Goal: Task Accomplishment & Management: Manage account settings

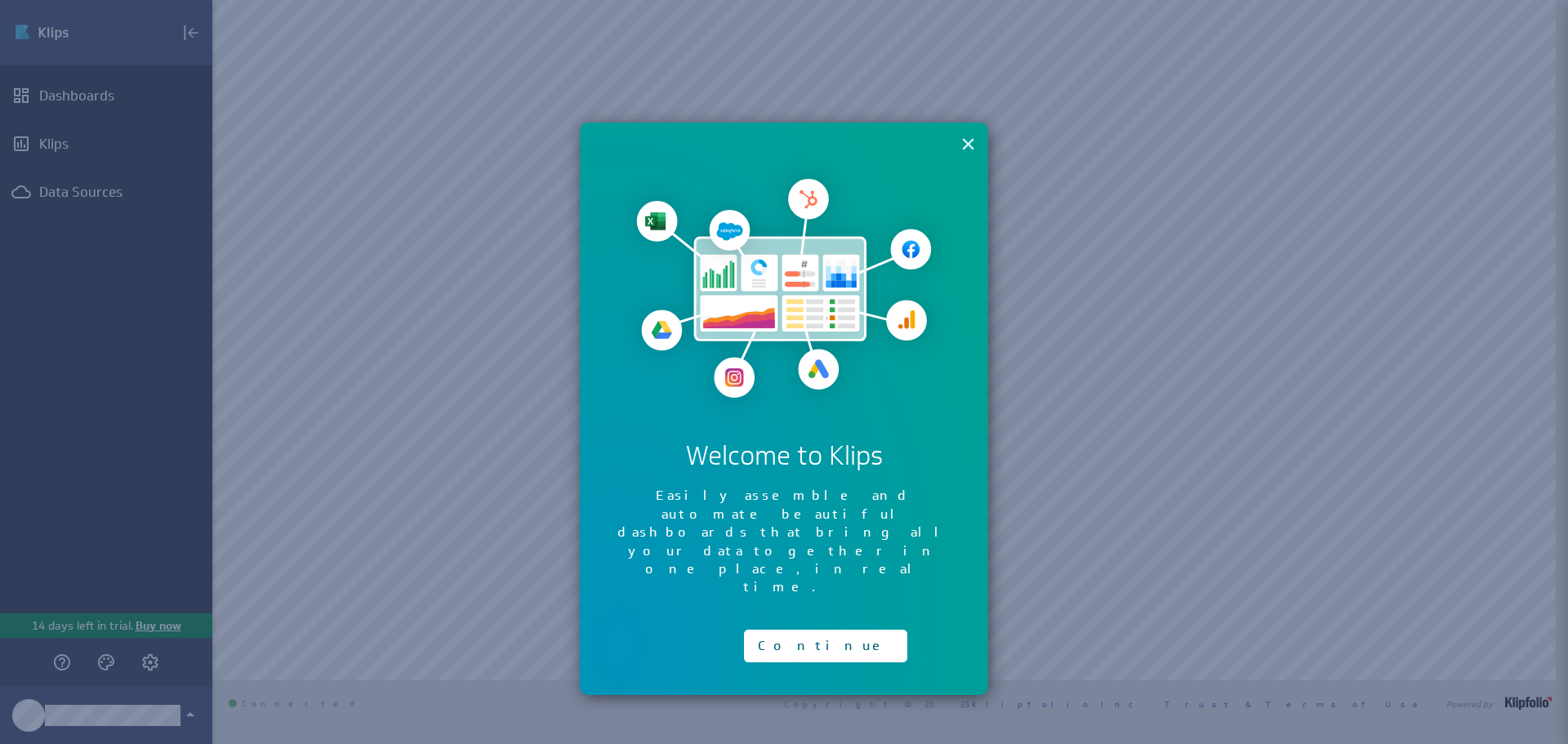
click at [968, 142] on button "×" at bounding box center [968, 143] width 16 height 32
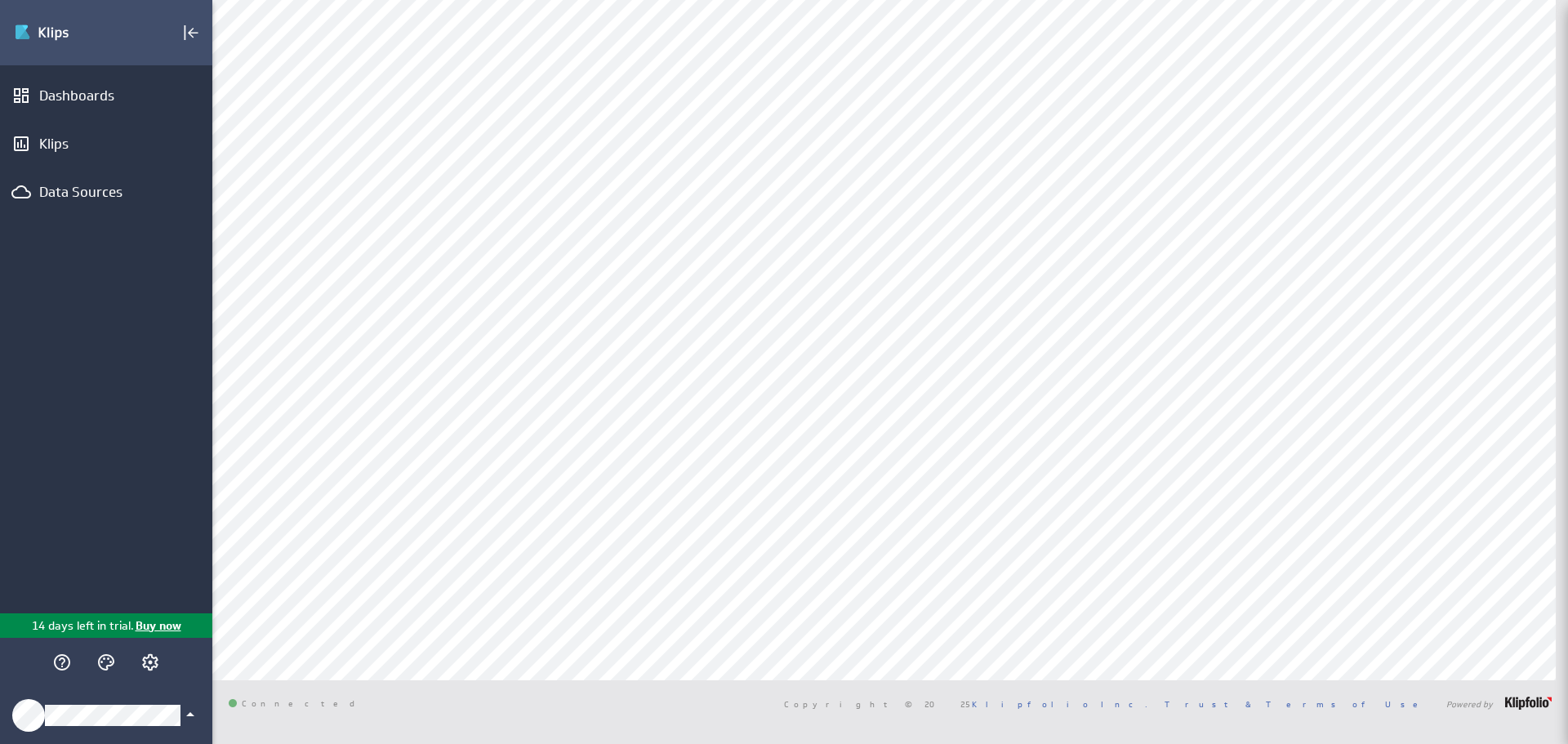
click at [181, 718] on icon "Klipfolio Account" at bounding box center [191, 715] width 20 height 20
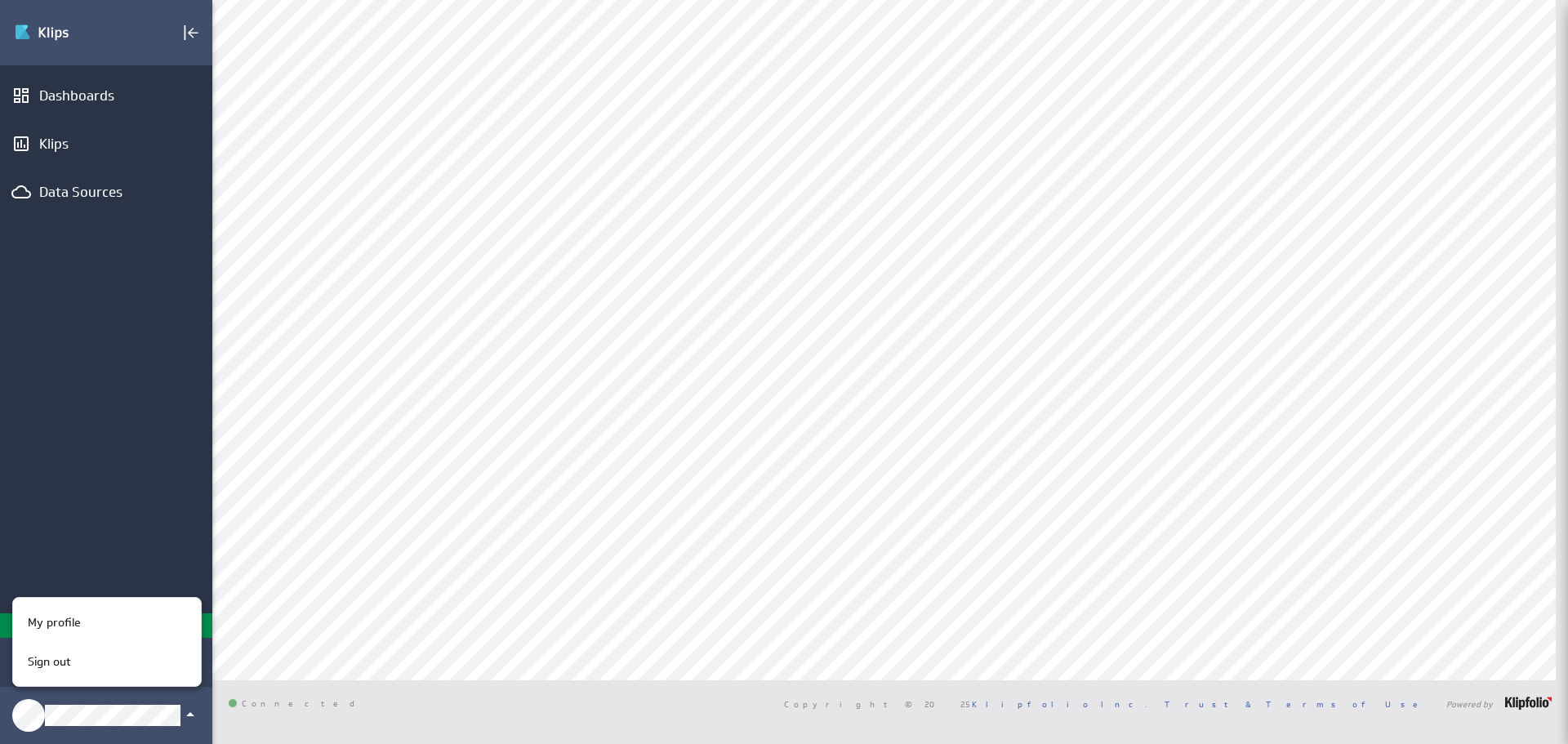
click at [115, 550] on div at bounding box center [784, 372] width 1568 height 744
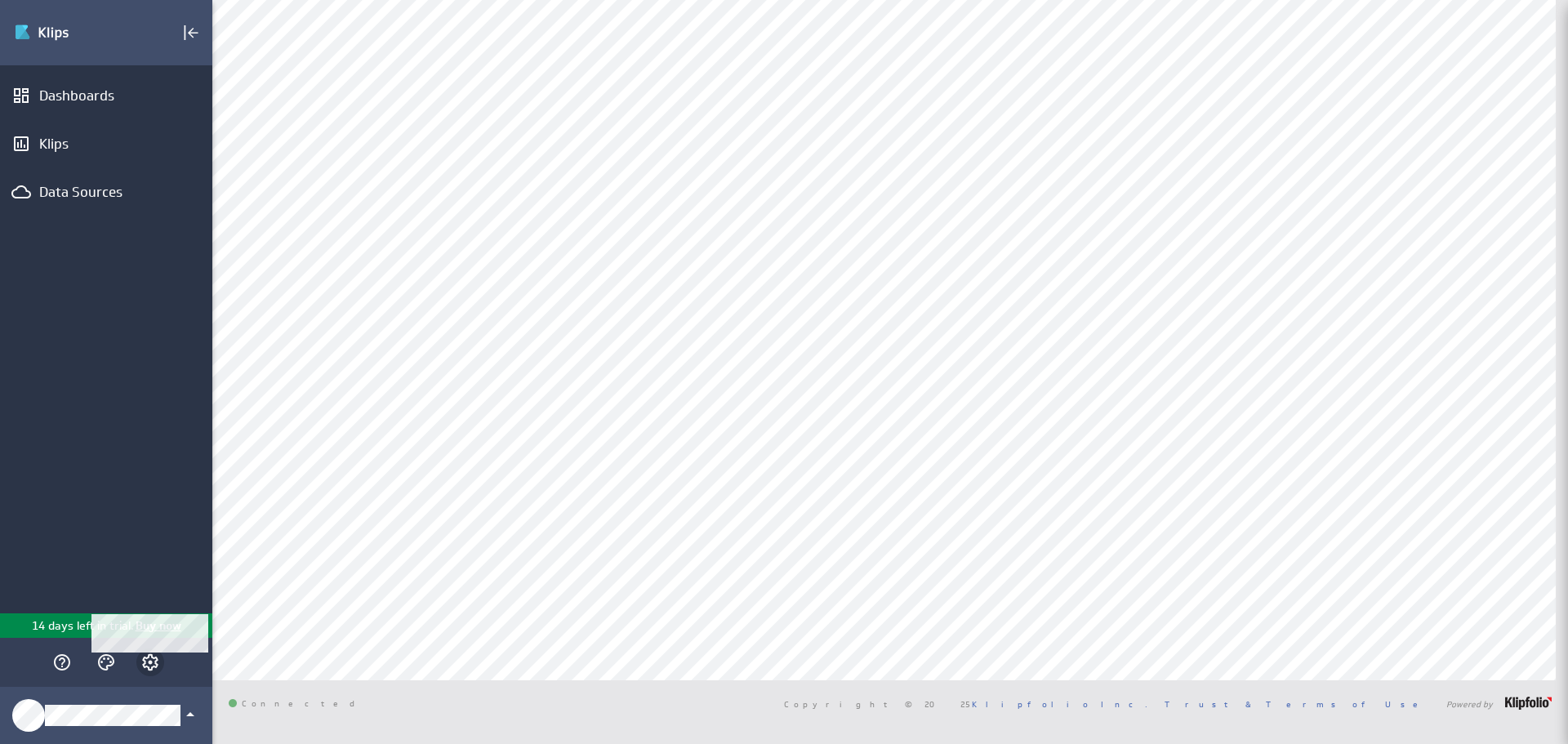
click at [144, 662] on icon "Account and settings" at bounding box center [151, 662] width 20 height 20
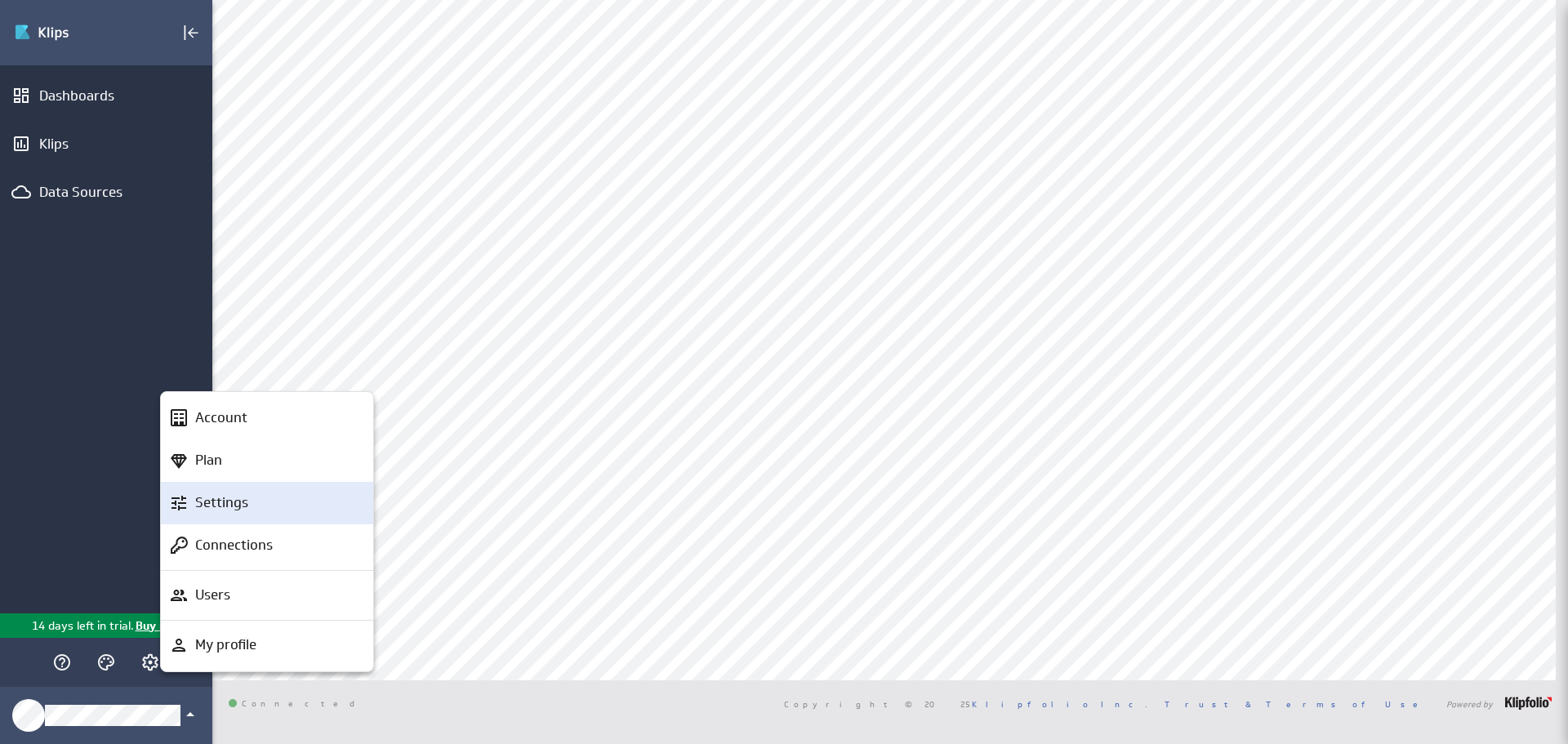
click at [227, 502] on p "Settings" at bounding box center [222, 502] width 53 height 21
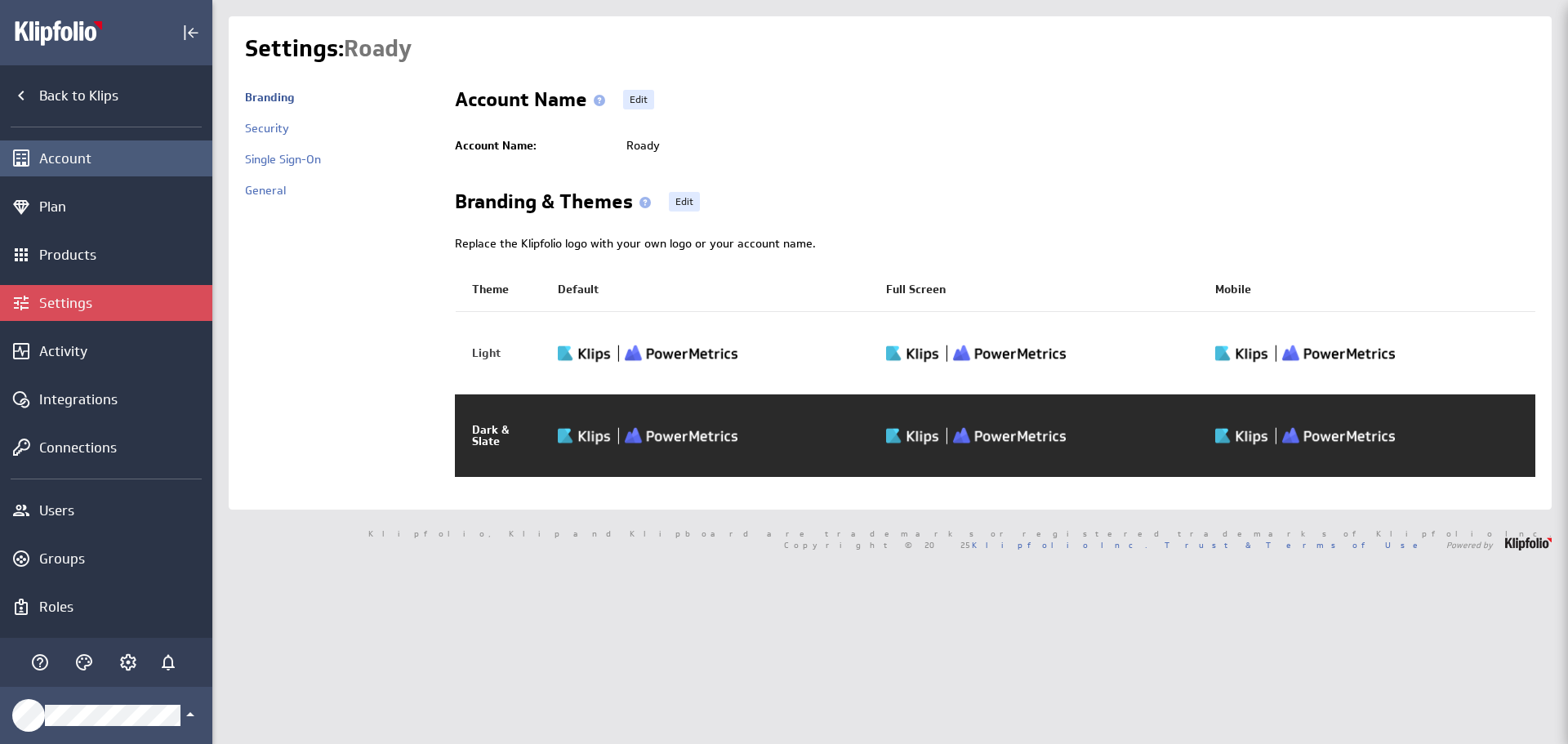
click at [53, 161] on div "Account" at bounding box center [123, 158] width 169 height 18
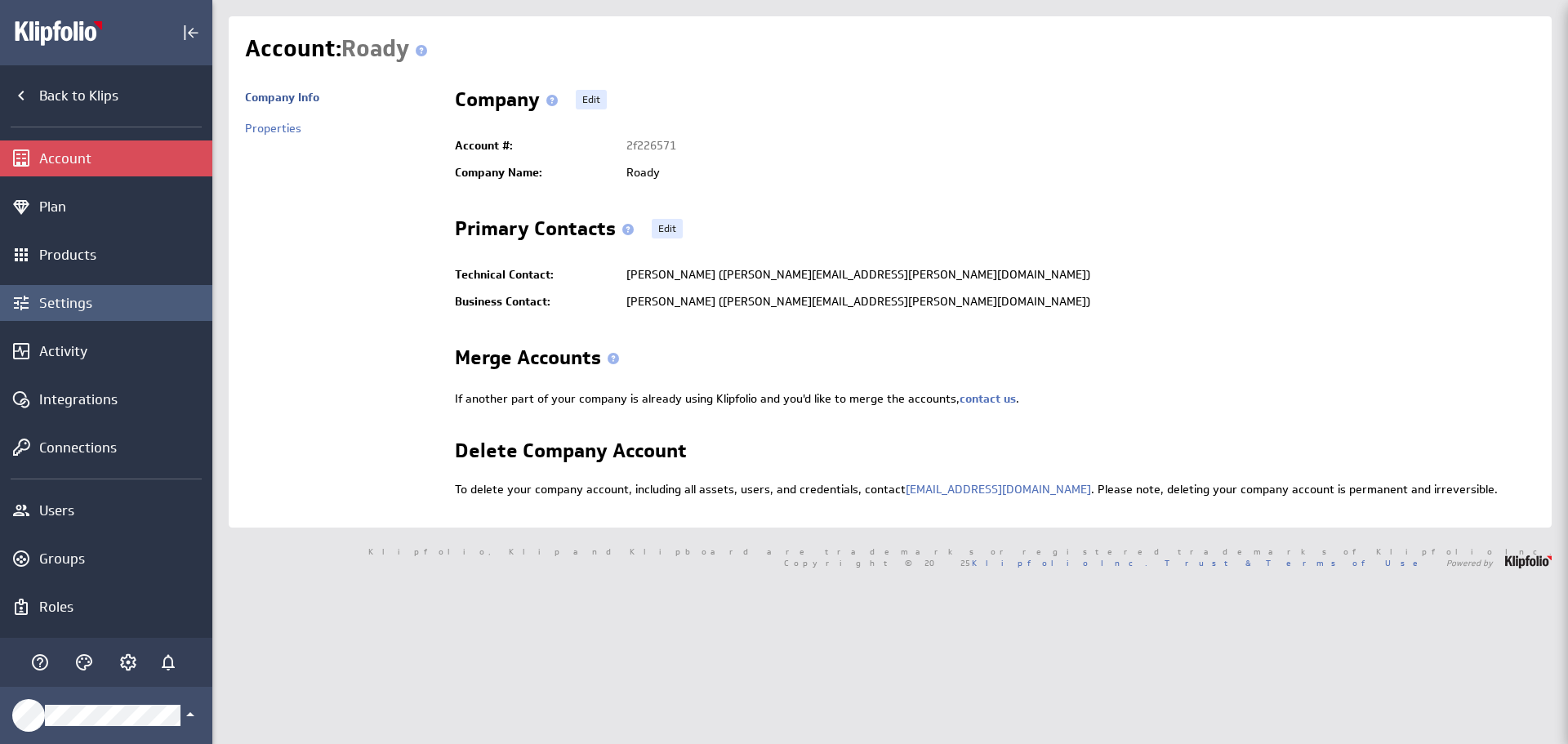
click at [61, 307] on div "Settings" at bounding box center [123, 303] width 169 height 18
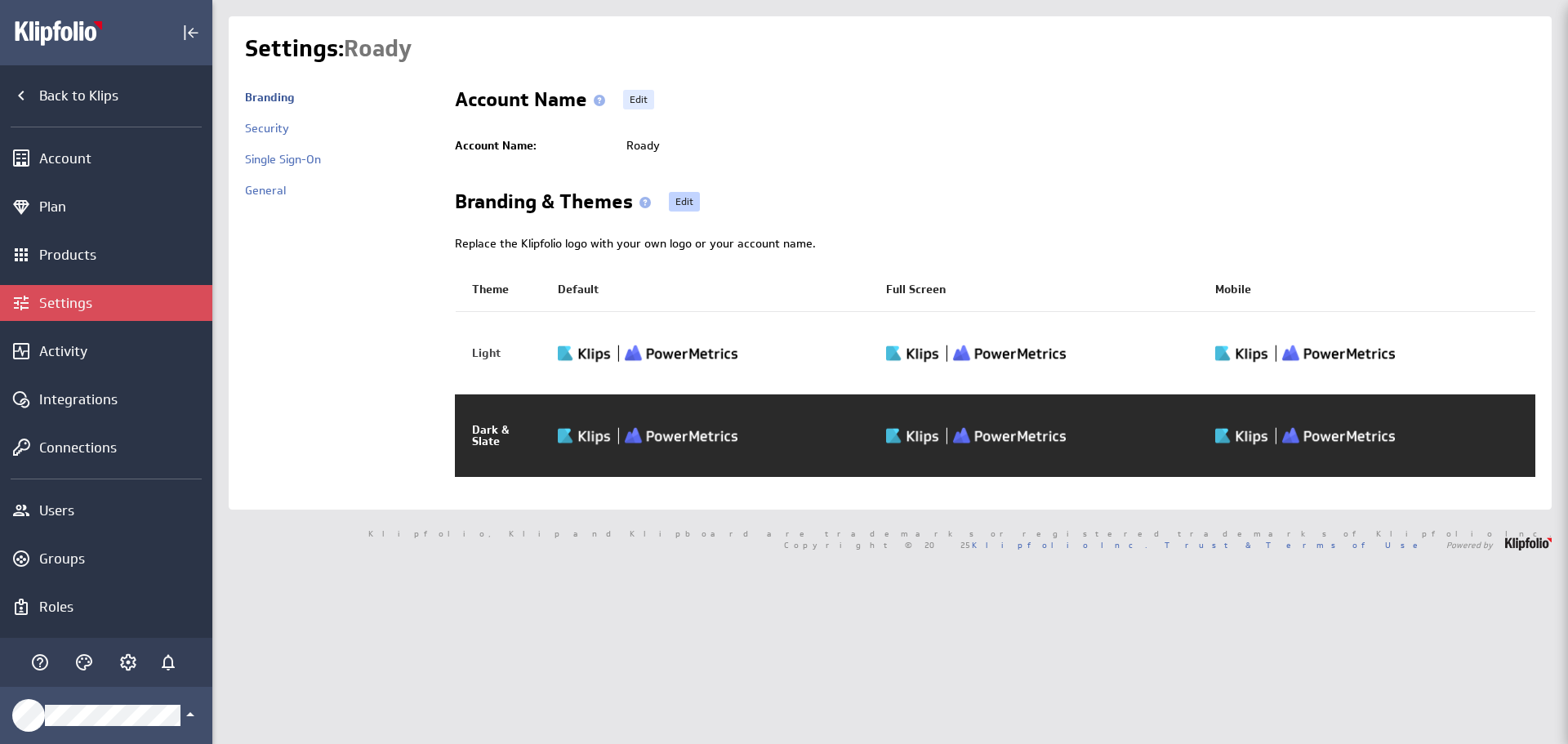
click at [673, 207] on link "Edit" at bounding box center [684, 202] width 31 height 20
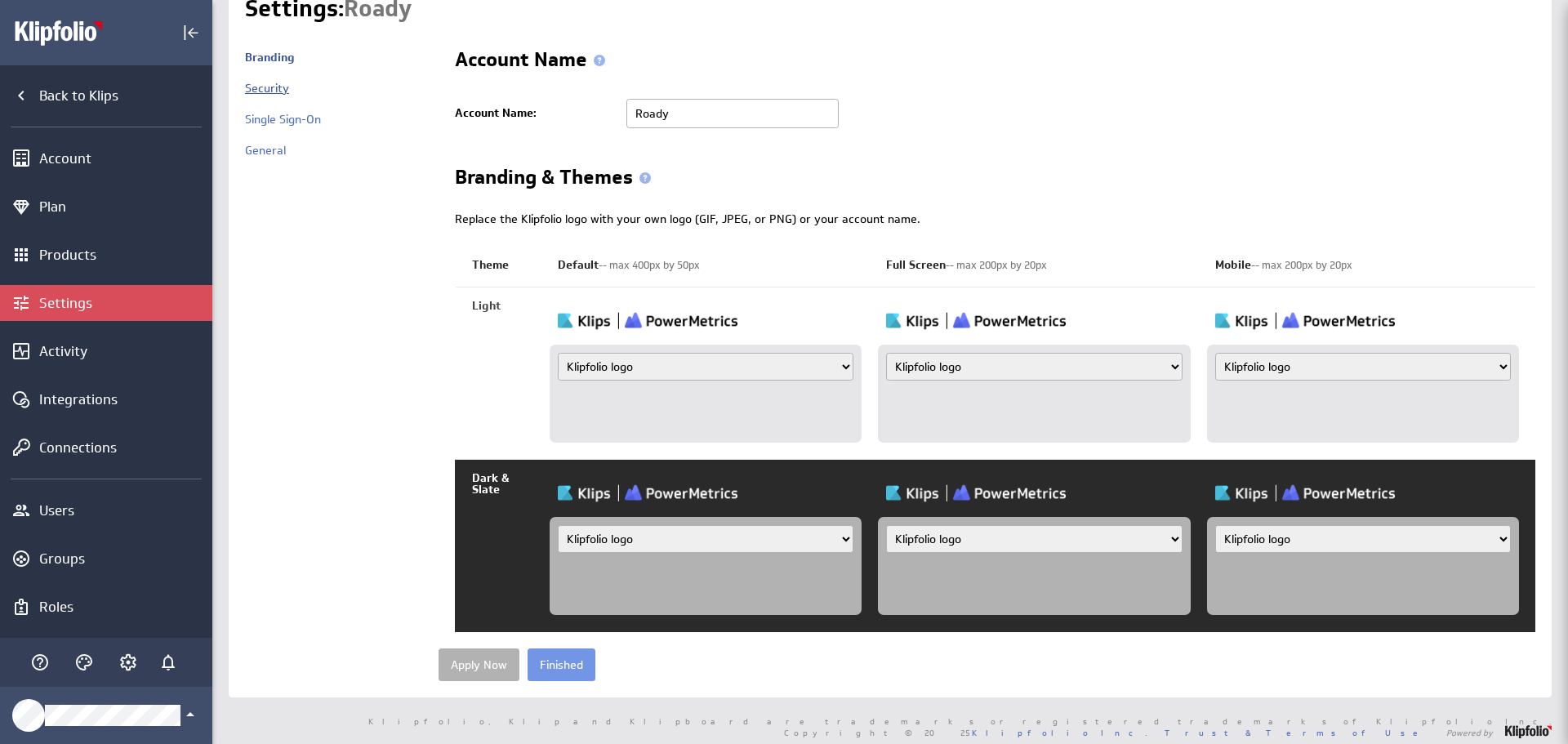
click at [280, 91] on link "Security" at bounding box center [266, 88] width 44 height 15
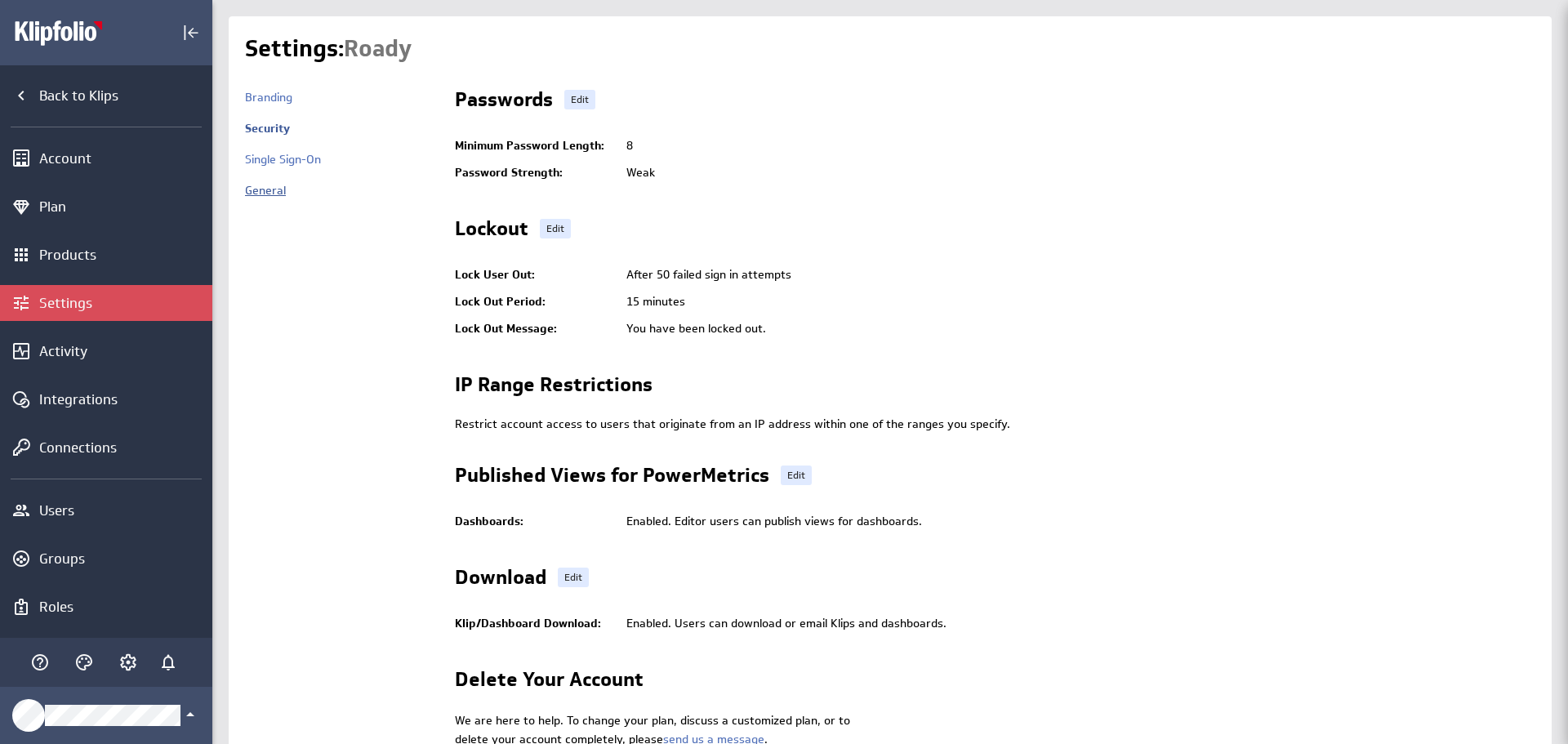
click at [268, 194] on link "General" at bounding box center [265, 191] width 41 height 15
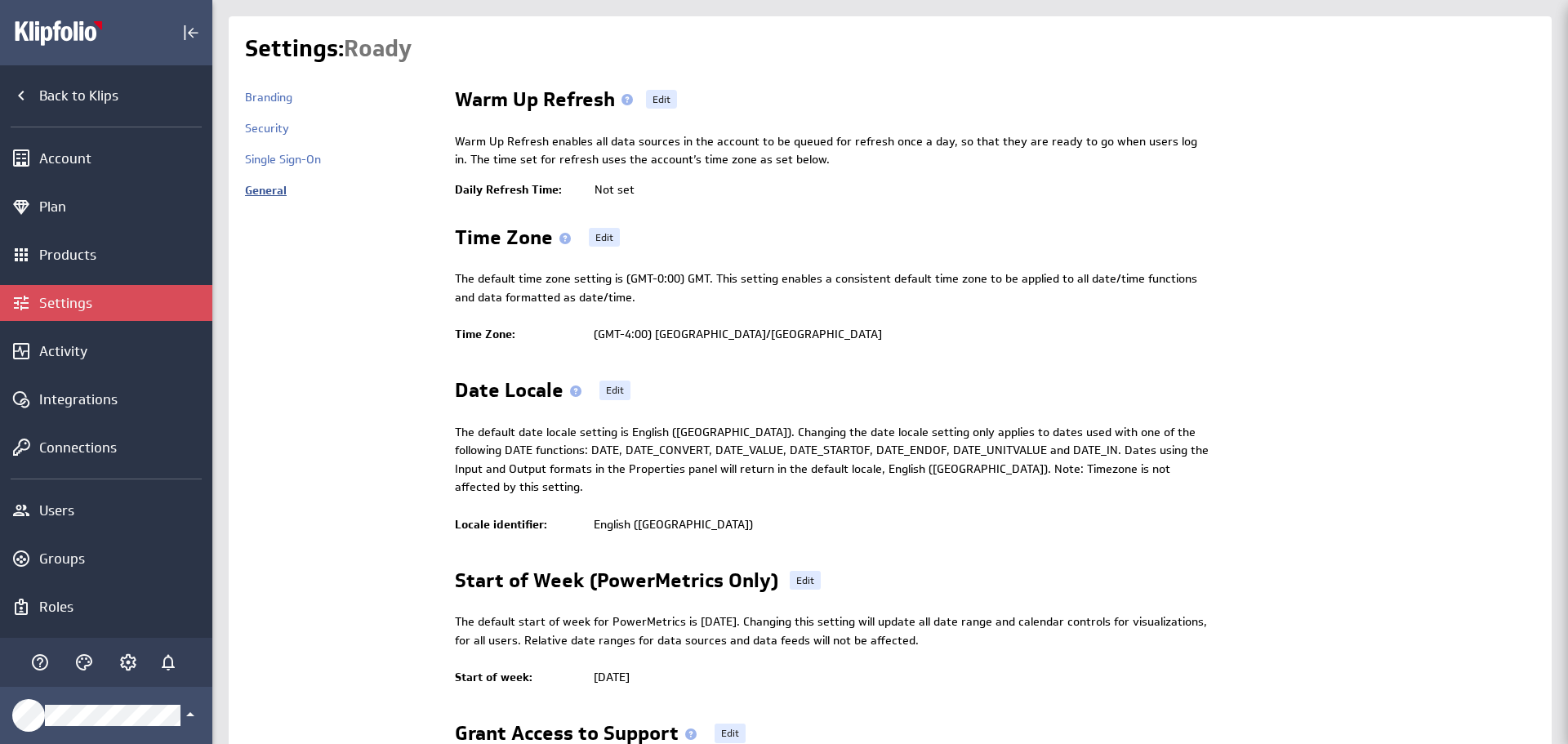
click at [268, 192] on link "General" at bounding box center [266, 191] width 42 height 15
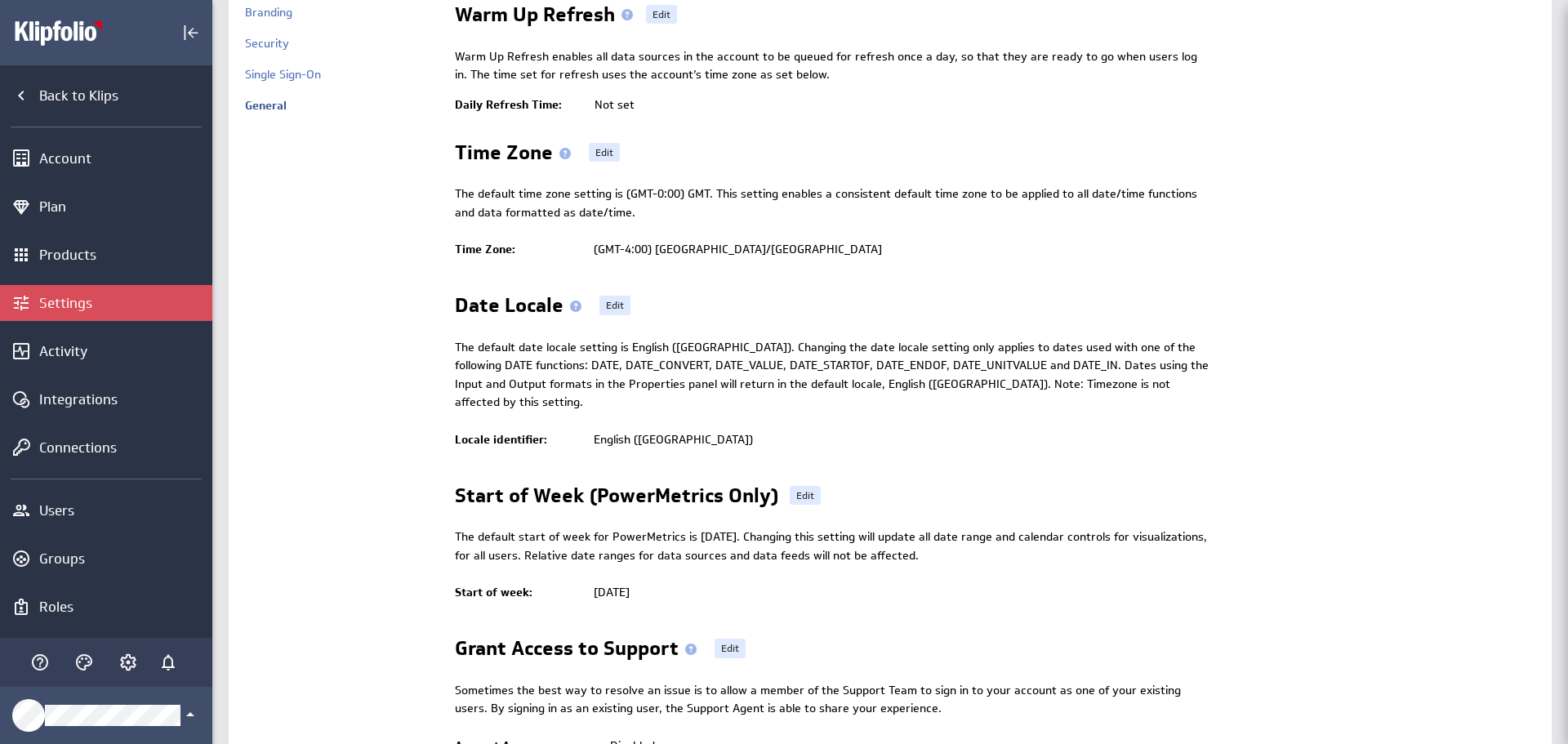
scroll to position [160, 0]
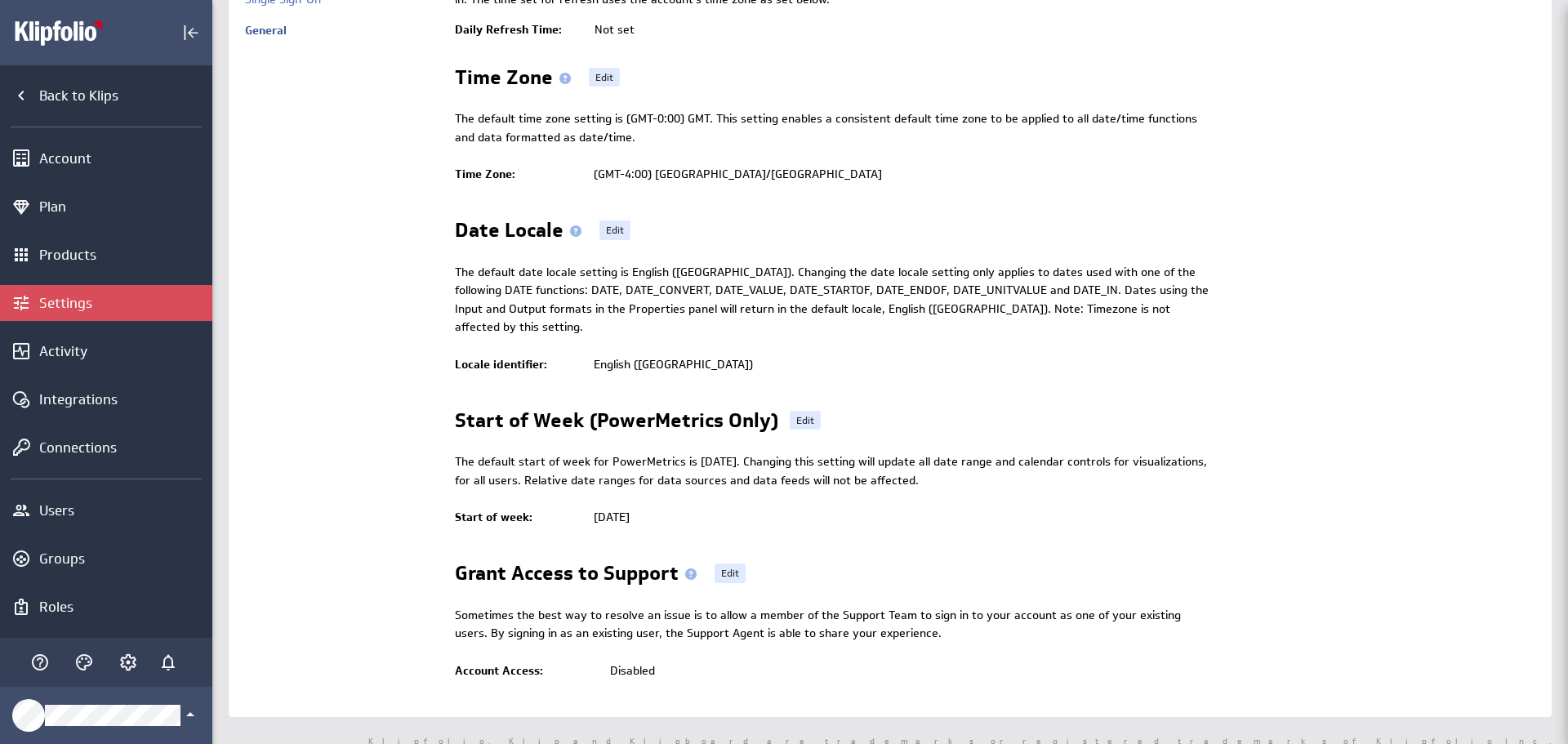
drag, startPoint x: 377, startPoint y: 300, endPoint x: 356, endPoint y: 281, distance: 28.3
click at [356, 283] on td "Branding Security Single Sign-On General" at bounding box center [341, 311] width 193 height 779
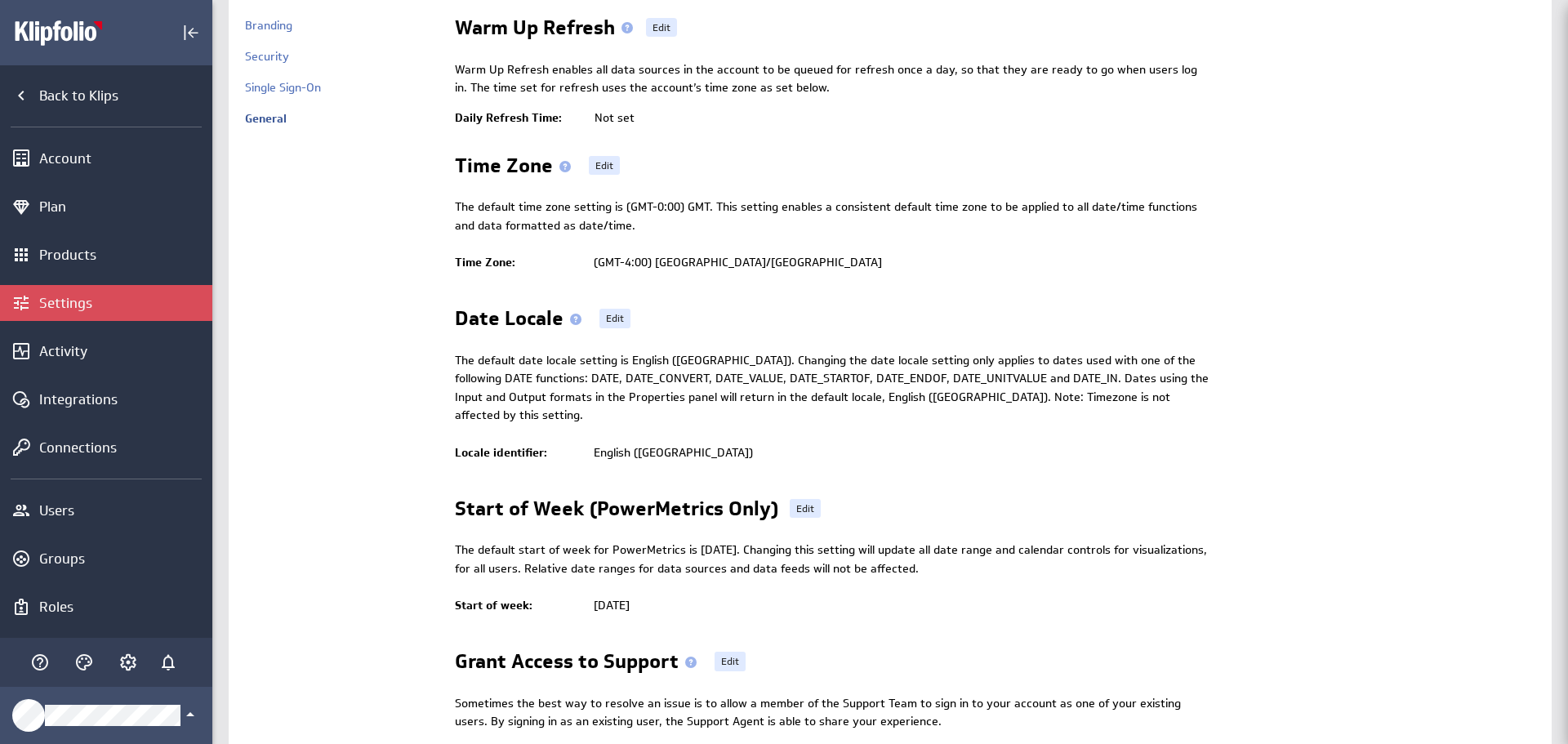
scroll to position [0, 0]
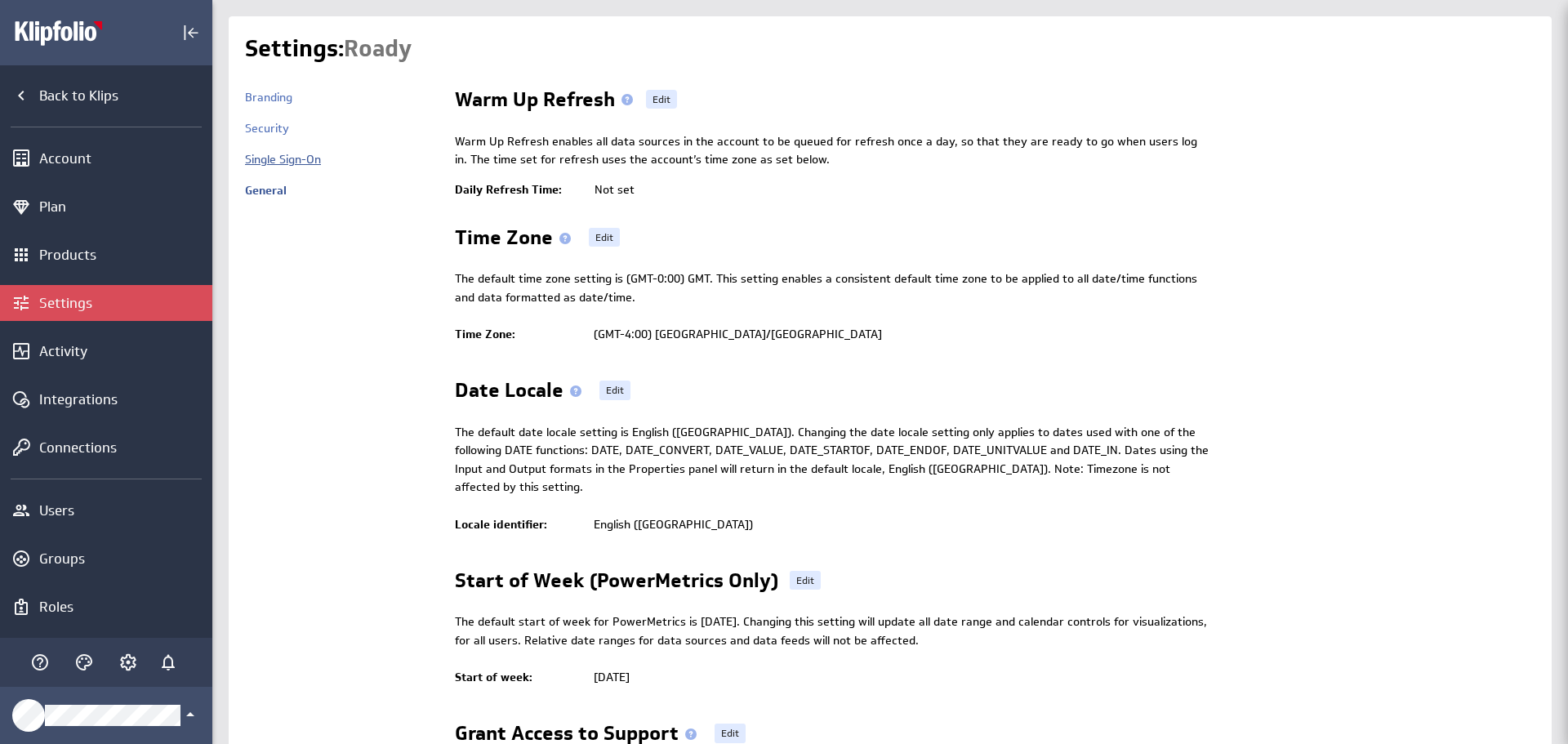
click at [288, 164] on link "Single Sign-On" at bounding box center [282, 159] width 76 height 15
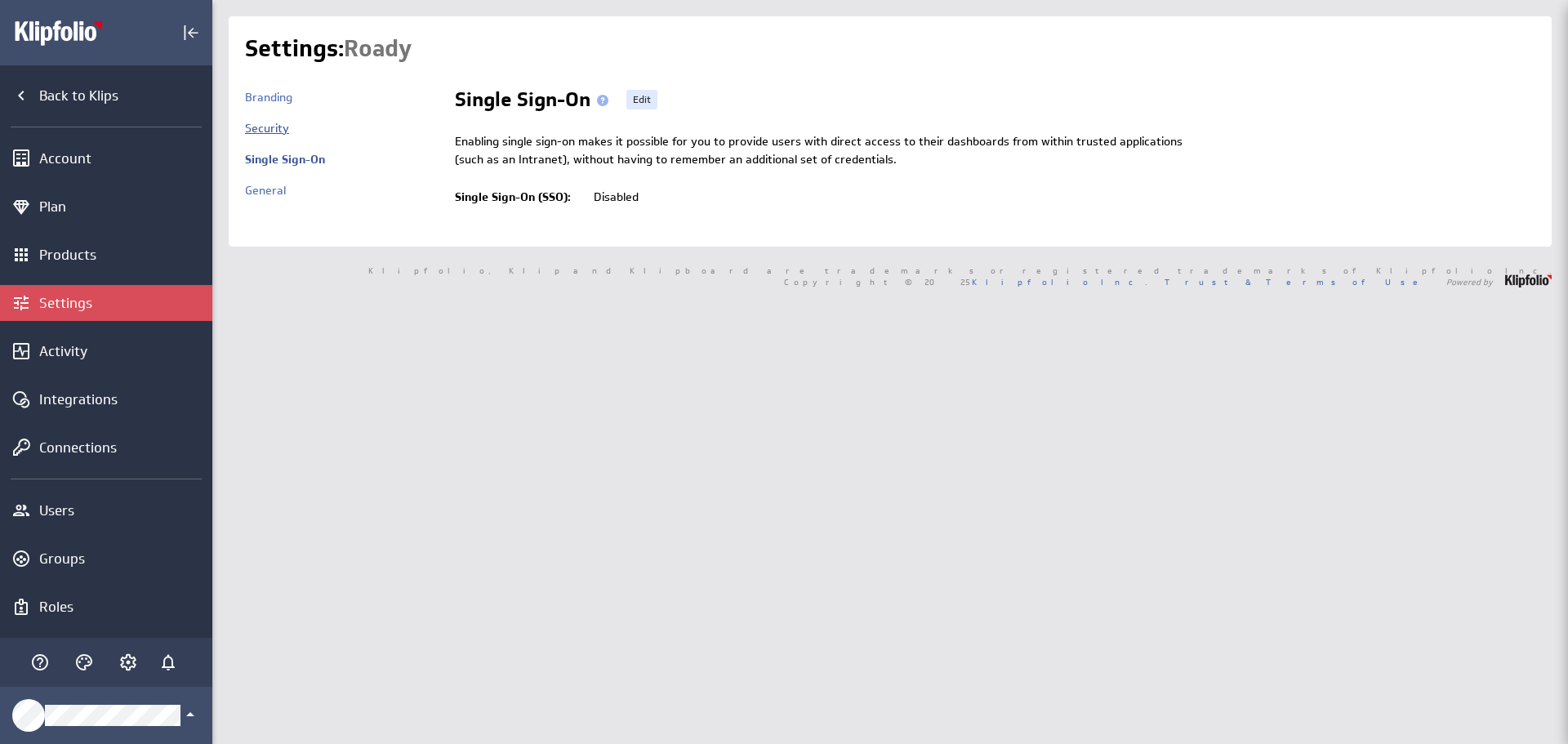
click at [268, 130] on link "Security" at bounding box center [266, 128] width 44 height 15
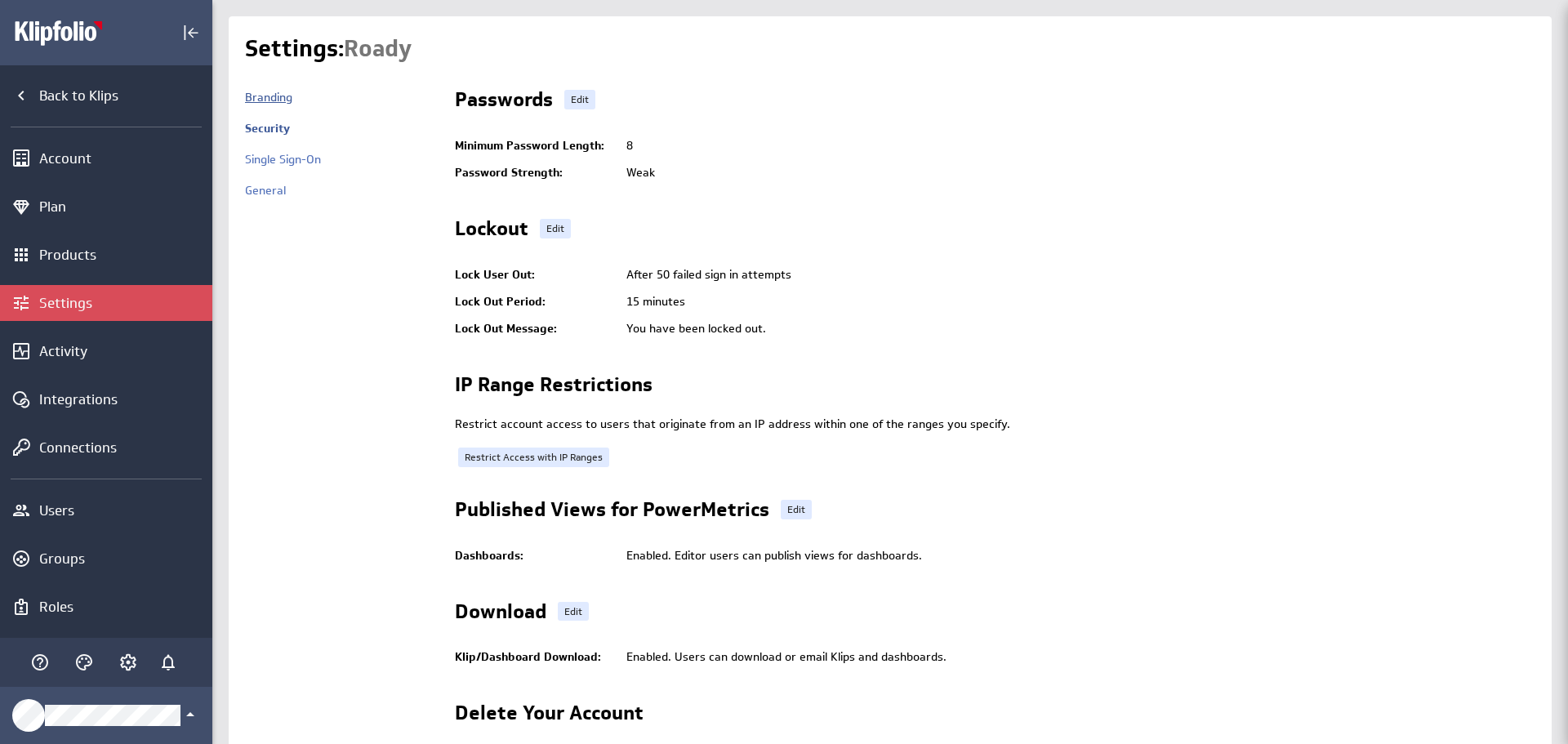
click at [278, 103] on link "Branding" at bounding box center [268, 97] width 47 height 15
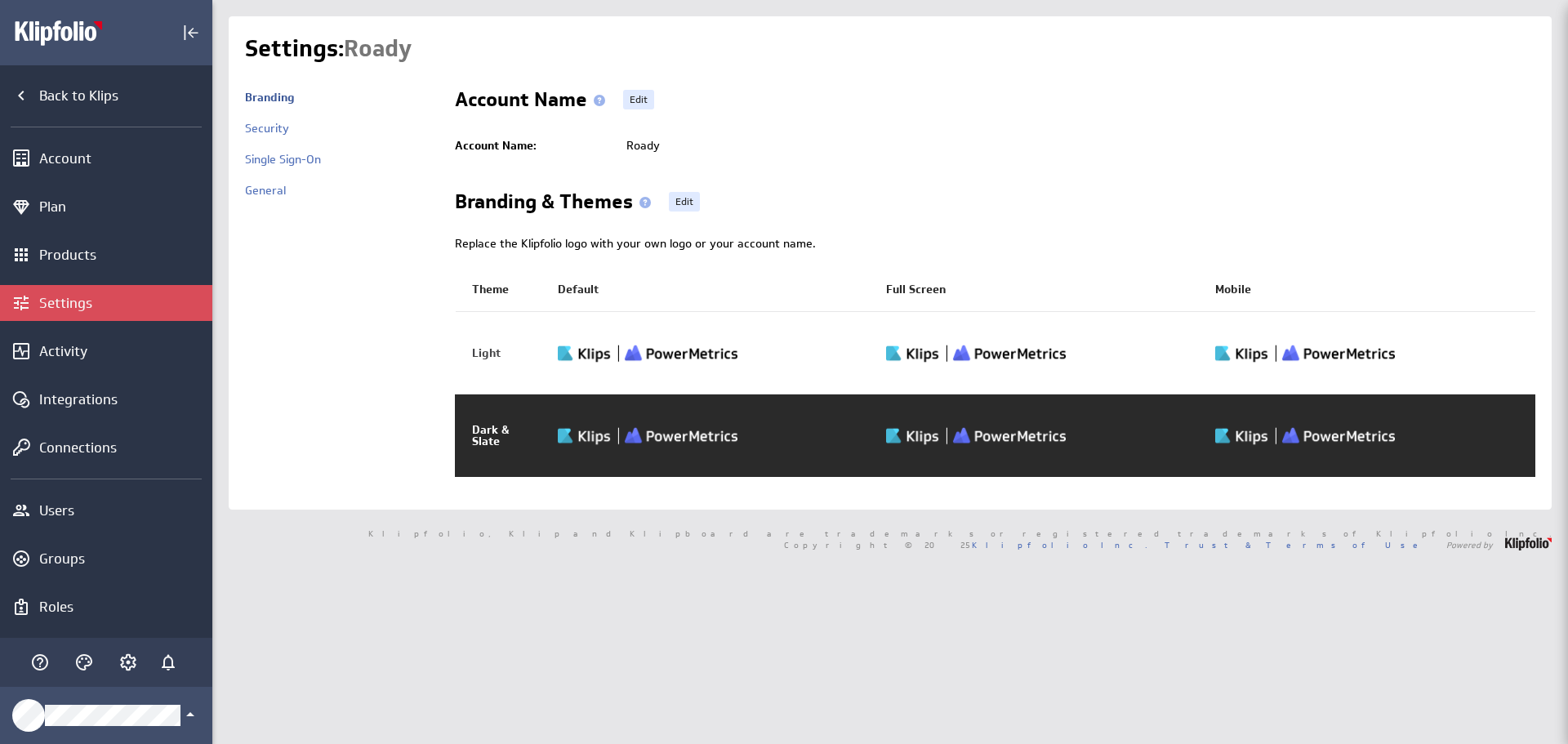
click at [493, 348] on td "Light" at bounding box center [502, 353] width 94 height 82
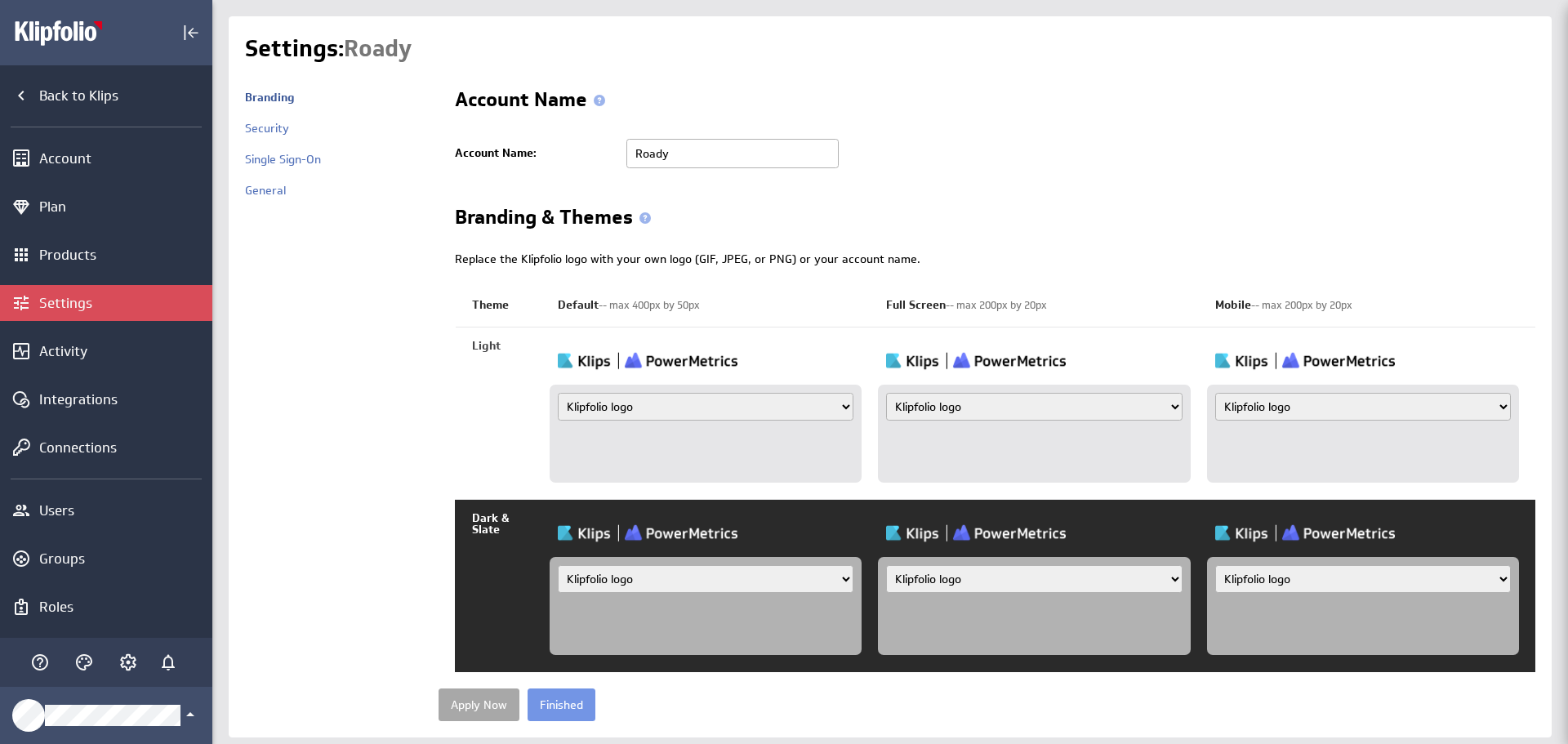
click at [475, 704] on input "Apply Now" at bounding box center [479, 705] width 81 height 32
click at [91, 342] on div "Activity" at bounding box center [106, 351] width 212 height 36
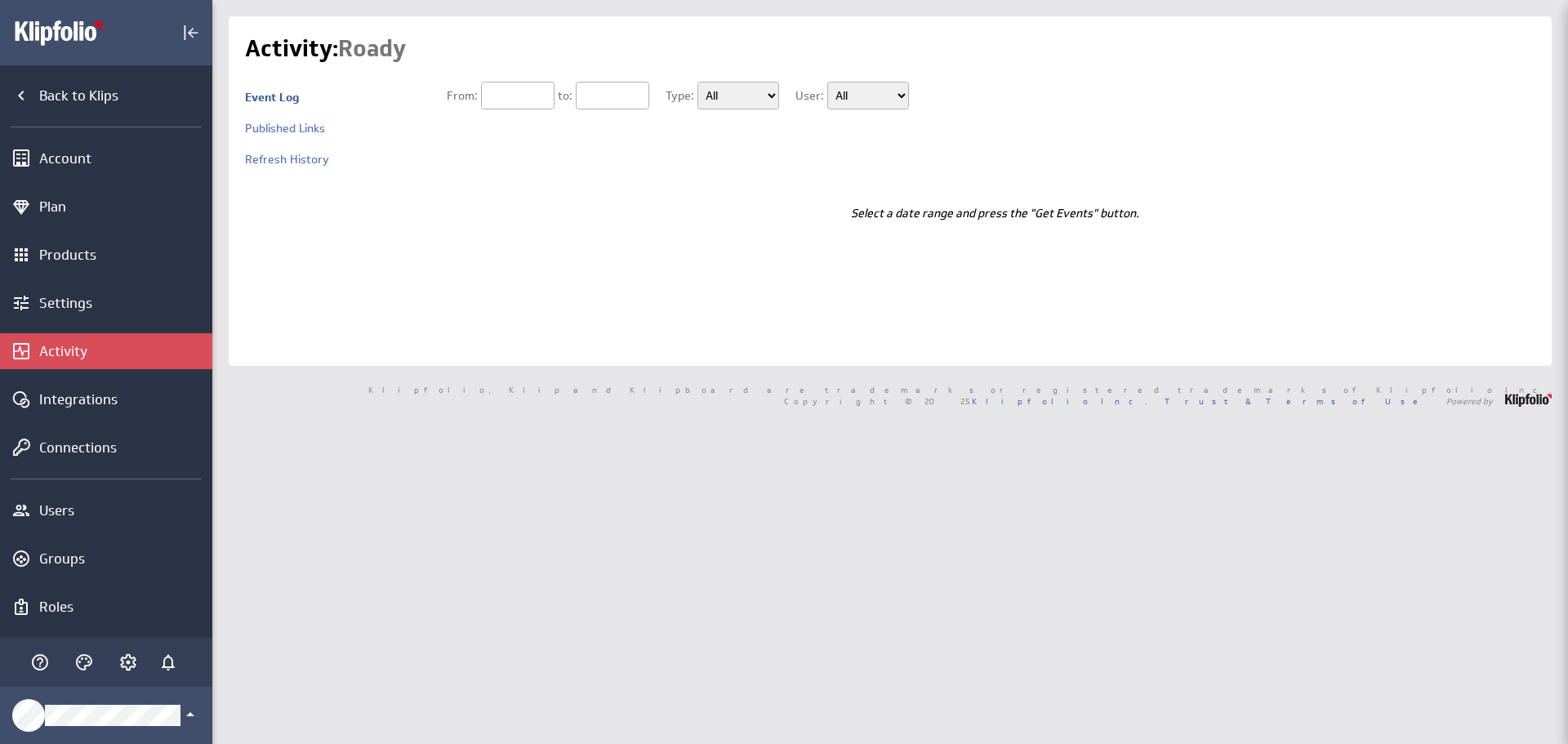
type input "[DATE]"
click at [75, 405] on div "Integrations" at bounding box center [123, 400] width 169 height 18
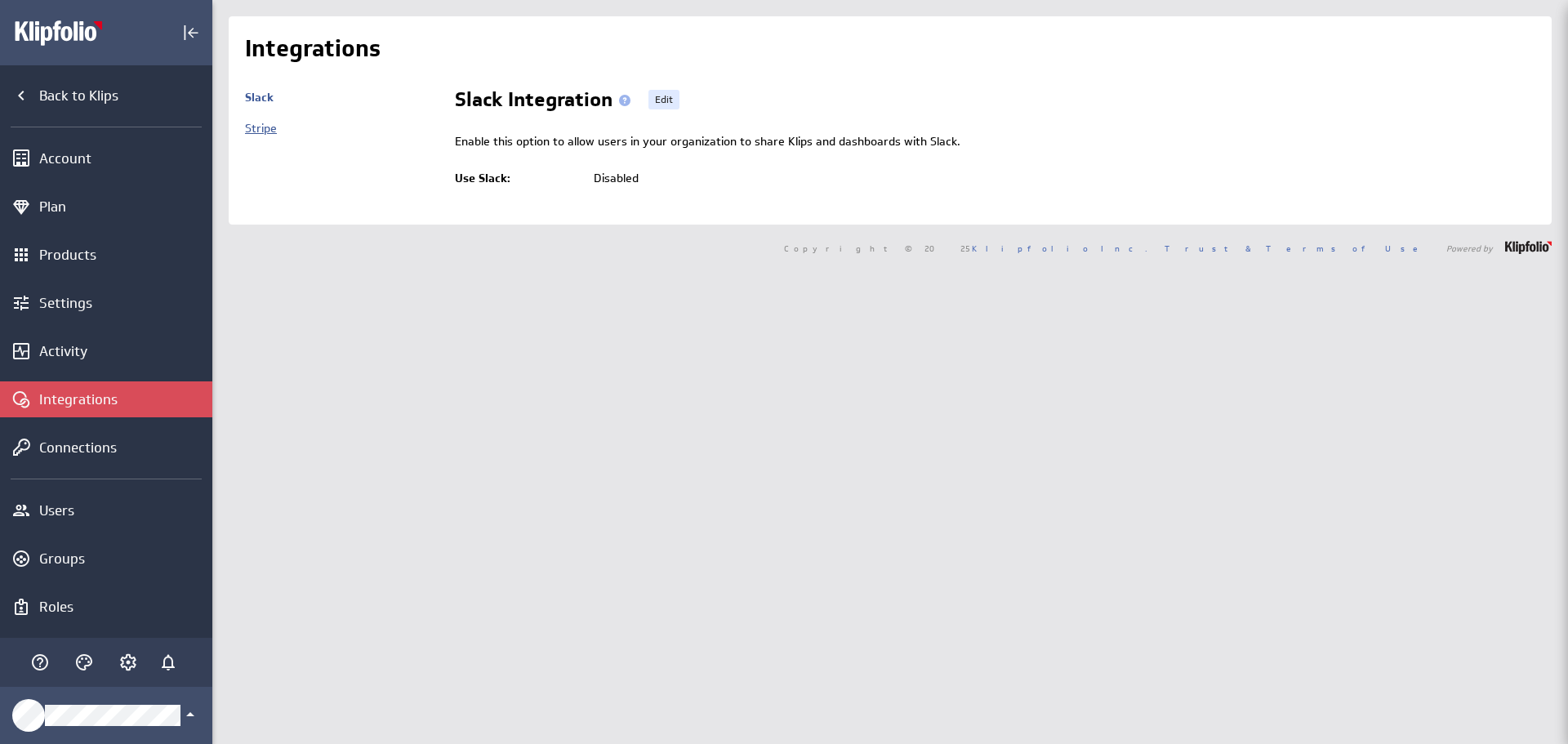
click at [259, 123] on link "Stripe" at bounding box center [261, 128] width 32 height 15
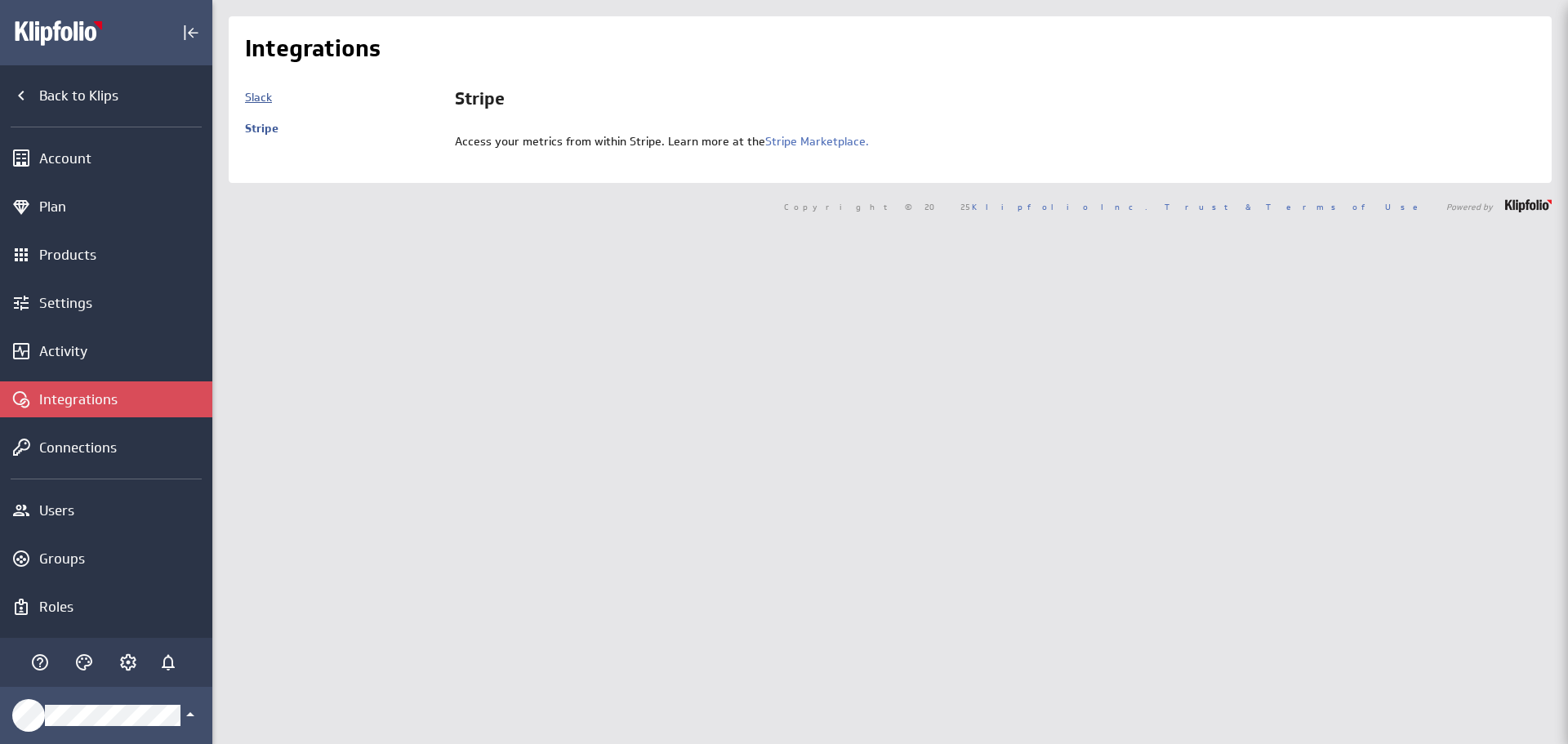
click at [262, 92] on link "Slack" at bounding box center [258, 97] width 27 height 15
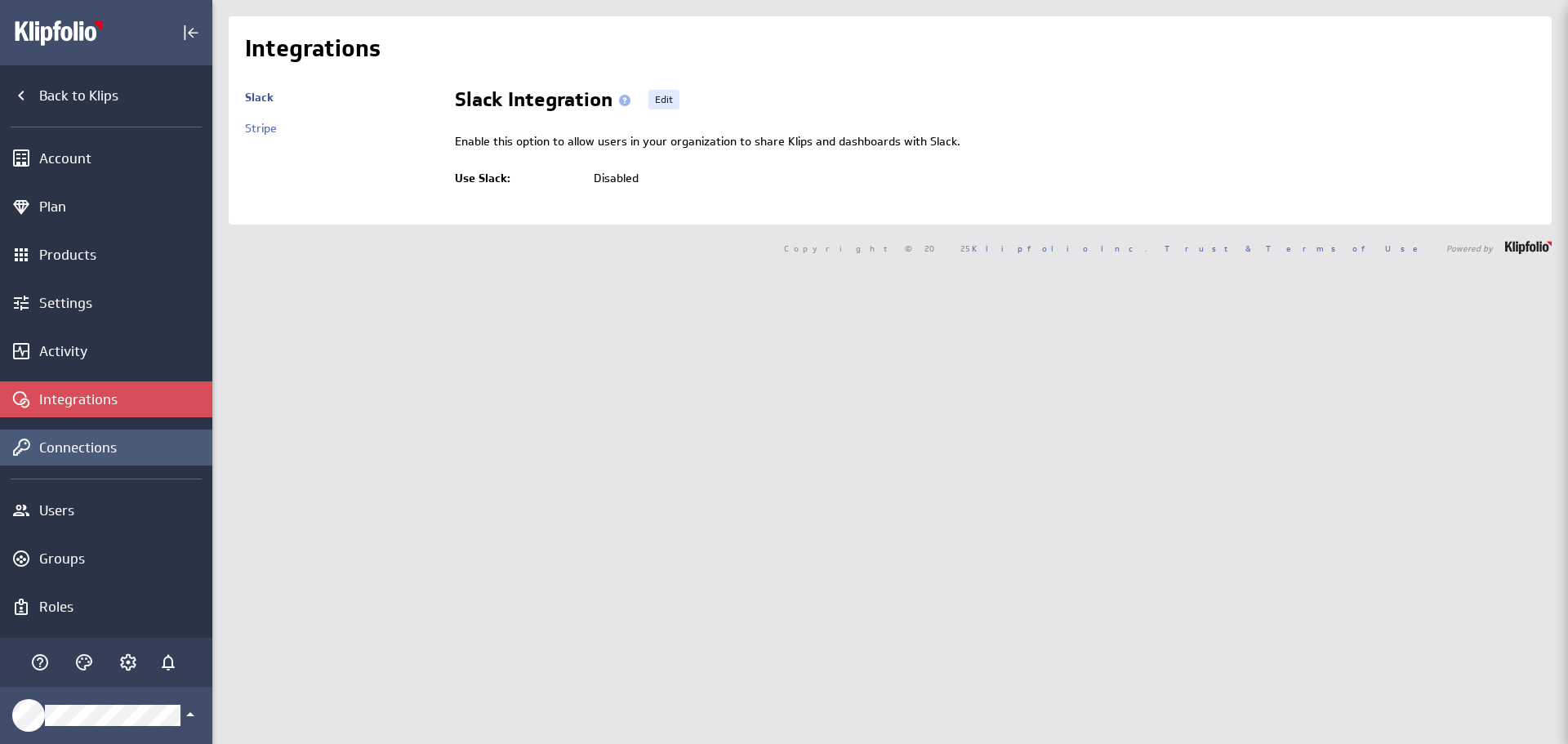
click at [67, 441] on div "Connections" at bounding box center [123, 448] width 169 height 18
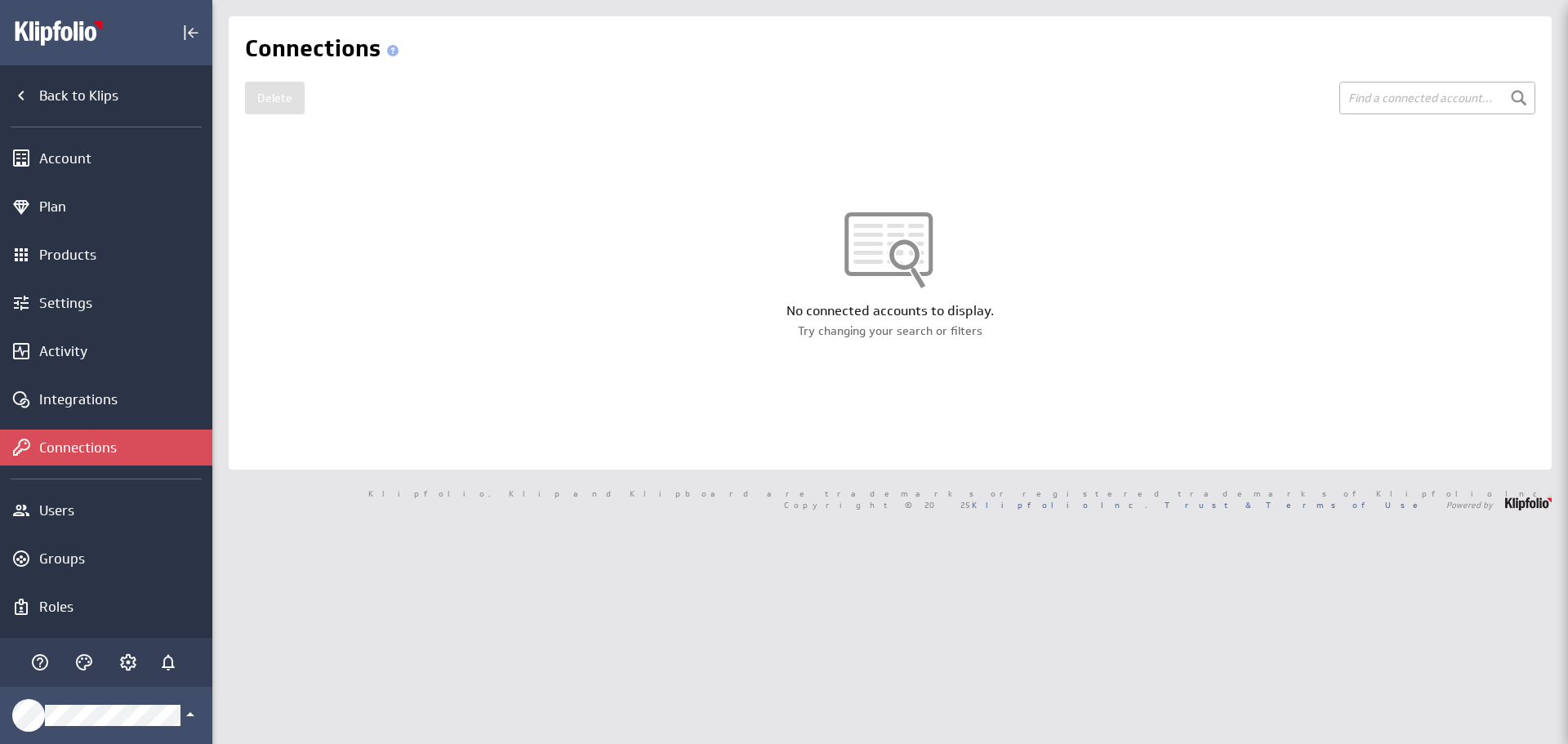
drag, startPoint x: 1312, startPoint y: 89, endPoint x: 1322, endPoint y: 92, distance: 10.4
click at [1312, 89] on div "Delete" at bounding box center [889, 97] width 1290 height 32
click at [1386, 89] on input "text" at bounding box center [1436, 97] width 196 height 32
type input "www.roady.pt"
click at [588, 156] on div "No connected accounts to display. Try changing your search or filters" at bounding box center [890, 276] width 1322 height 290
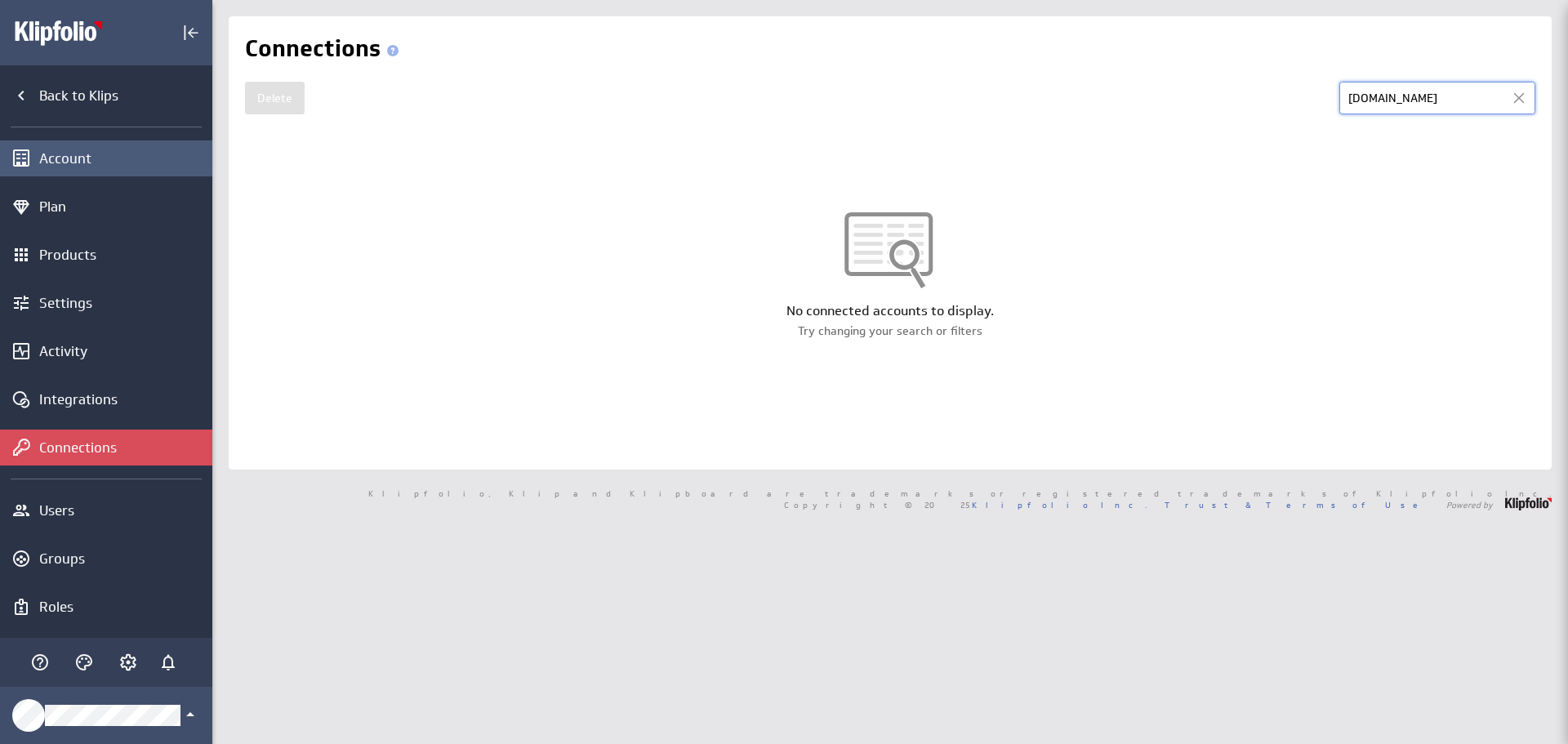
click at [72, 162] on div "Account" at bounding box center [123, 158] width 169 height 18
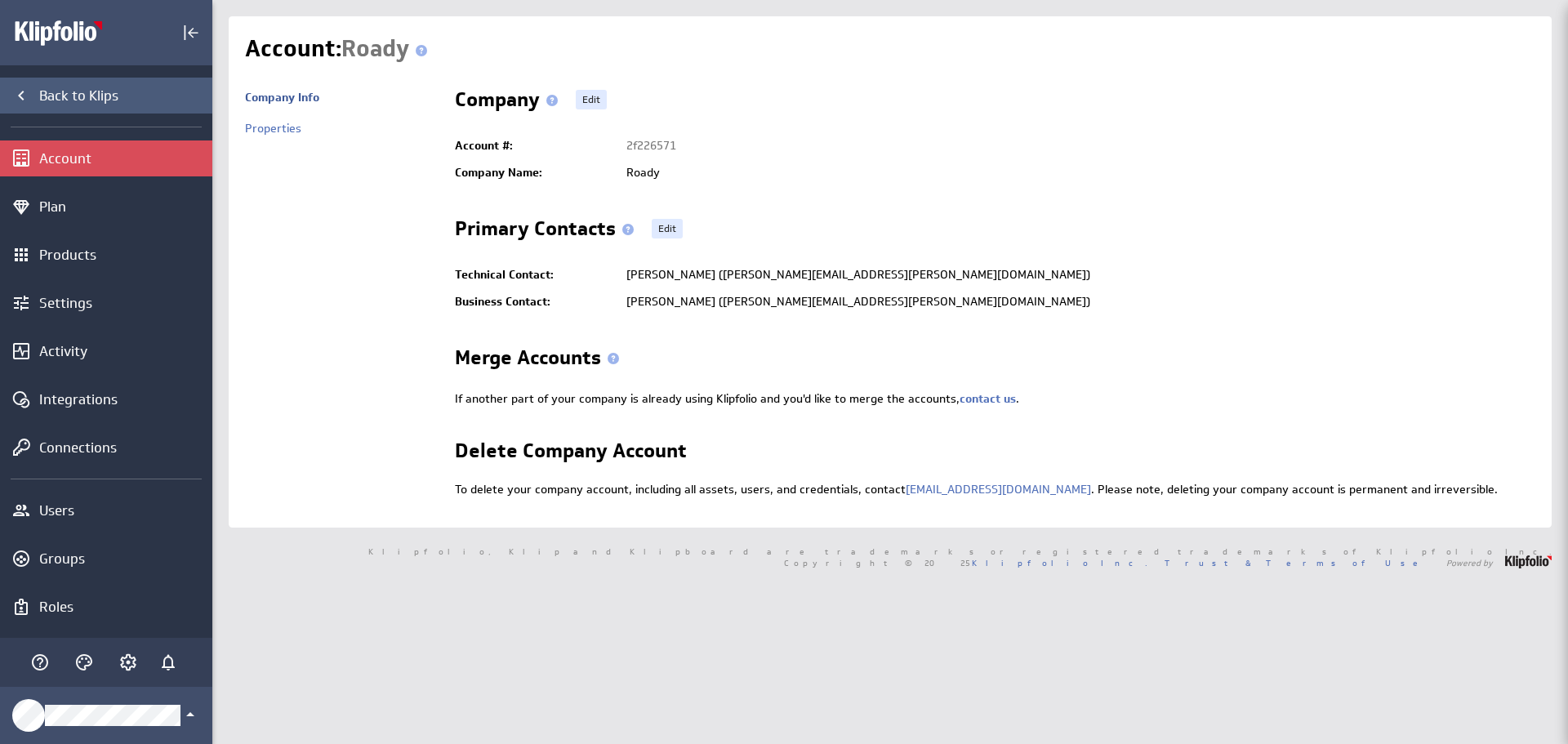
click at [64, 97] on div "Back to Klips" at bounding box center [123, 96] width 169 height 18
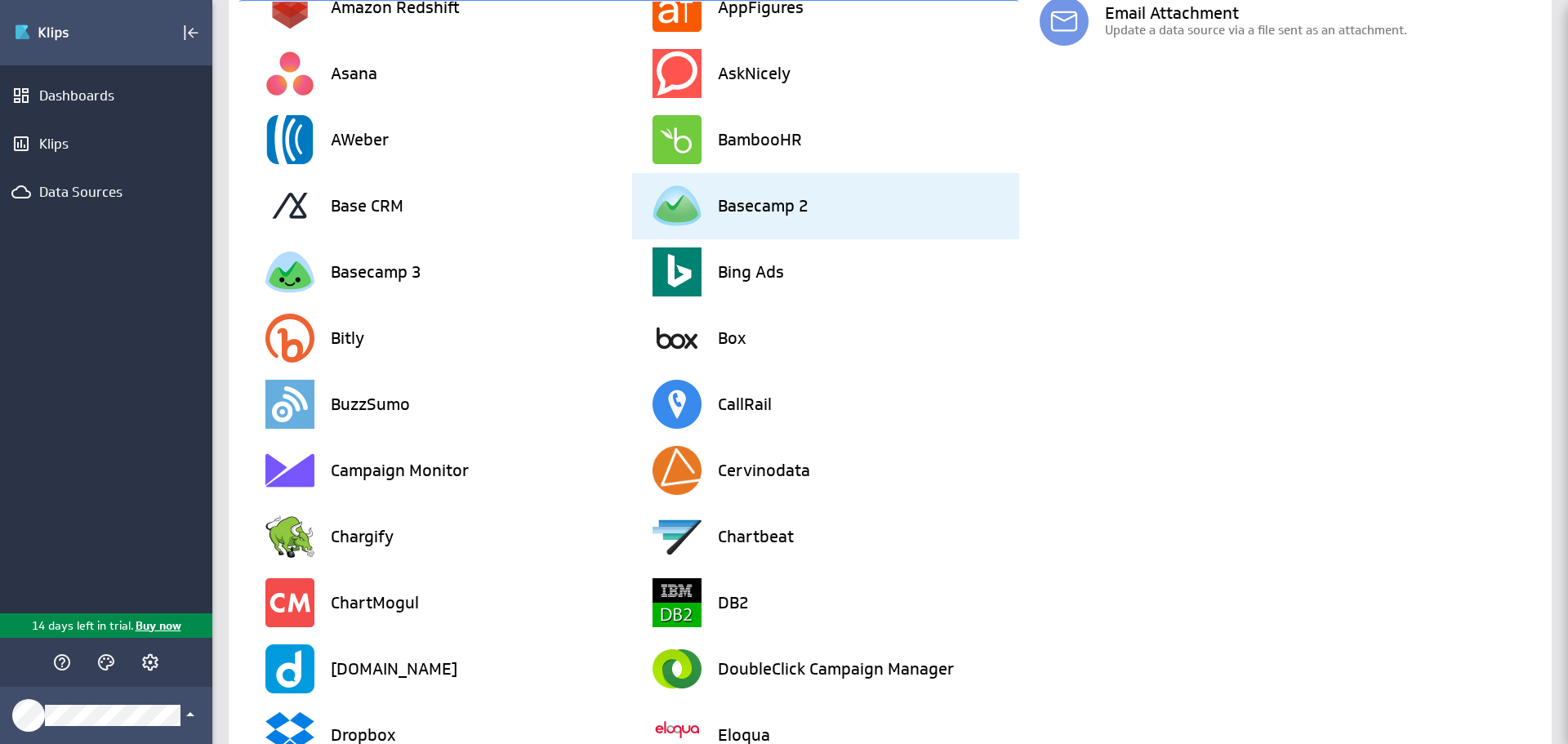
scroll to position [1, 0]
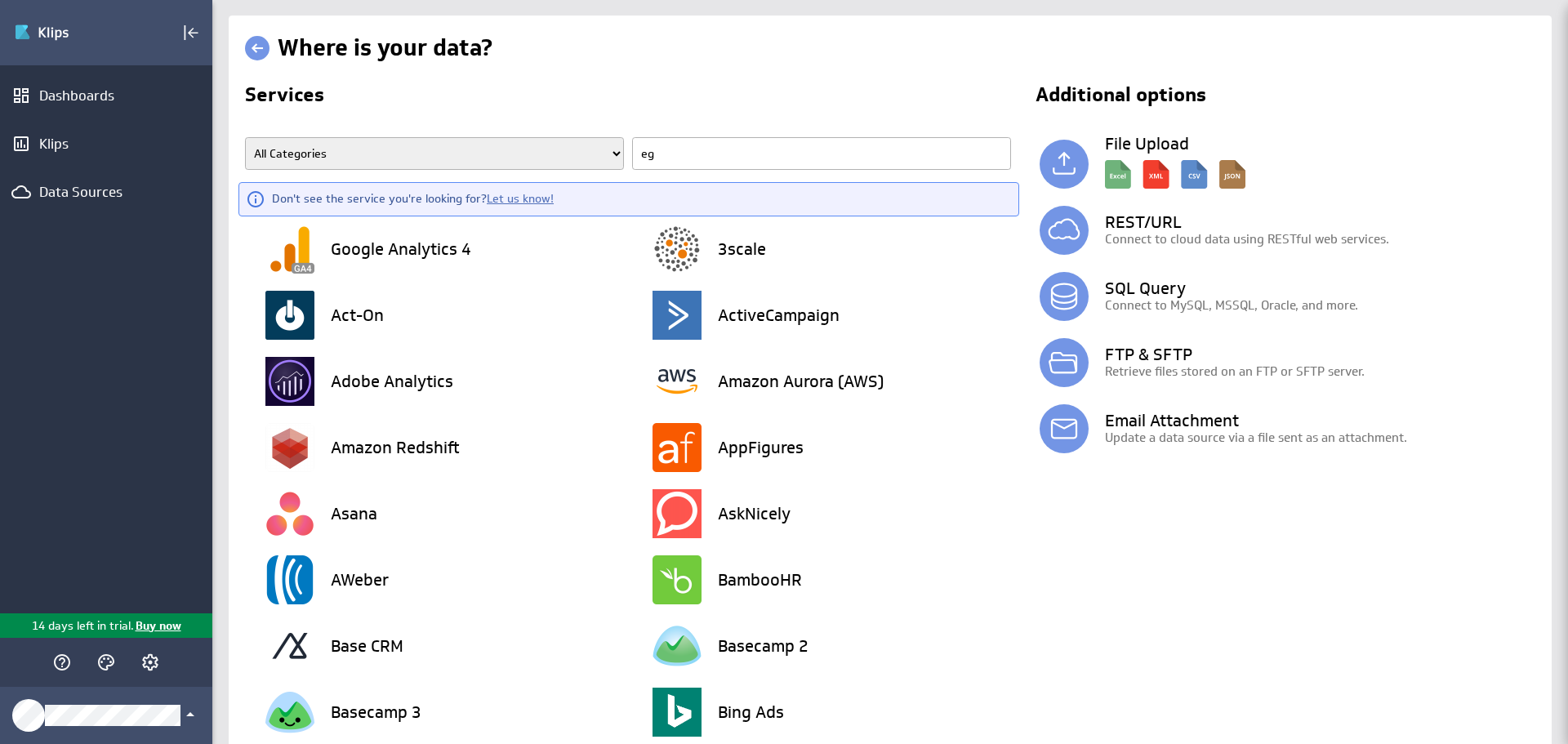
type input "e"
type input "goi"
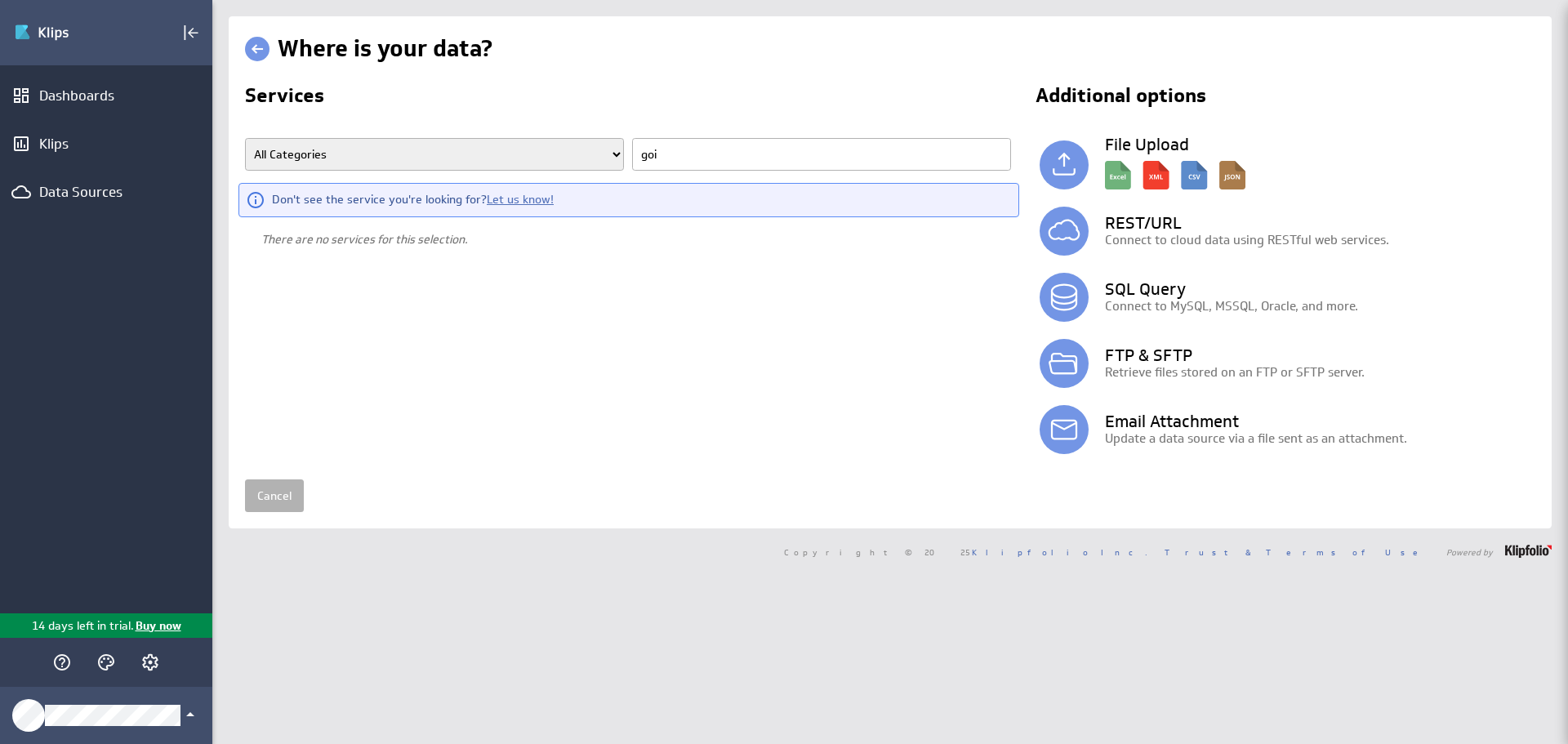
scroll to position [0, 0]
type input "g"
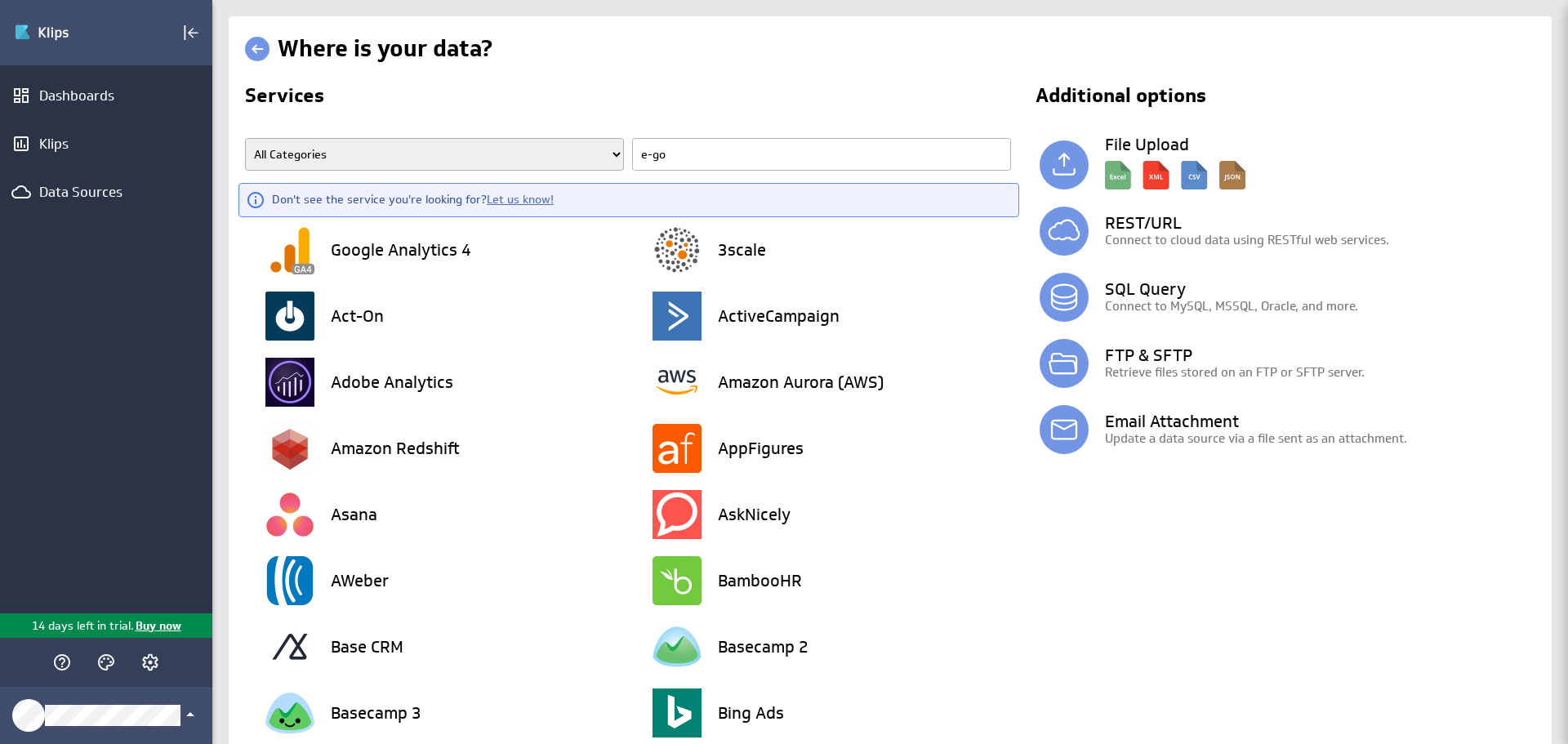
type input "e-goi"
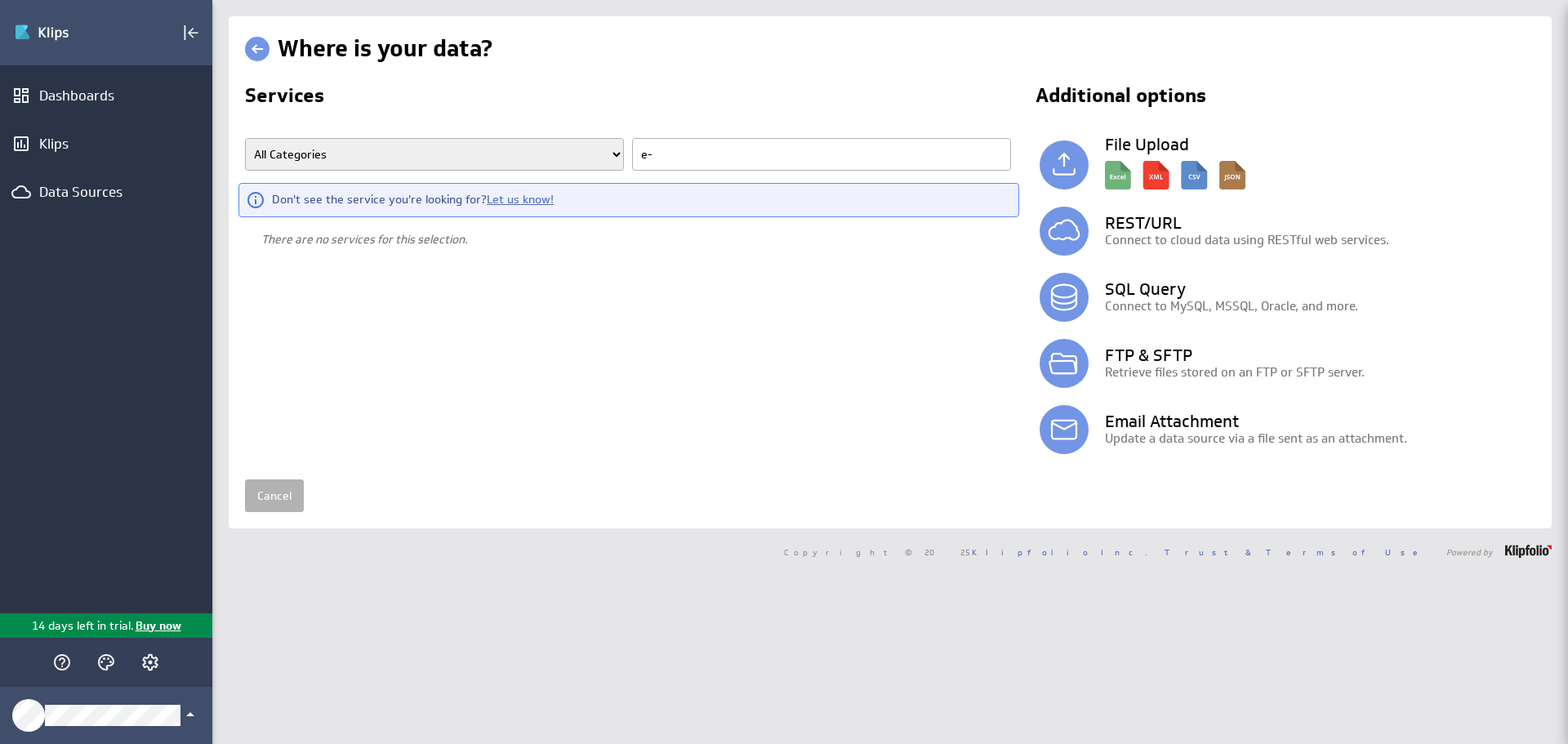
type input "e"
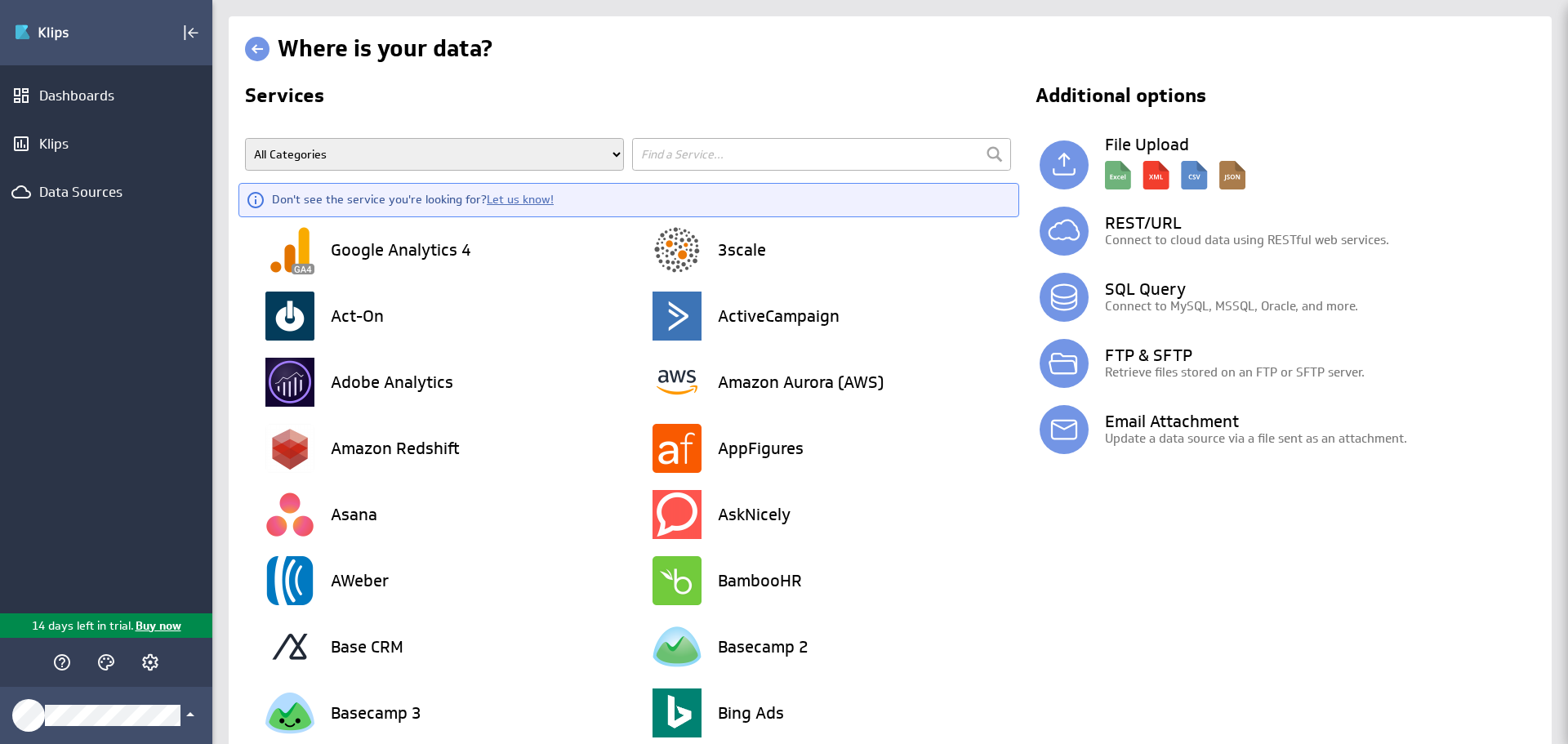
click at [610, 152] on select "All Categories Advertising Cloud Storage Customer Support Data Store E-Mail Cam…" at bounding box center [434, 154] width 379 height 32
click at [674, 103] on h2 "Services" at bounding box center [630, 98] width 769 height 26
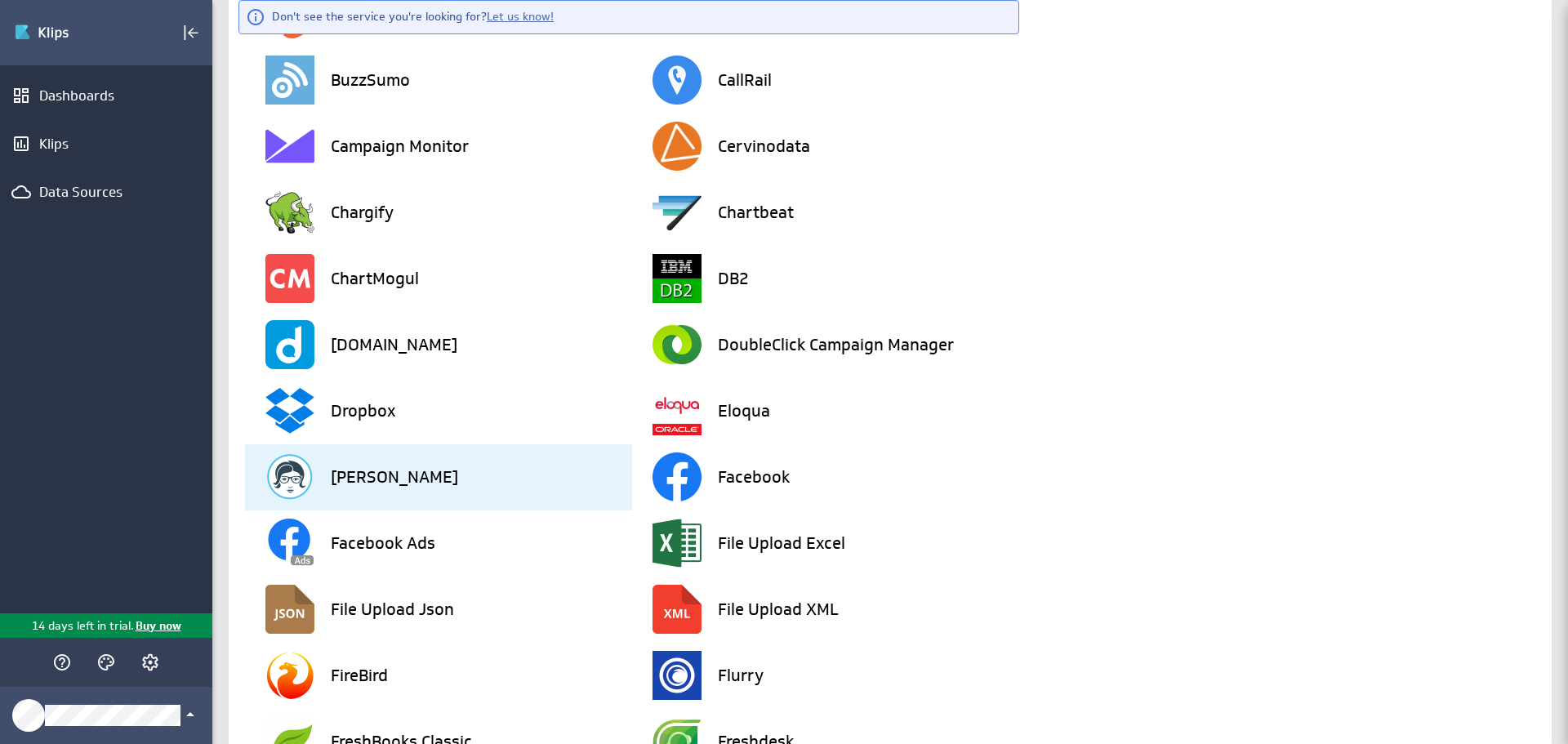
scroll to position [847, 0]
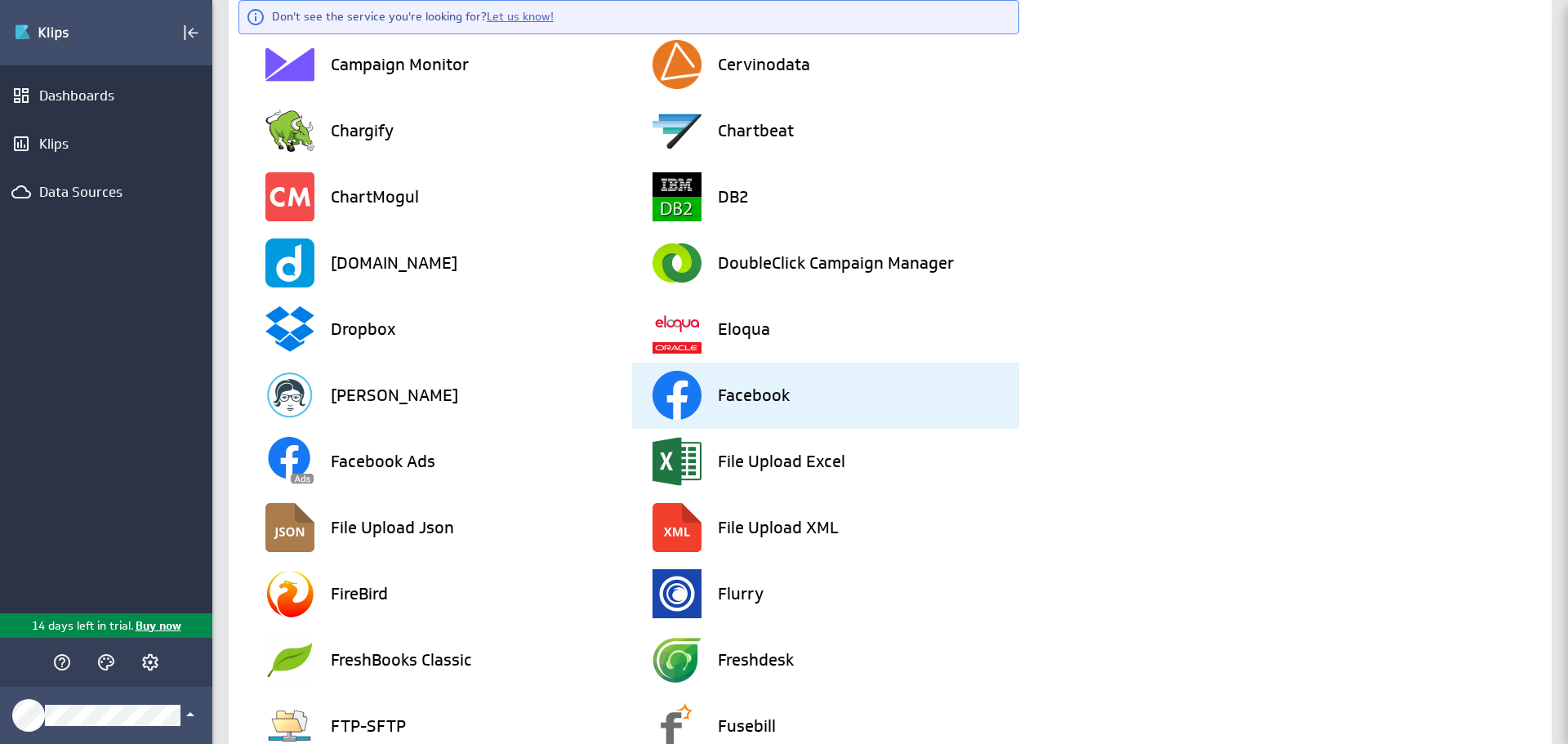
click at [766, 387] on h3 "Facebook" at bounding box center [754, 396] width 72 height 17
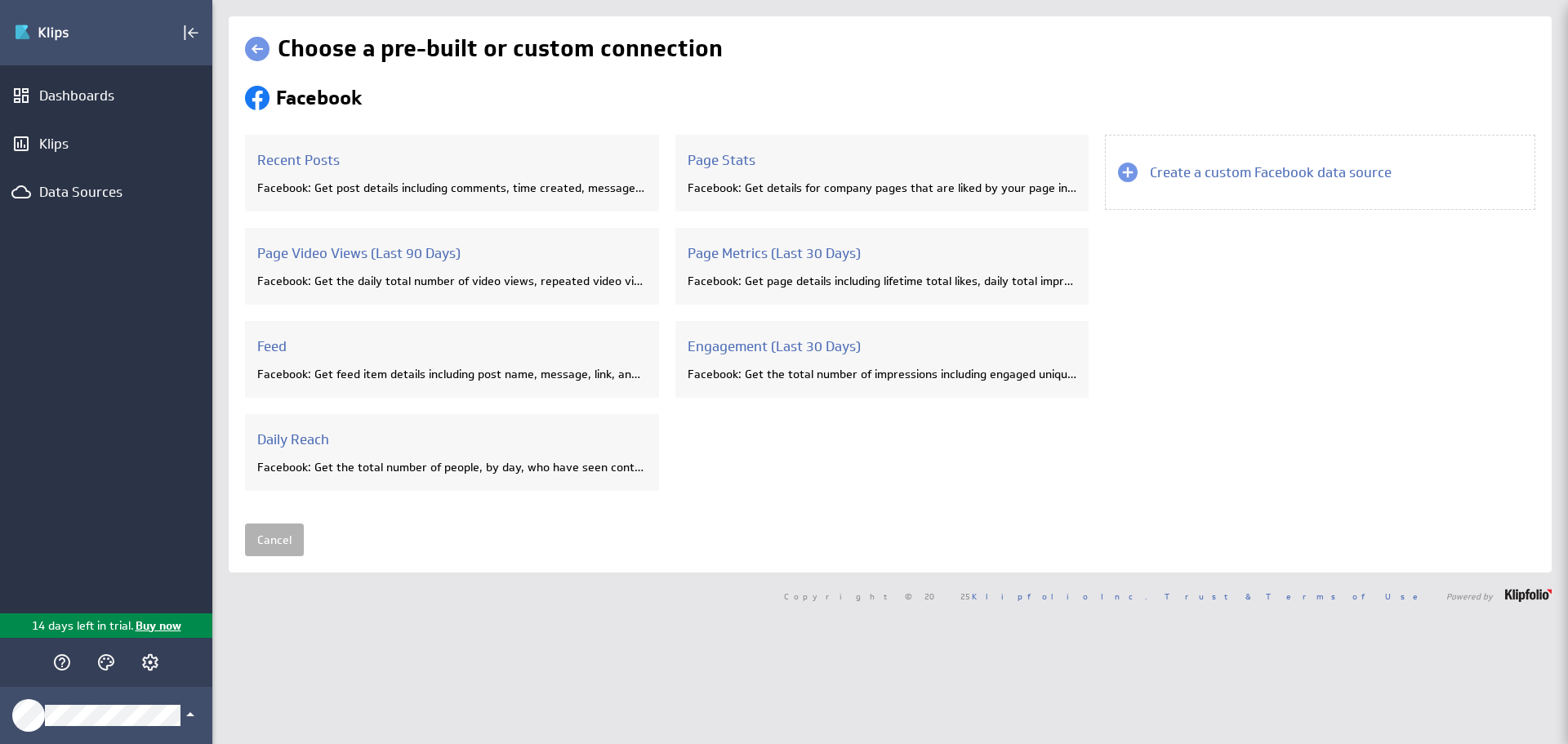
scroll to position [0, 0]
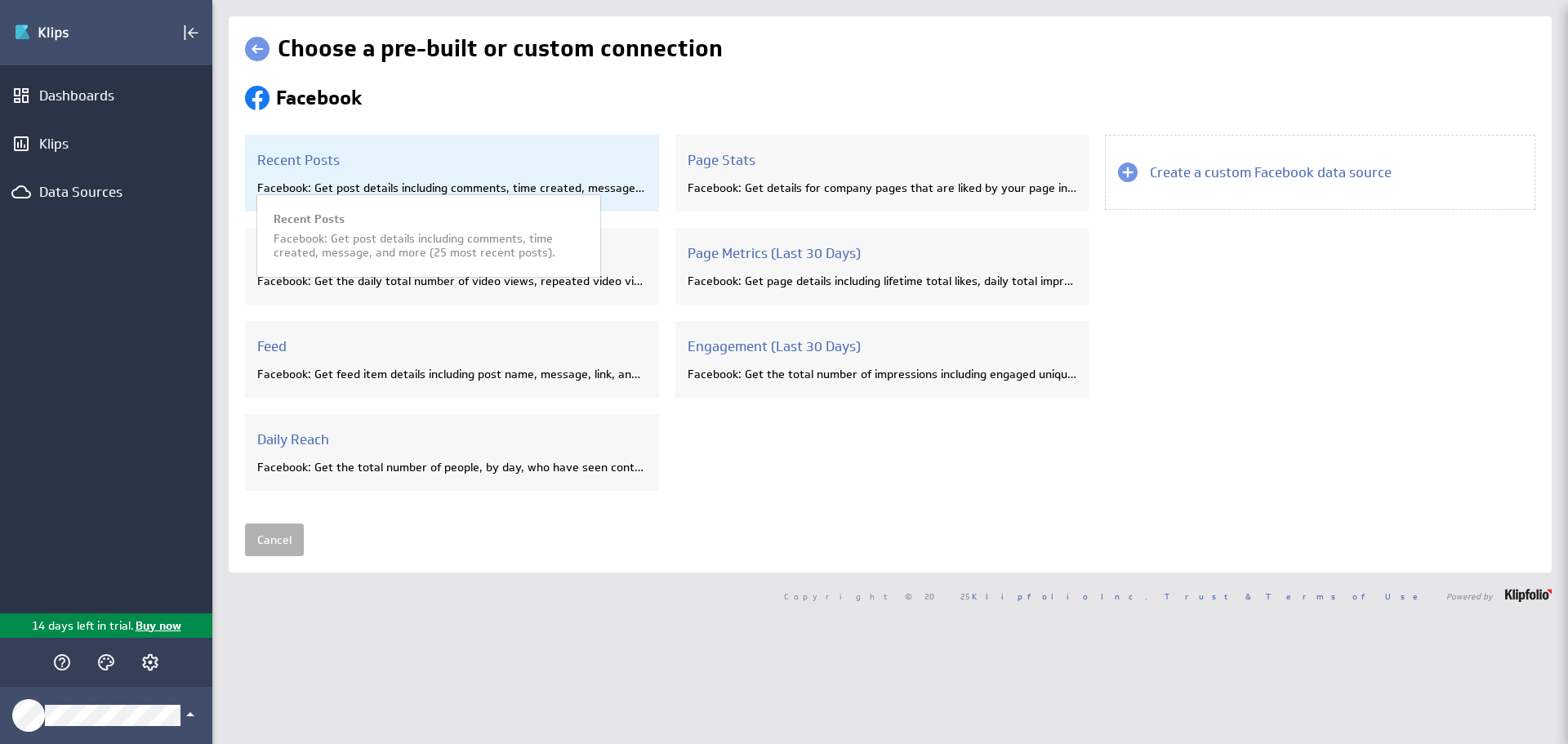
click at [337, 177] on div "Recent Posts Facebook: Get post details including comments, time created, messa…" at bounding box center [451, 173] width 414 height 77
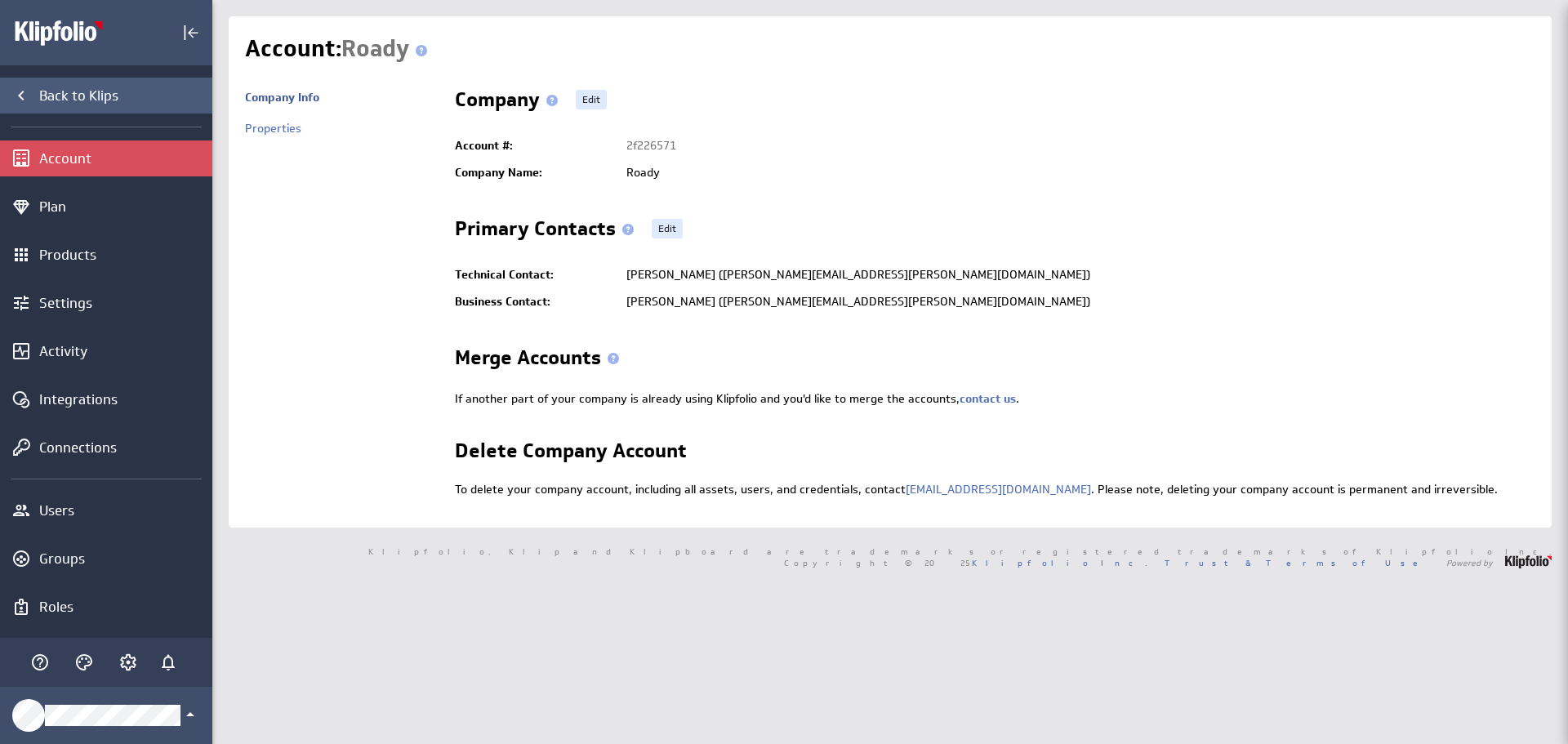
click at [20, 94] on icon "Back to Klips" at bounding box center [21, 96] width 6 height 10
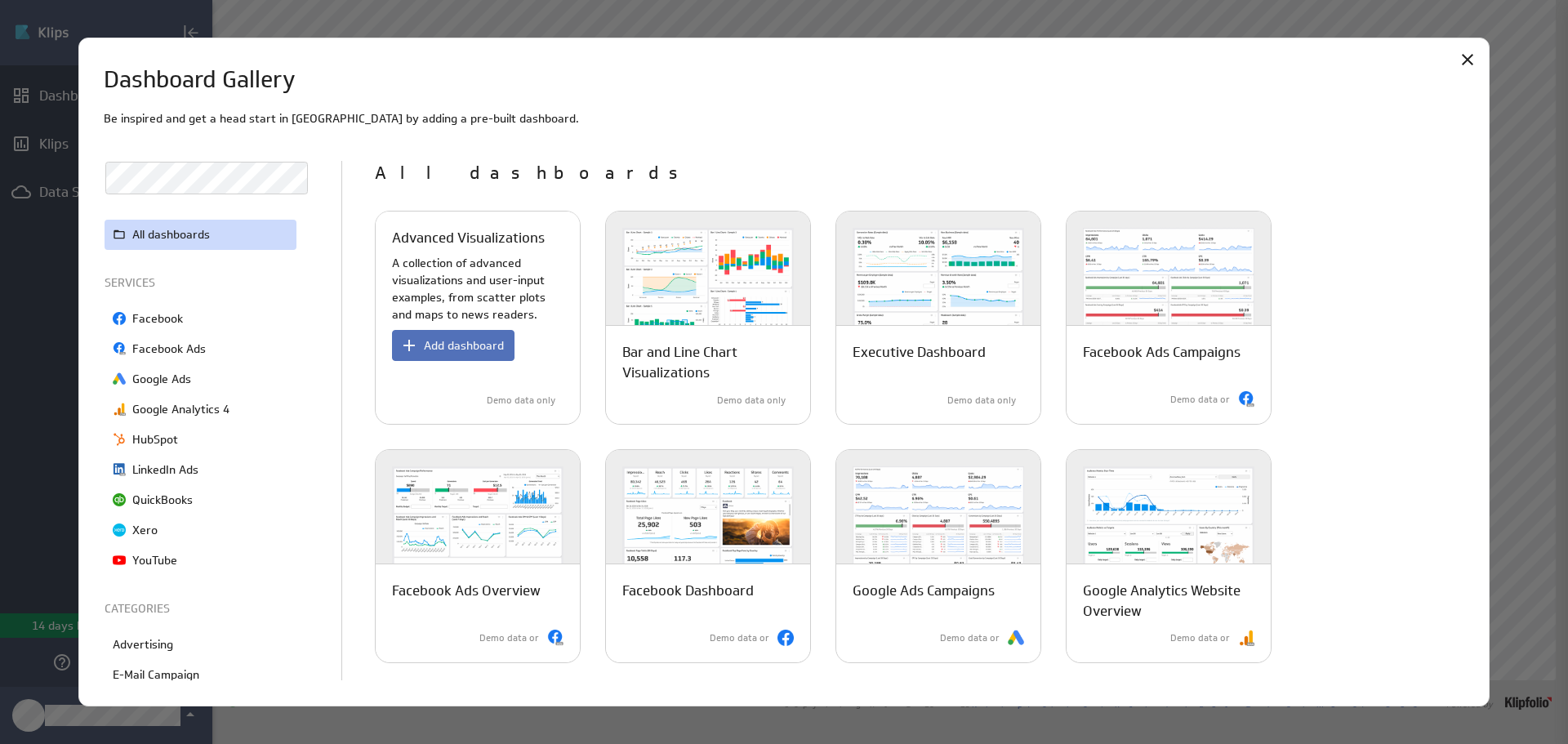
click at [485, 280] on p "A collection of advanced visualizations and user-input examples, from scatter p…" at bounding box center [478, 289] width 172 height 68
click at [463, 342] on span "Add dashboard" at bounding box center [464, 346] width 80 height 15
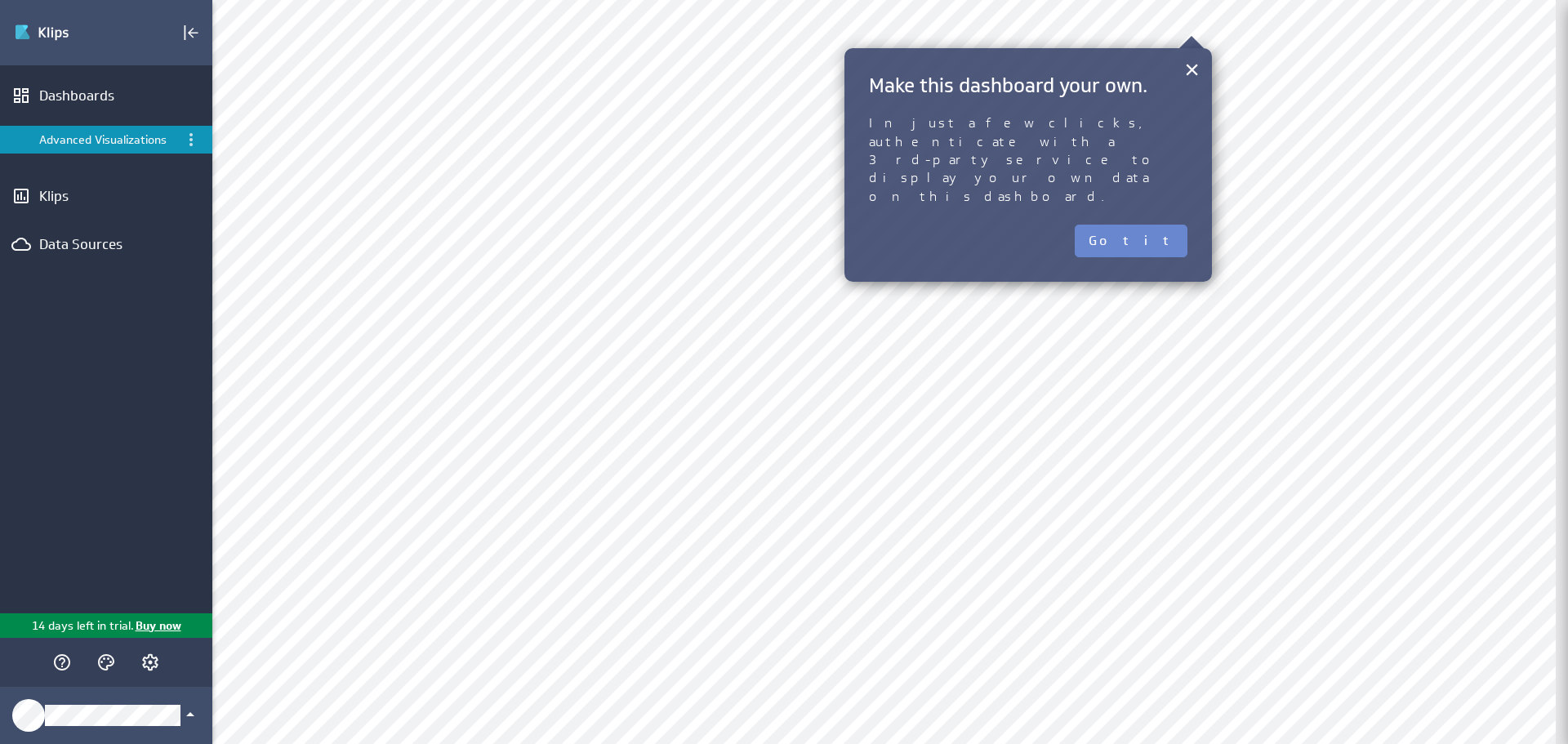
click at [1157, 225] on button "Got it" at bounding box center [1130, 241] width 112 height 32
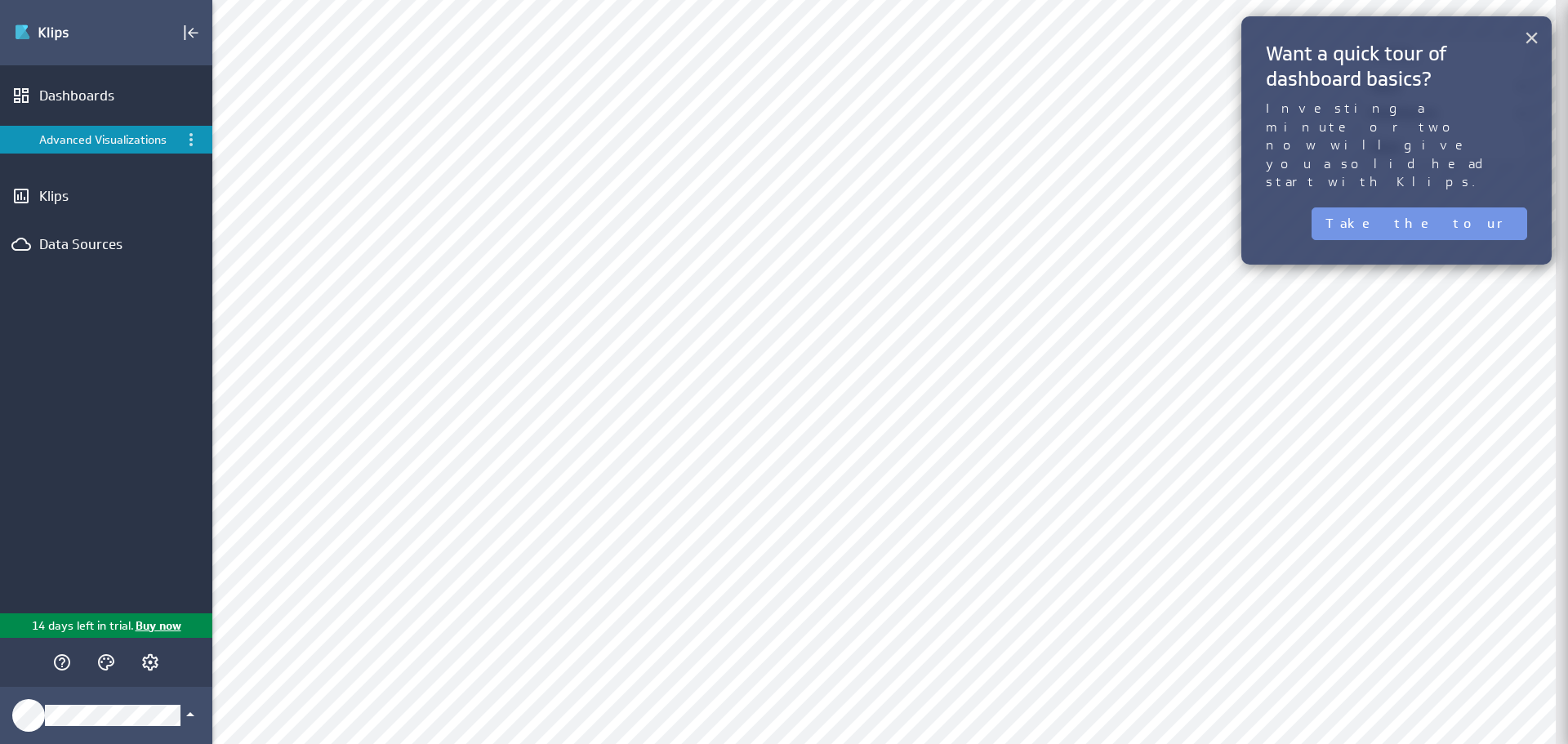
click at [1531, 39] on button "×" at bounding box center [1531, 37] width 16 height 32
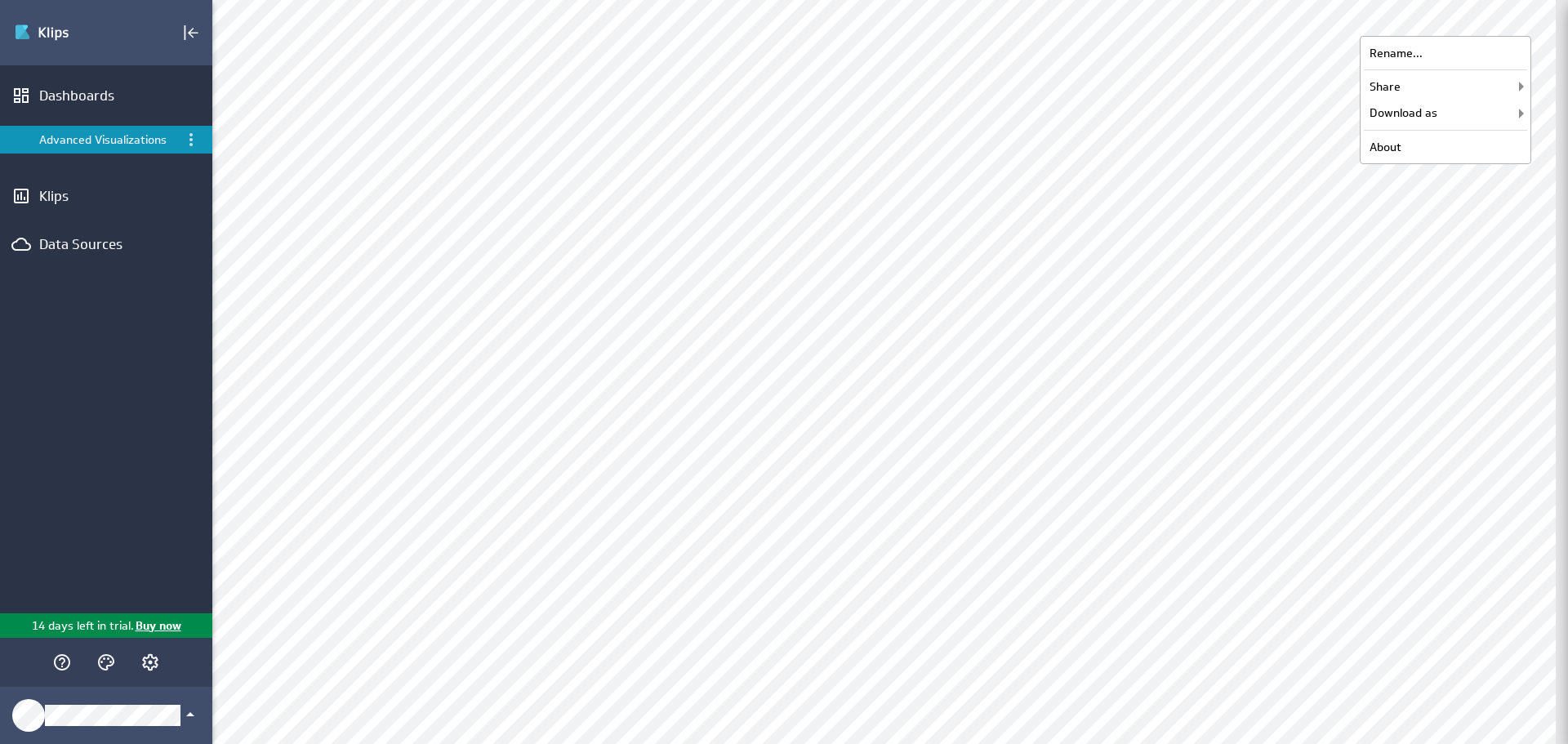
click at [143, 350] on div "Dashboards Advanced Visualizations Klips Data Sources" at bounding box center [106, 339] width 212 height 548
click at [54, 657] on icon "Main Menu" at bounding box center [62, 662] width 20 height 20
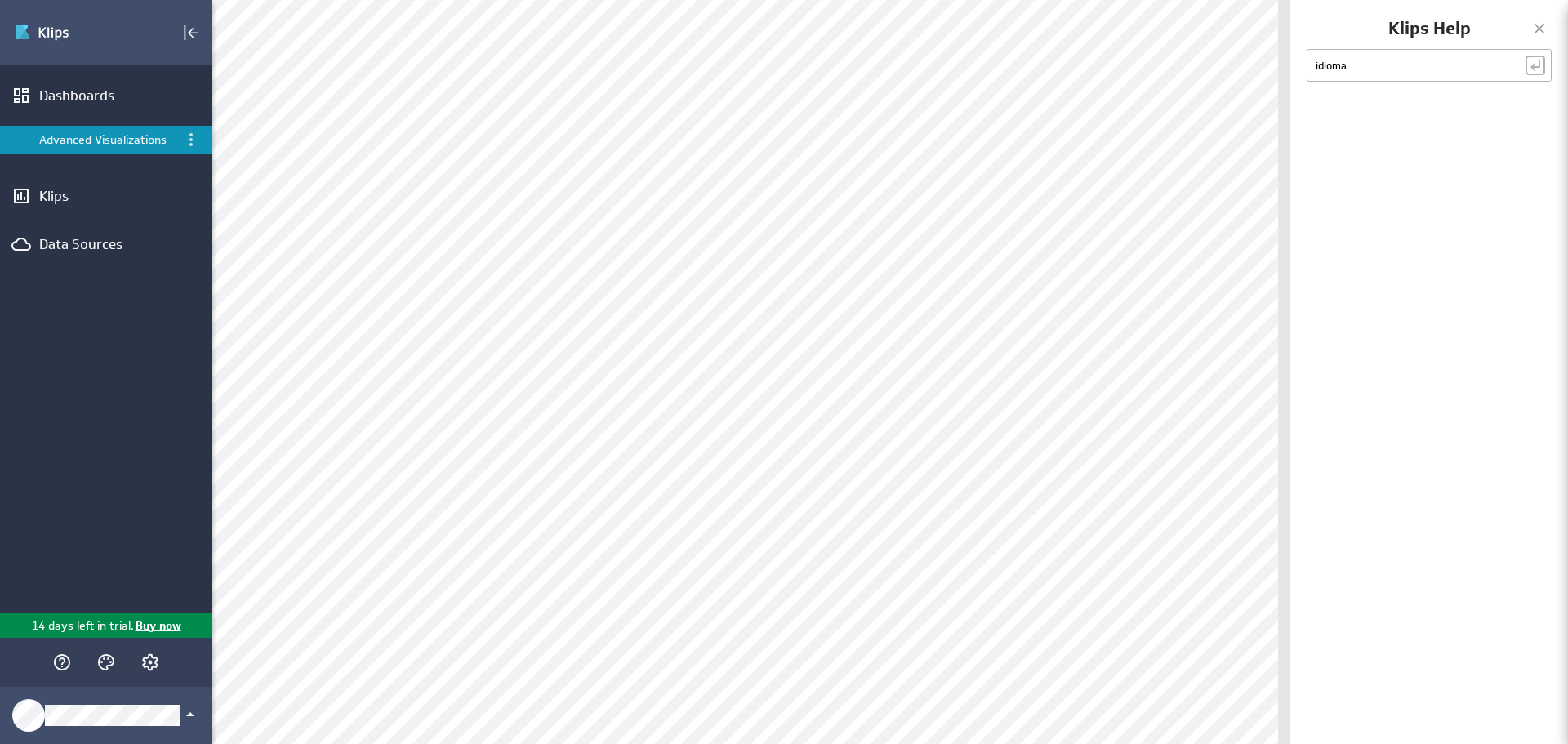
type input "idioma"
click at [1402, 62] on input "idioma" at bounding box center [1429, 65] width 245 height 32
click at [1421, 65] on input "idioma" at bounding box center [1429, 65] width 245 height 32
click at [1534, 70] on div at bounding box center [1535, 65] width 24 height 24
click at [1423, 72] on input "text" at bounding box center [1429, 65] width 245 height 32
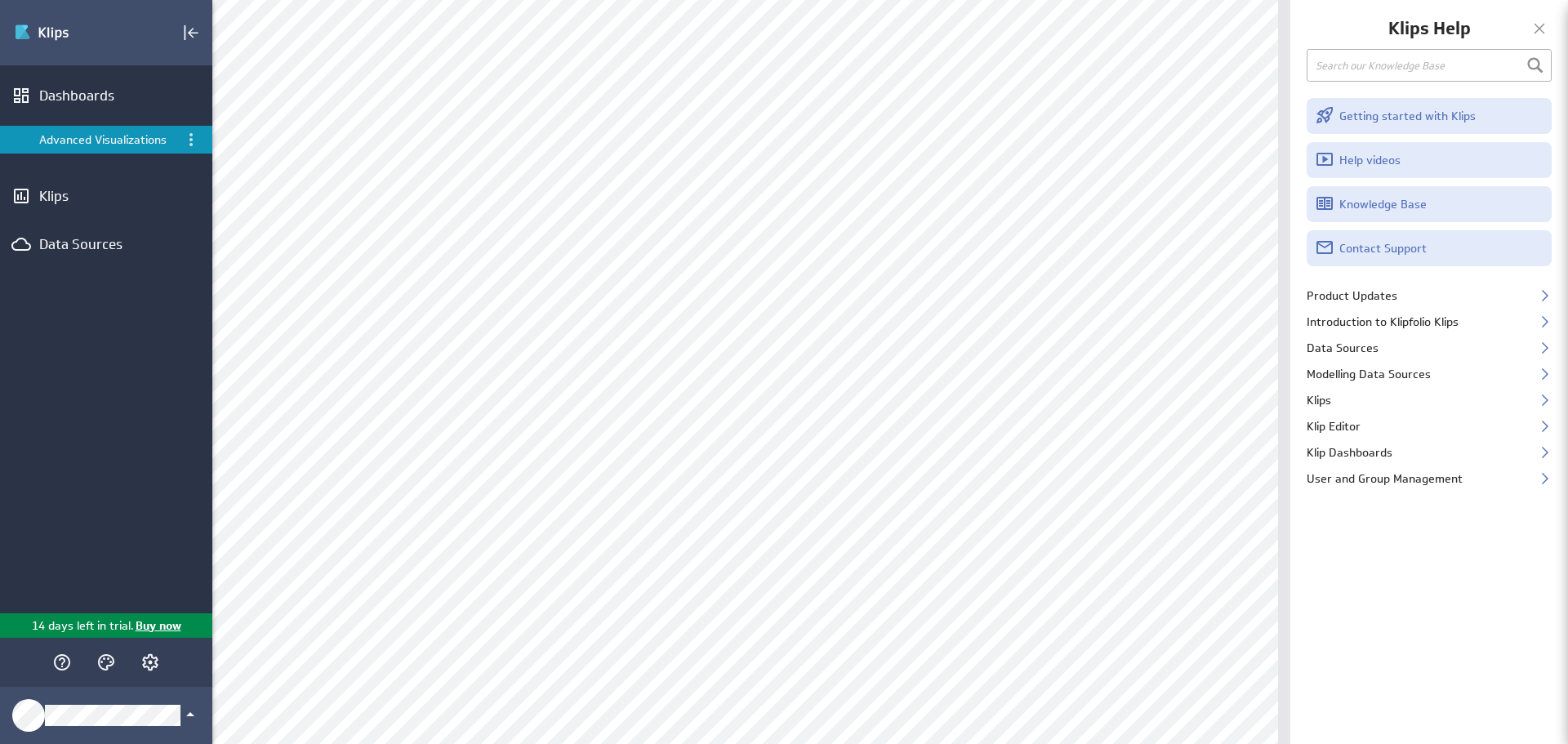
paste input "language"
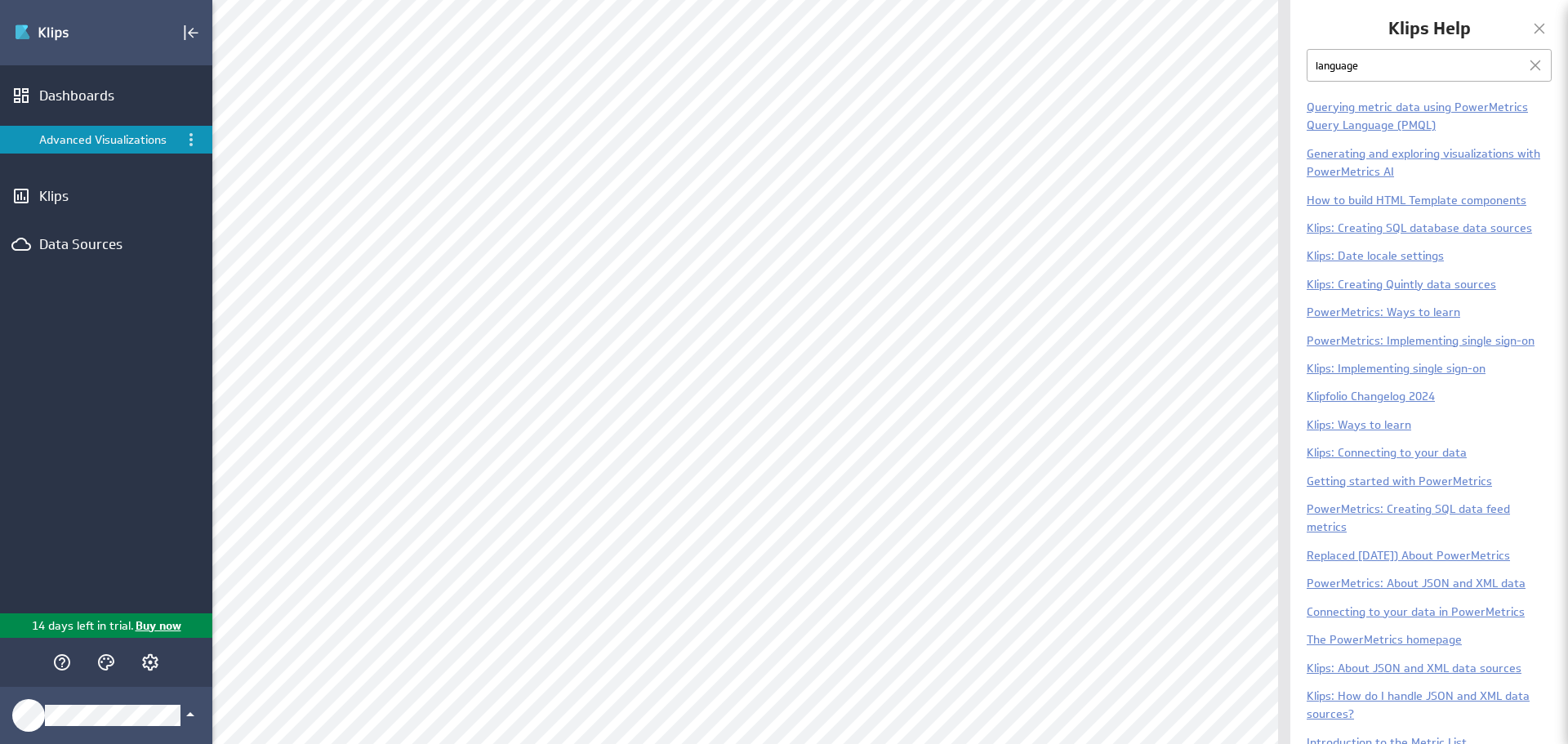
click at [1315, 59] on input "language" at bounding box center [1429, 65] width 245 height 32
paste input "change"
type input "change language"
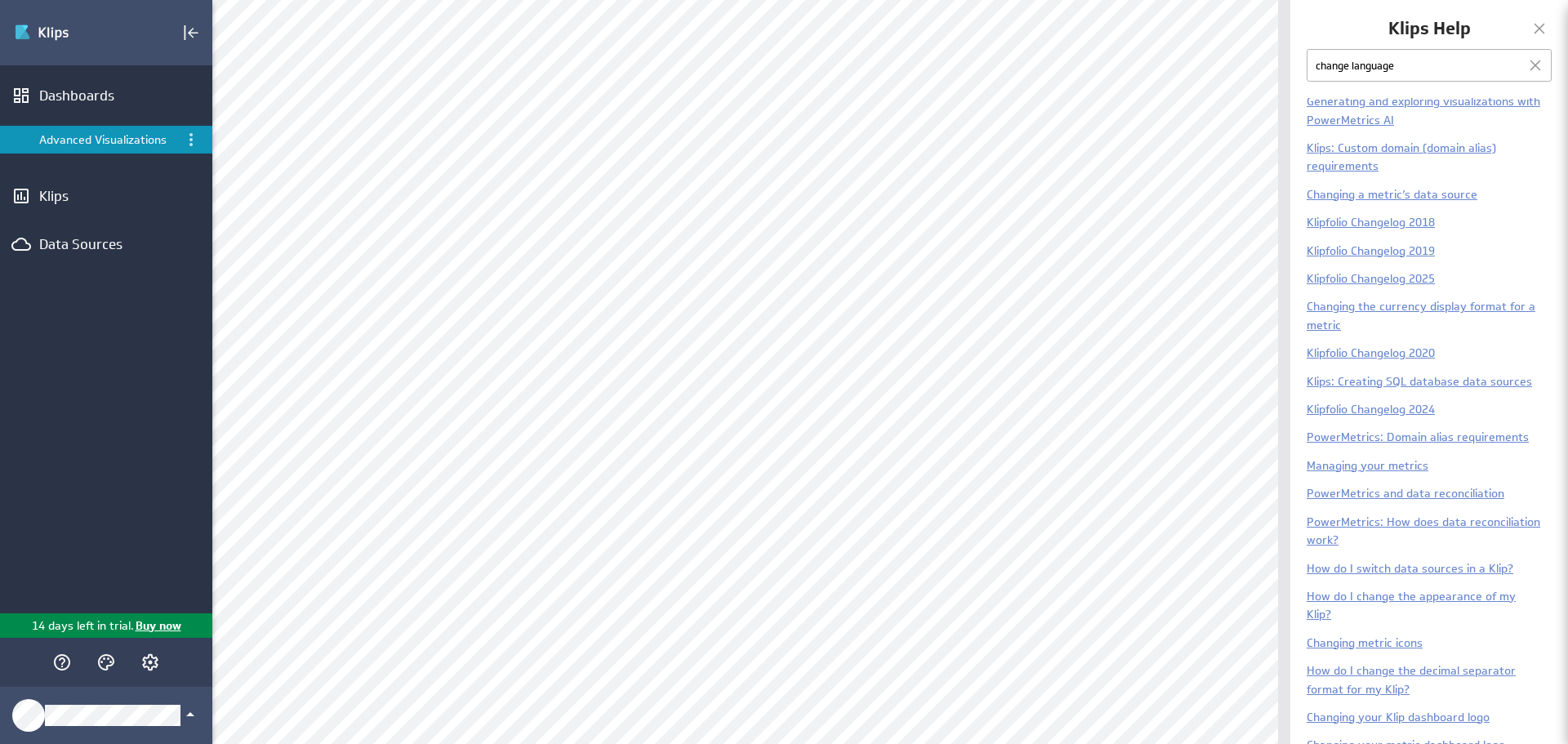
scroll to position [185, 0]
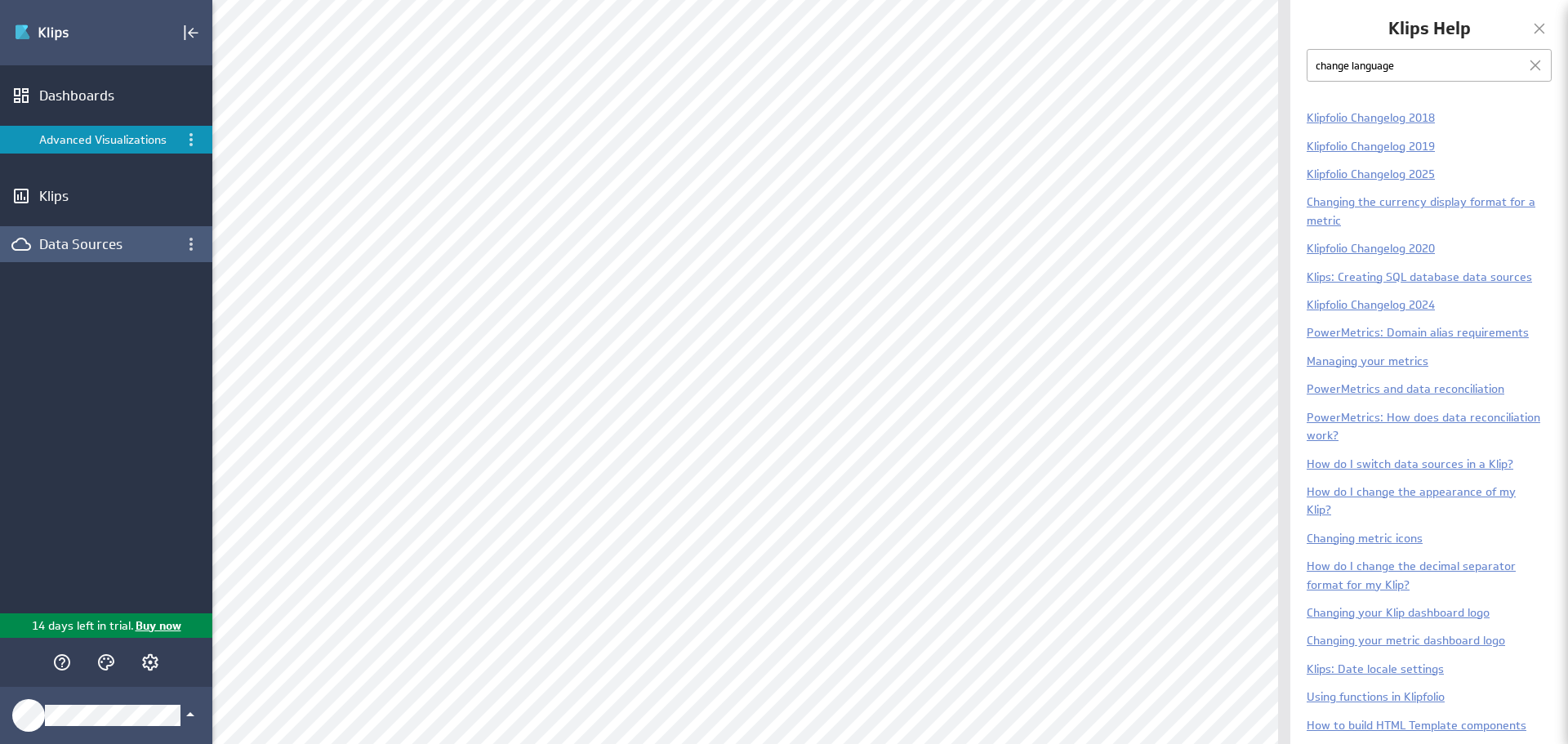
click at [147, 256] on div "Data Sources" at bounding box center [106, 244] width 212 height 36
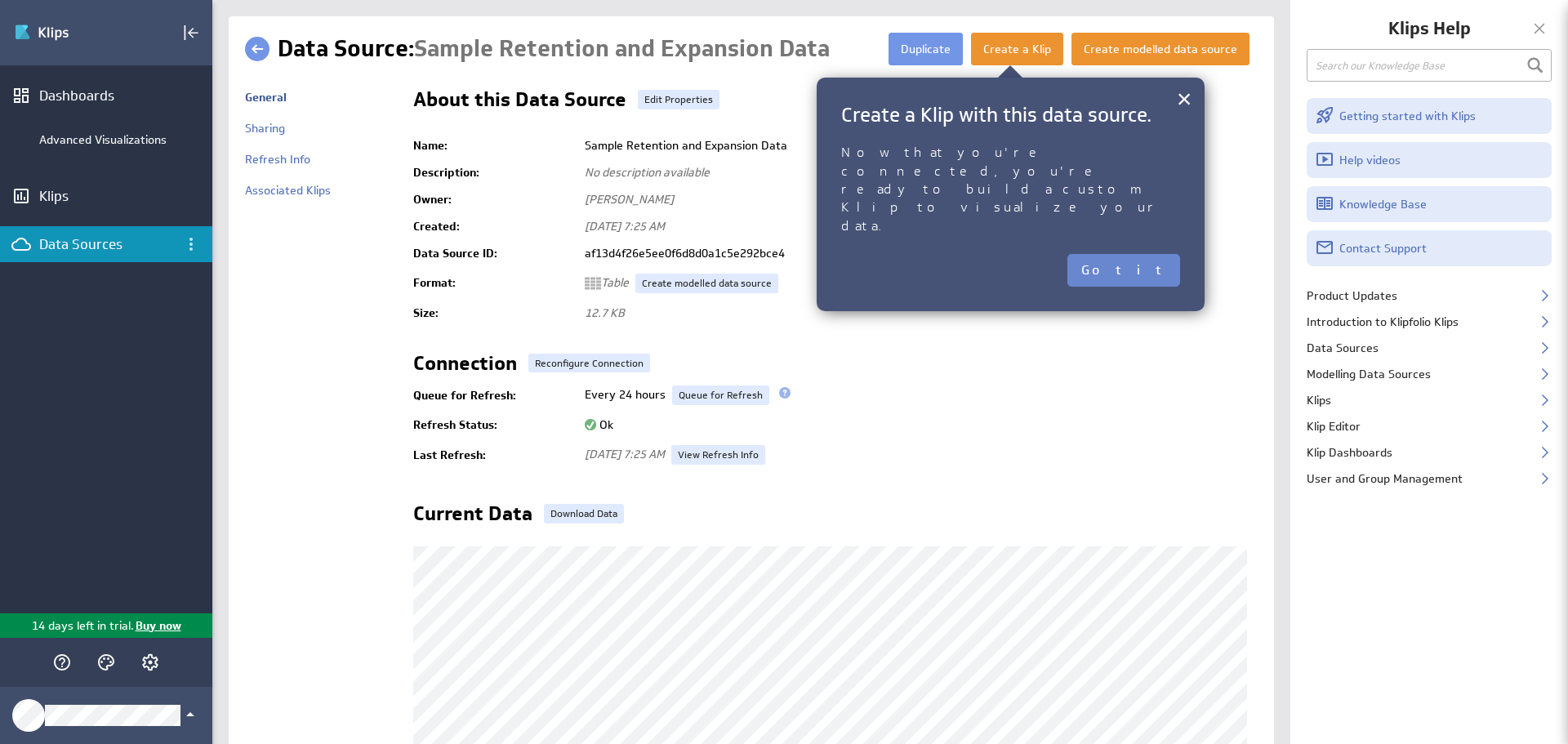
click at [1134, 254] on button "Got it" at bounding box center [1123, 270] width 112 height 32
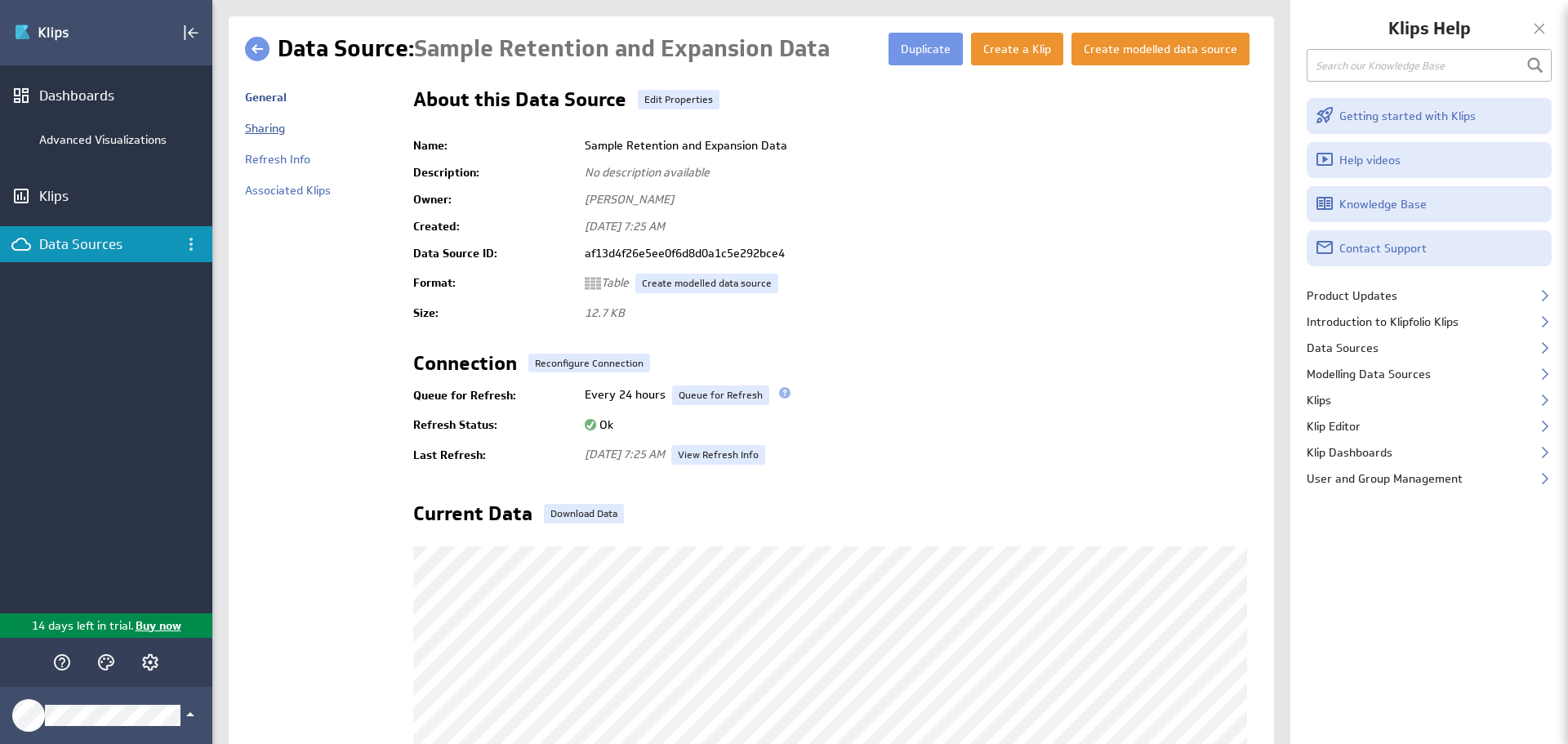
click at [264, 125] on link "Sharing" at bounding box center [265, 128] width 40 height 15
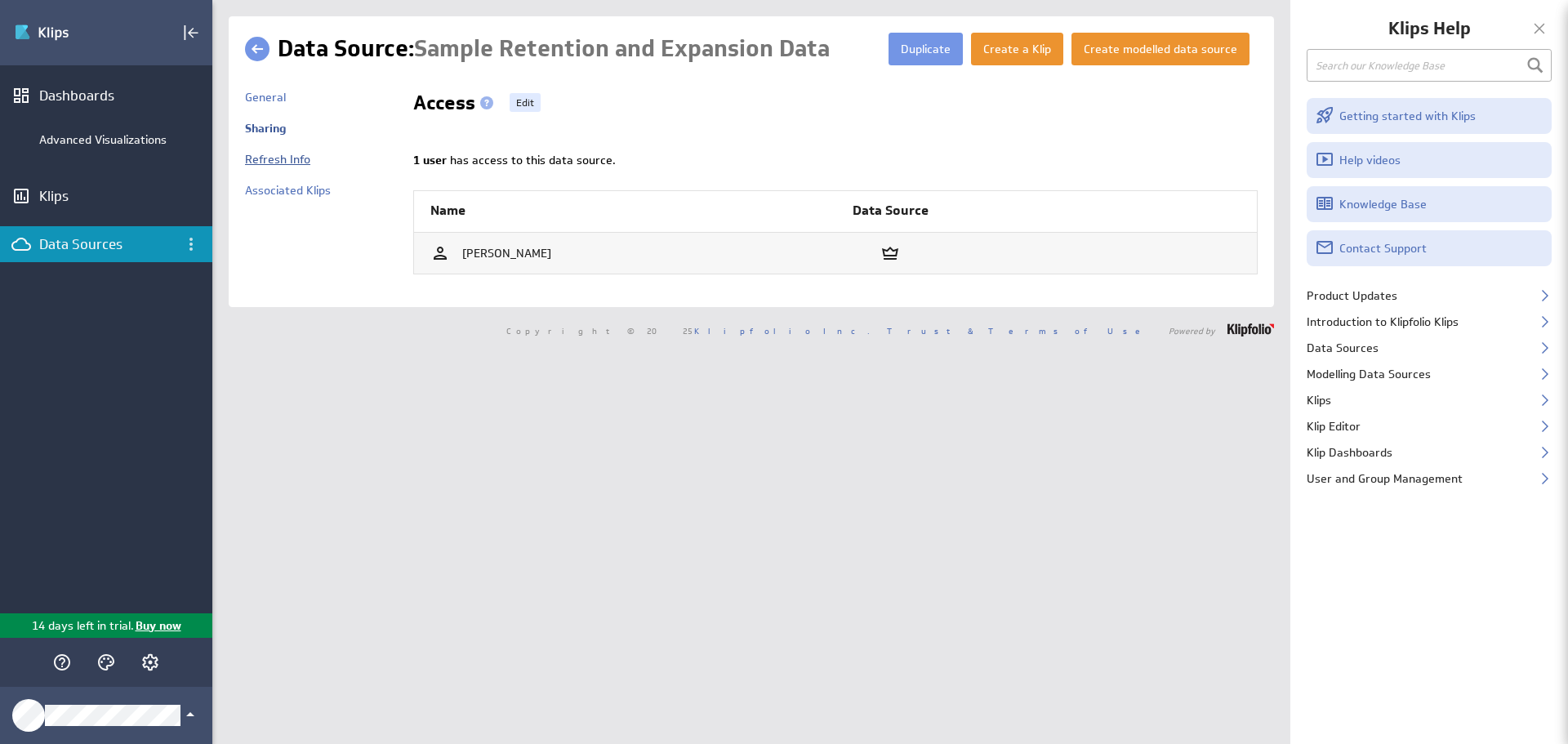
click at [271, 159] on link "Refresh Info" at bounding box center [277, 159] width 65 height 15
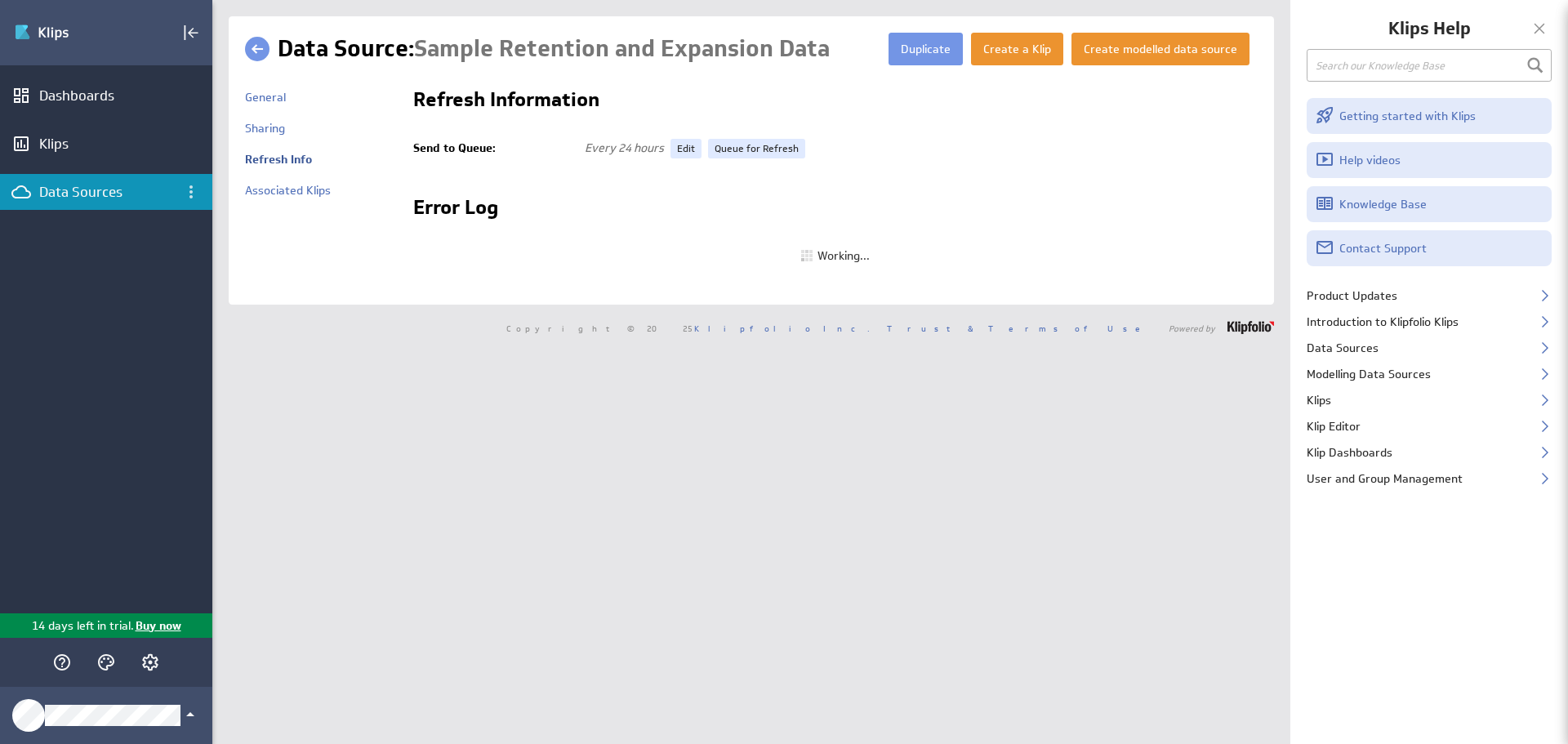
click at [264, 187] on link "Associated Klips" at bounding box center [287, 191] width 86 height 15
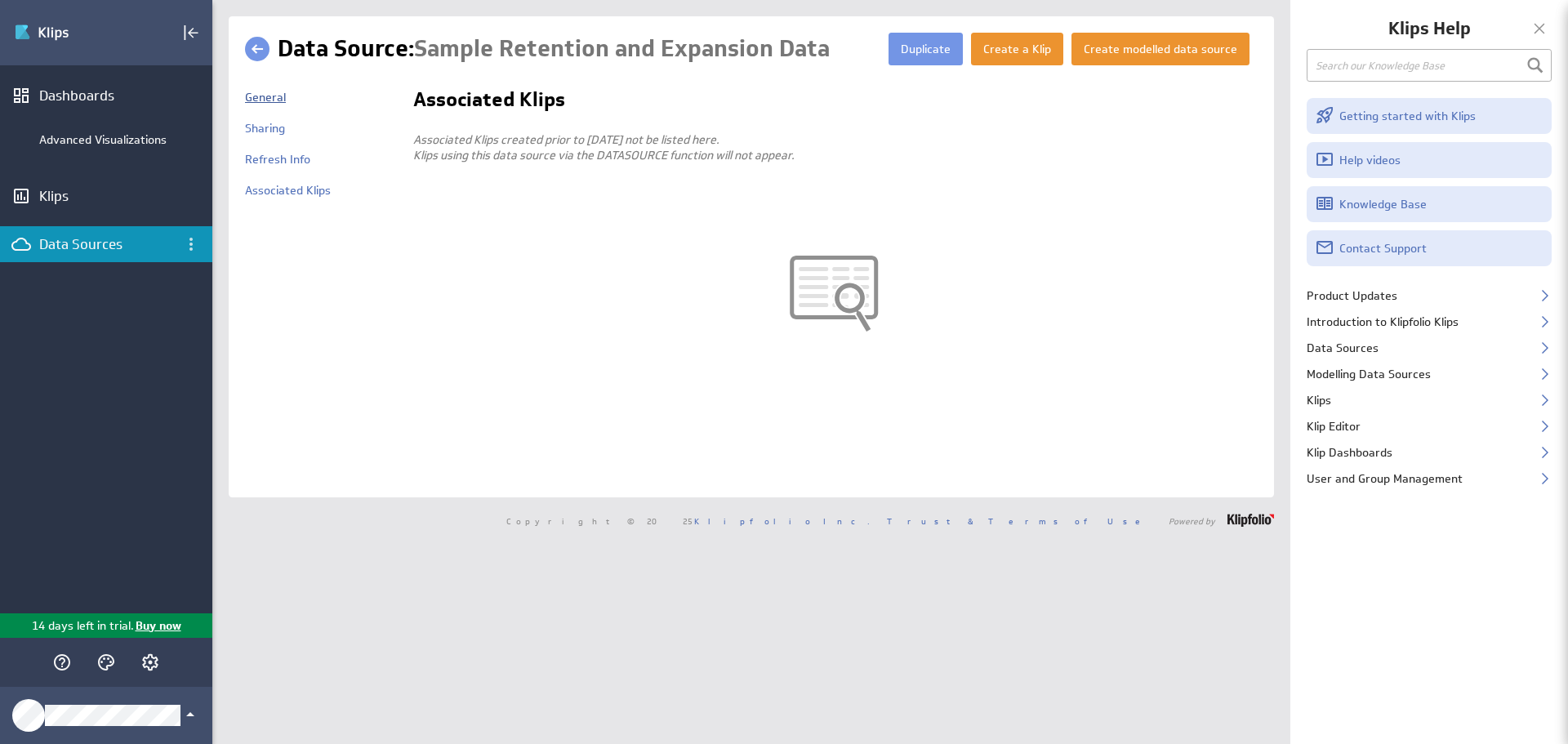
click at [267, 96] on link "General" at bounding box center [265, 97] width 41 height 15
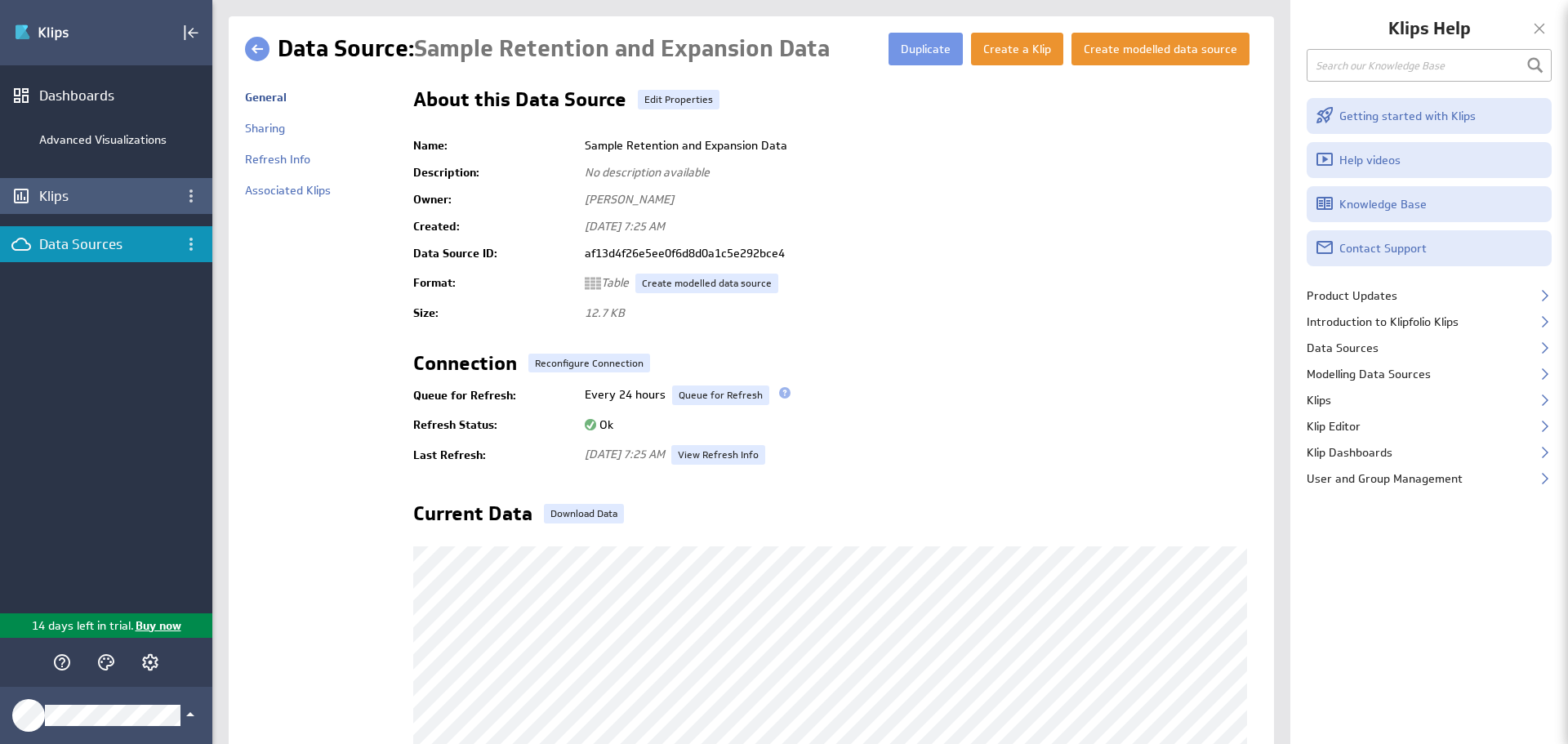
click at [56, 188] on div "Klips" at bounding box center [106, 197] width 134 height 18
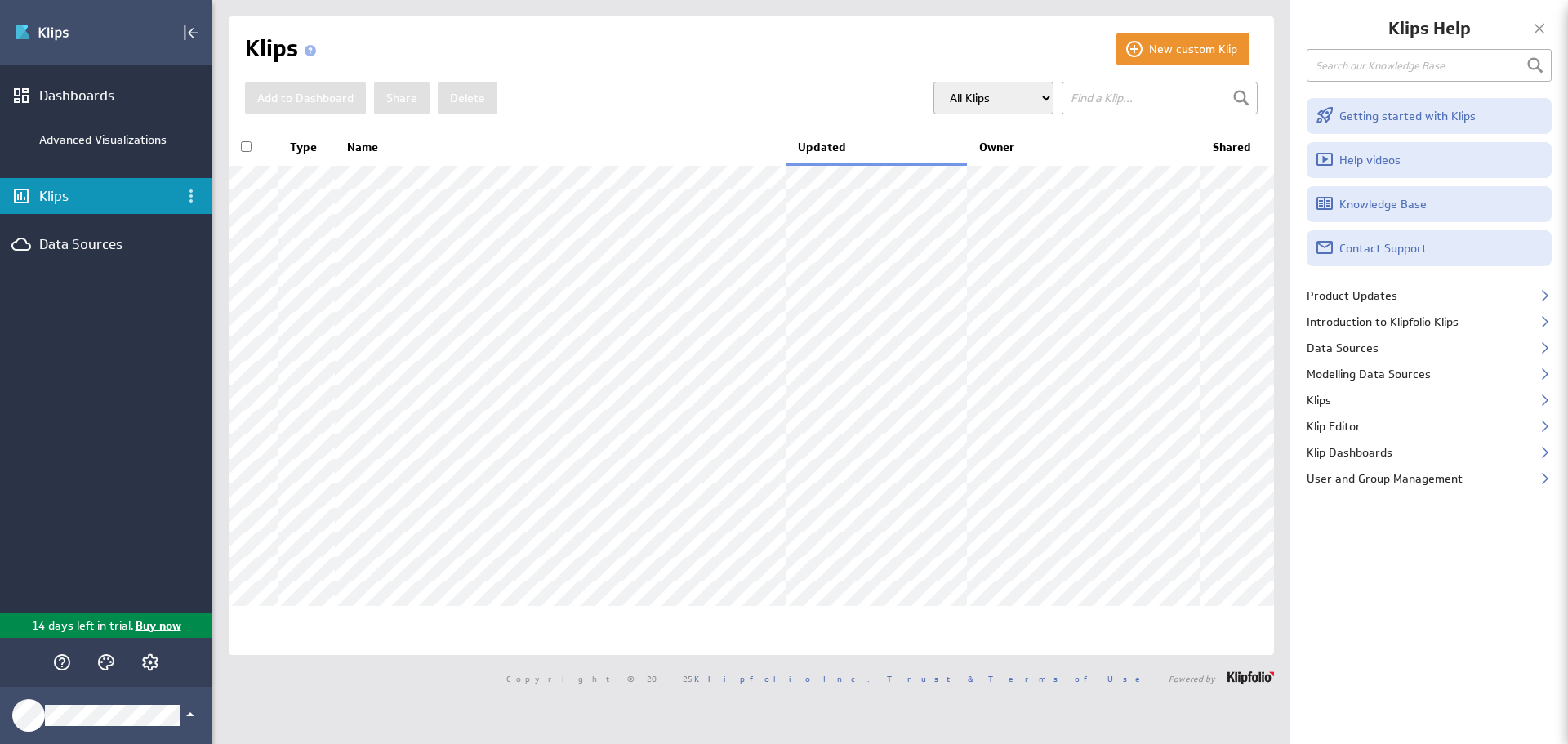
scroll to position [117, 0]
click at [187, 708] on icon "Klipfolio Account" at bounding box center [191, 715] width 20 height 20
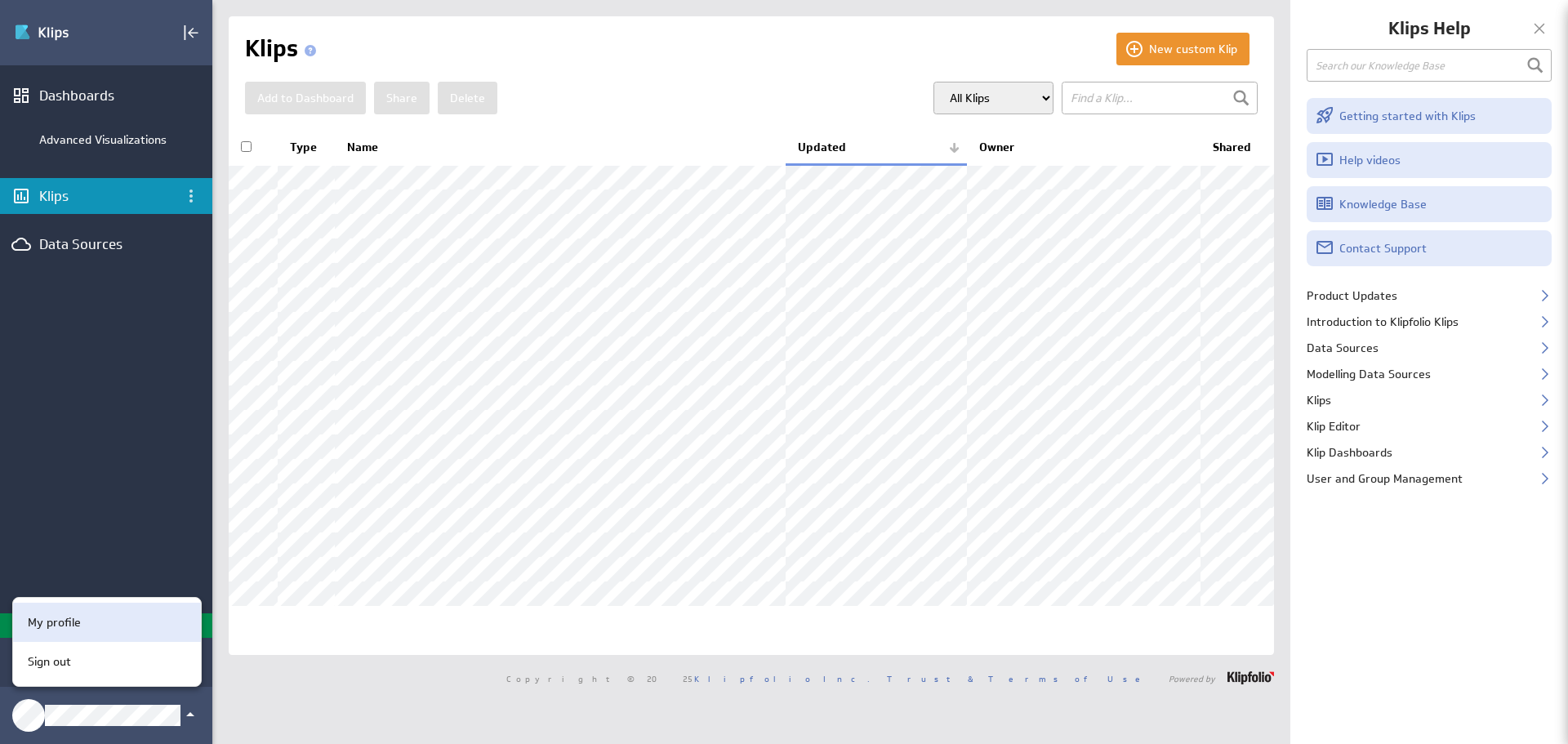
click at [52, 618] on p "My profile" at bounding box center [54, 622] width 53 height 17
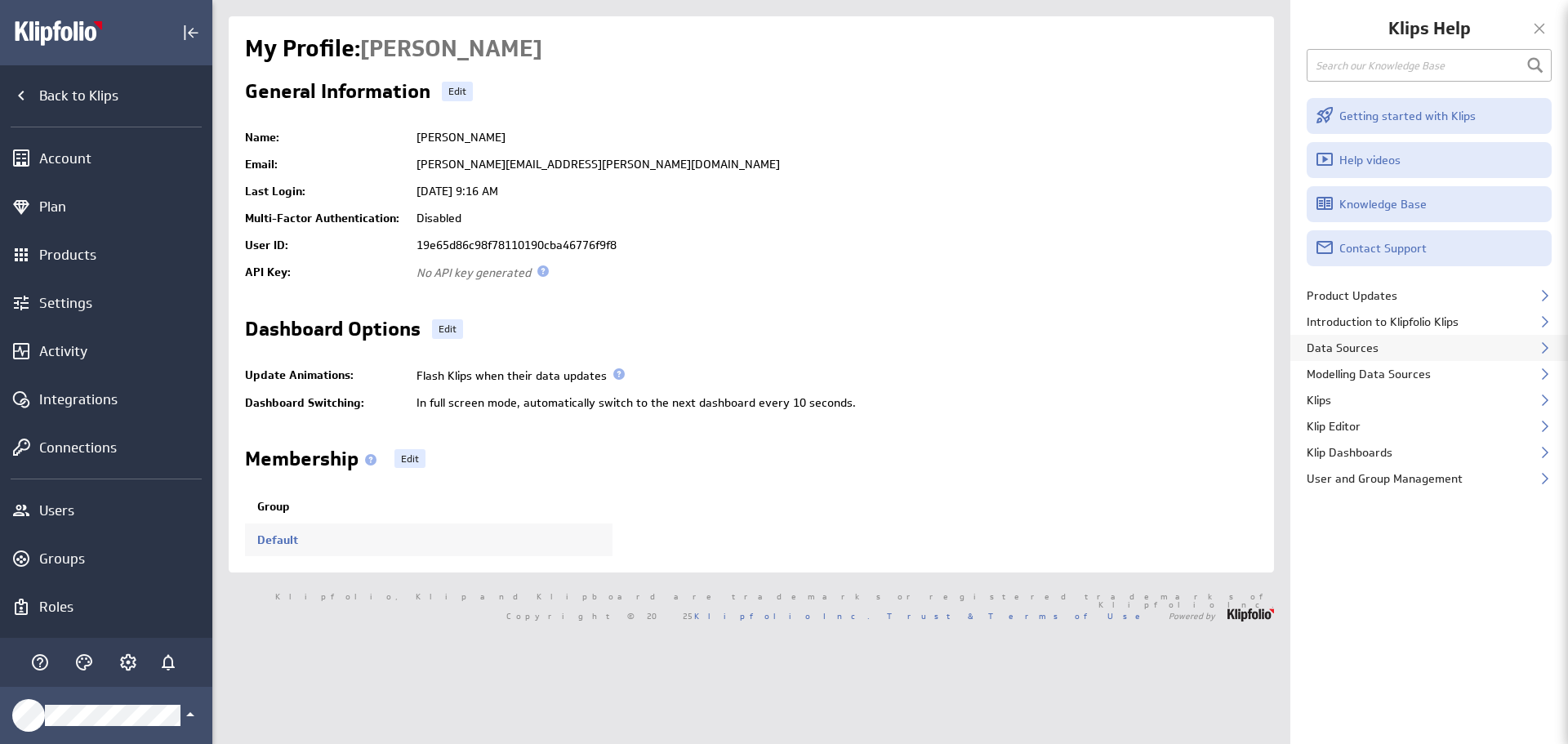
click at [1537, 345] on div "Data Sources" at bounding box center [1428, 347] width 277 height 26
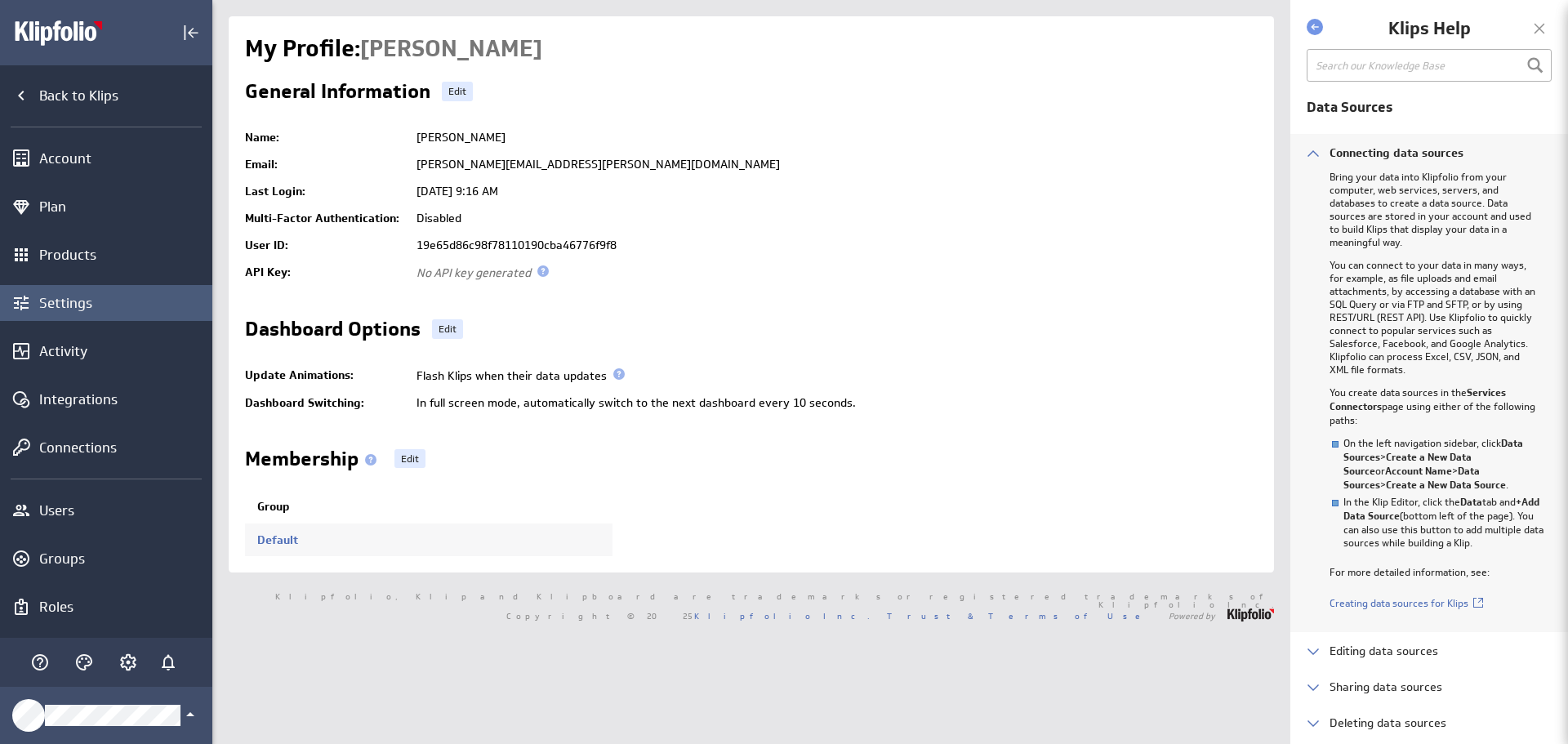
click at [67, 303] on div "Settings" at bounding box center [123, 303] width 169 height 18
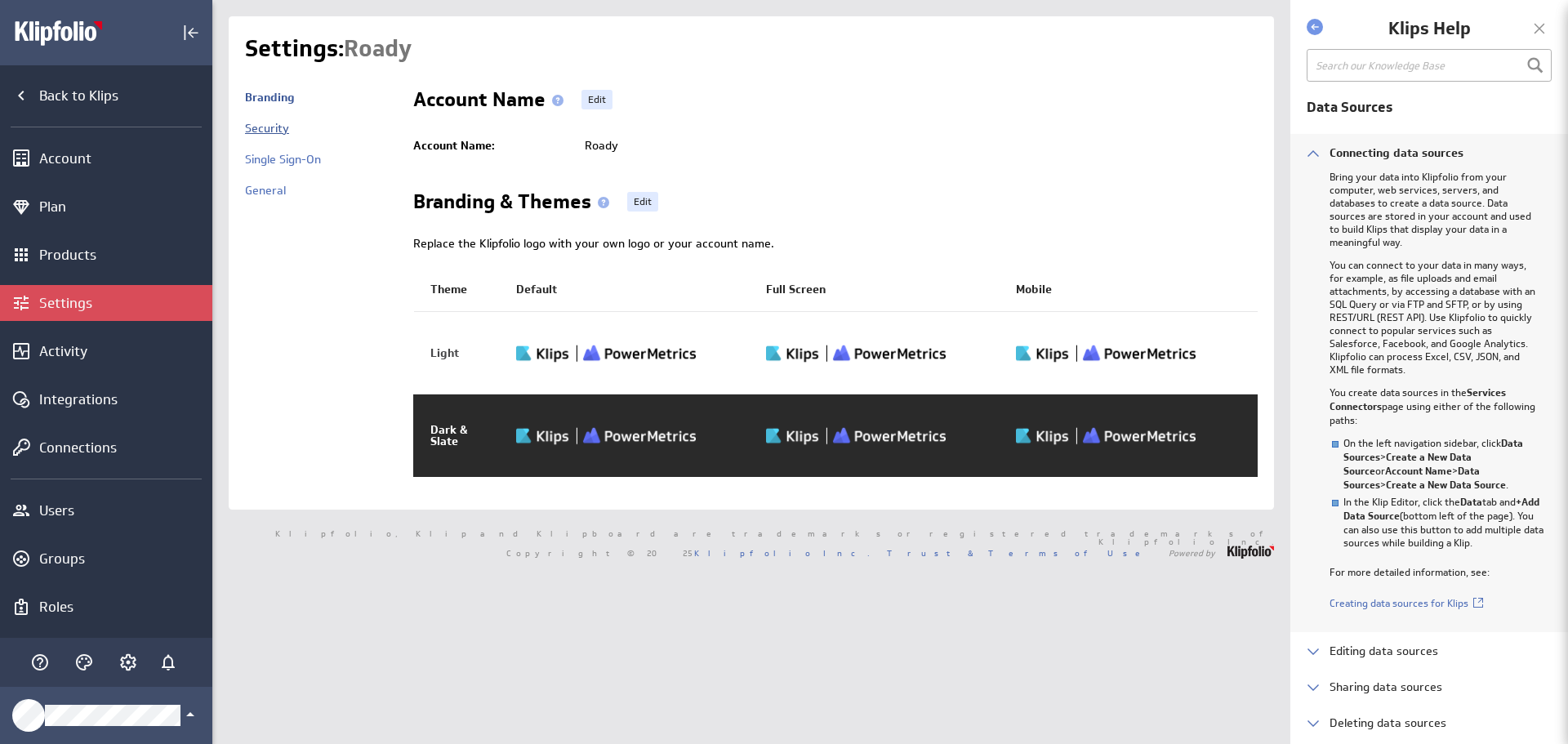
click at [261, 126] on link "Security" at bounding box center [266, 128] width 44 height 15
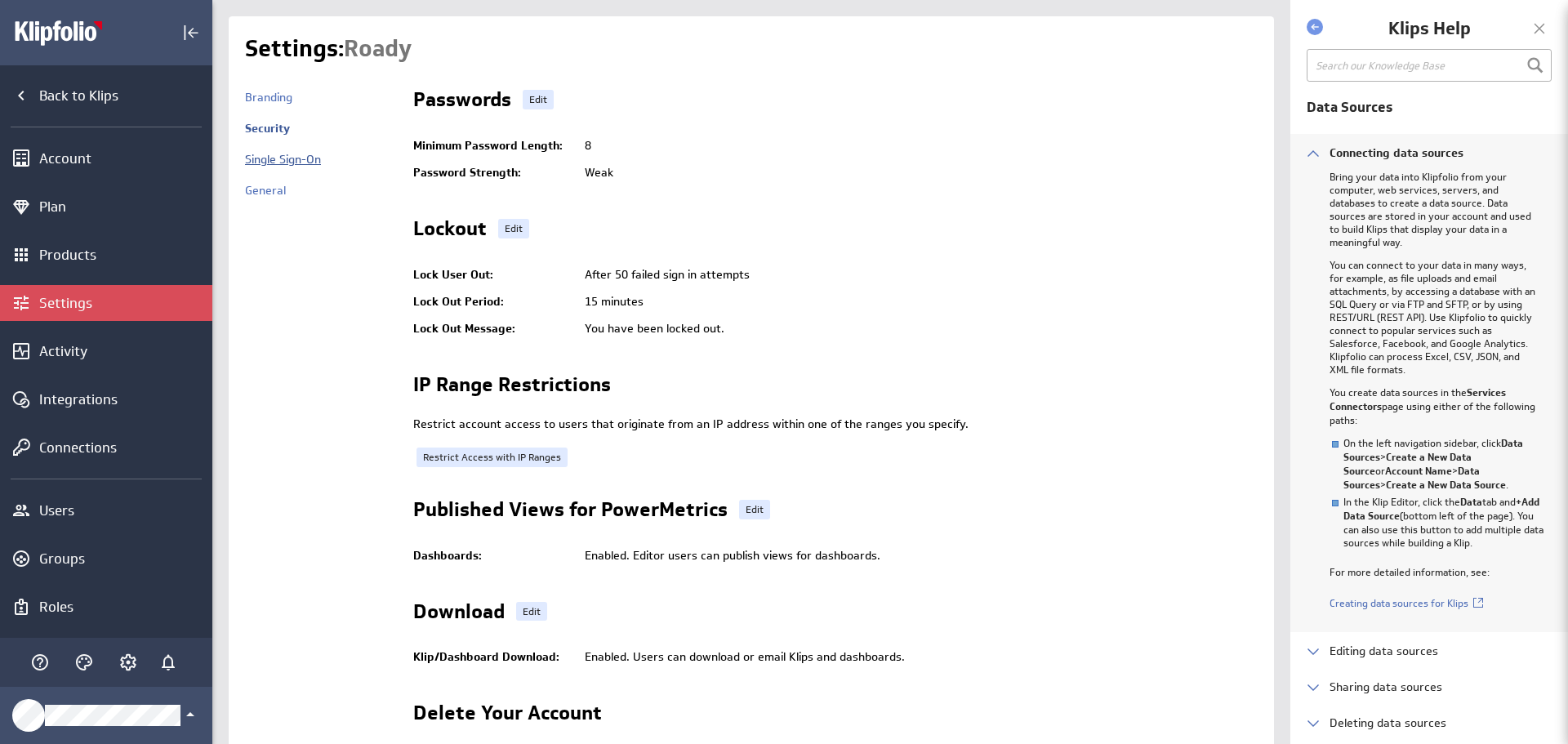
click at [272, 156] on link "Single Sign-On" at bounding box center [282, 159] width 76 height 15
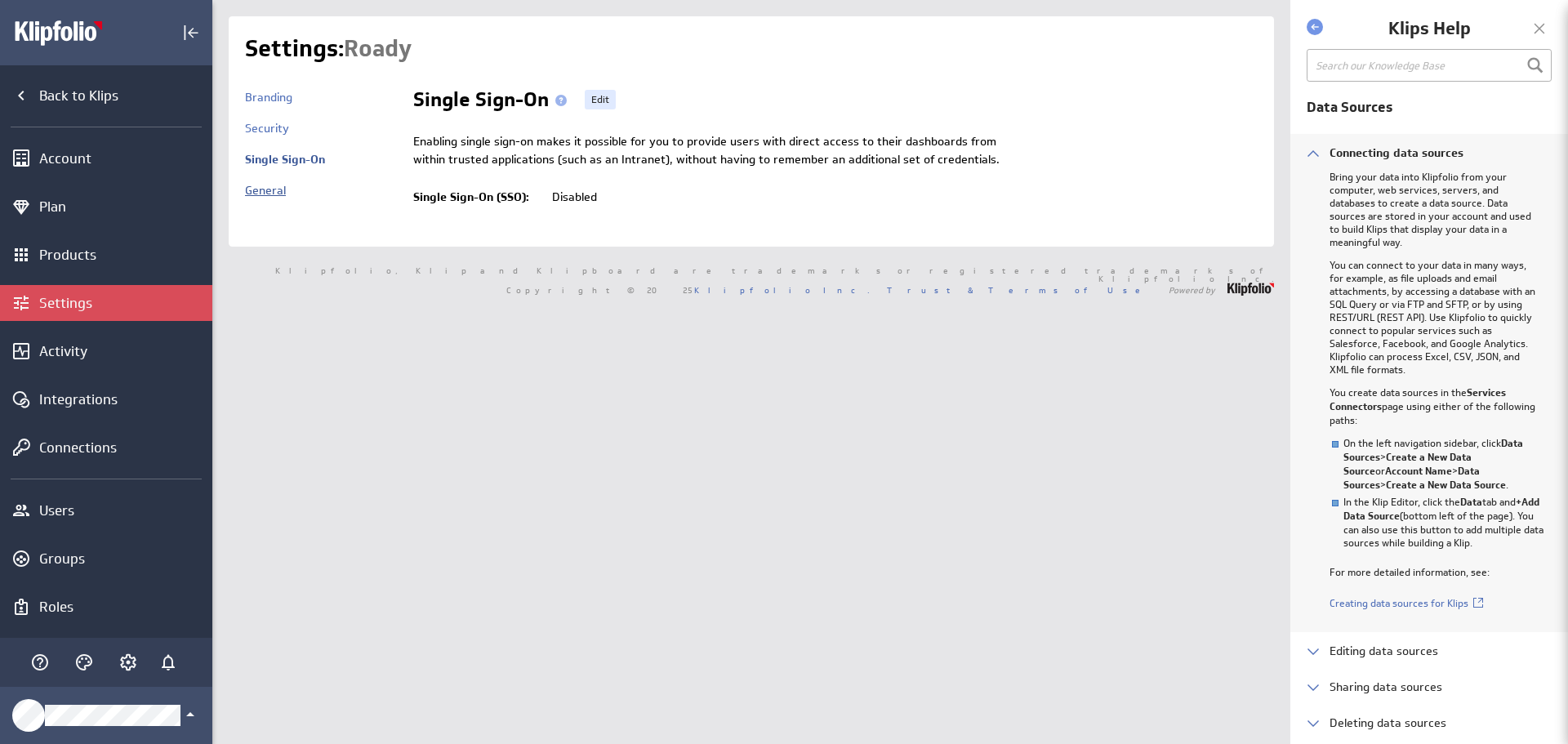
click at [274, 189] on link "General" at bounding box center [265, 191] width 41 height 15
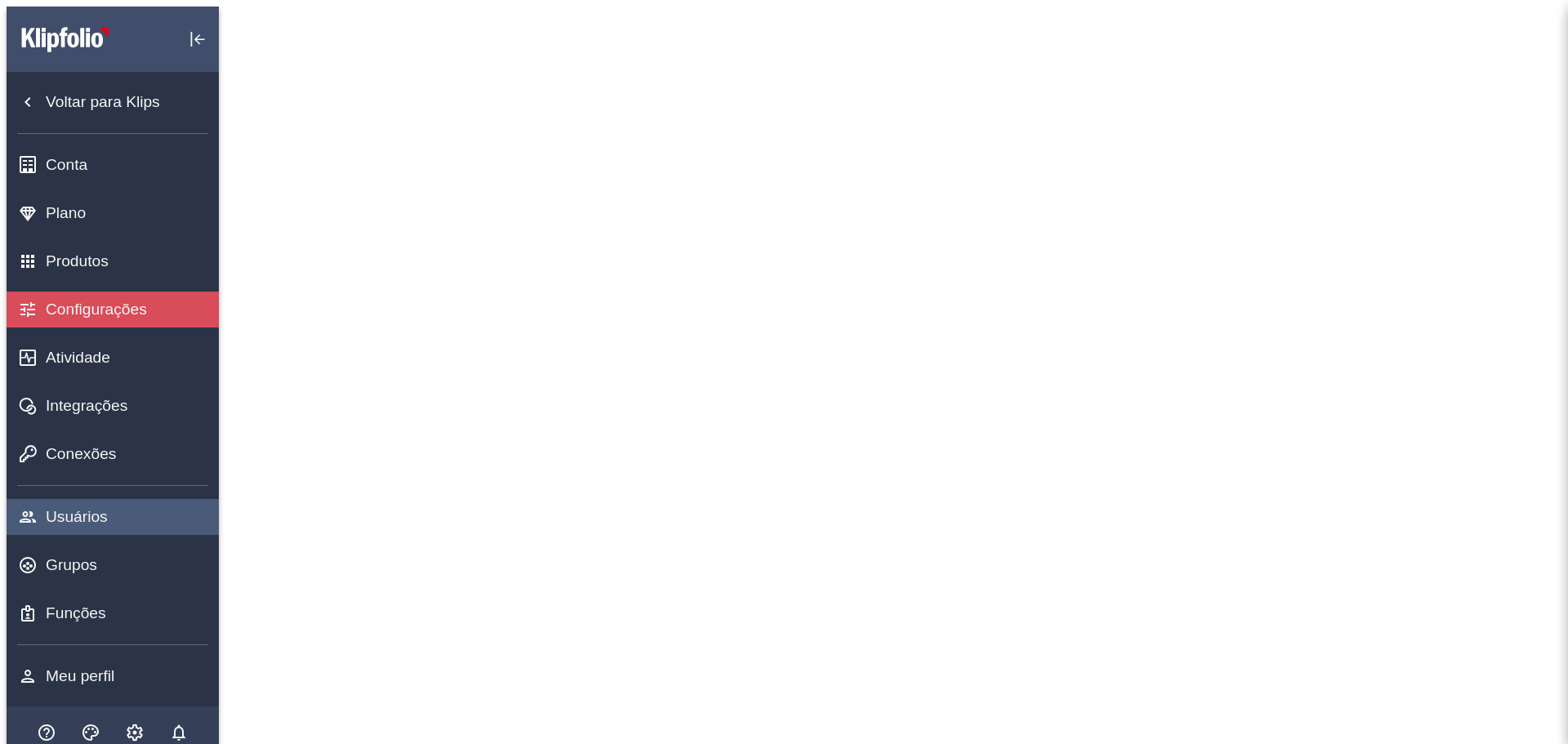
scroll to position [62, 0]
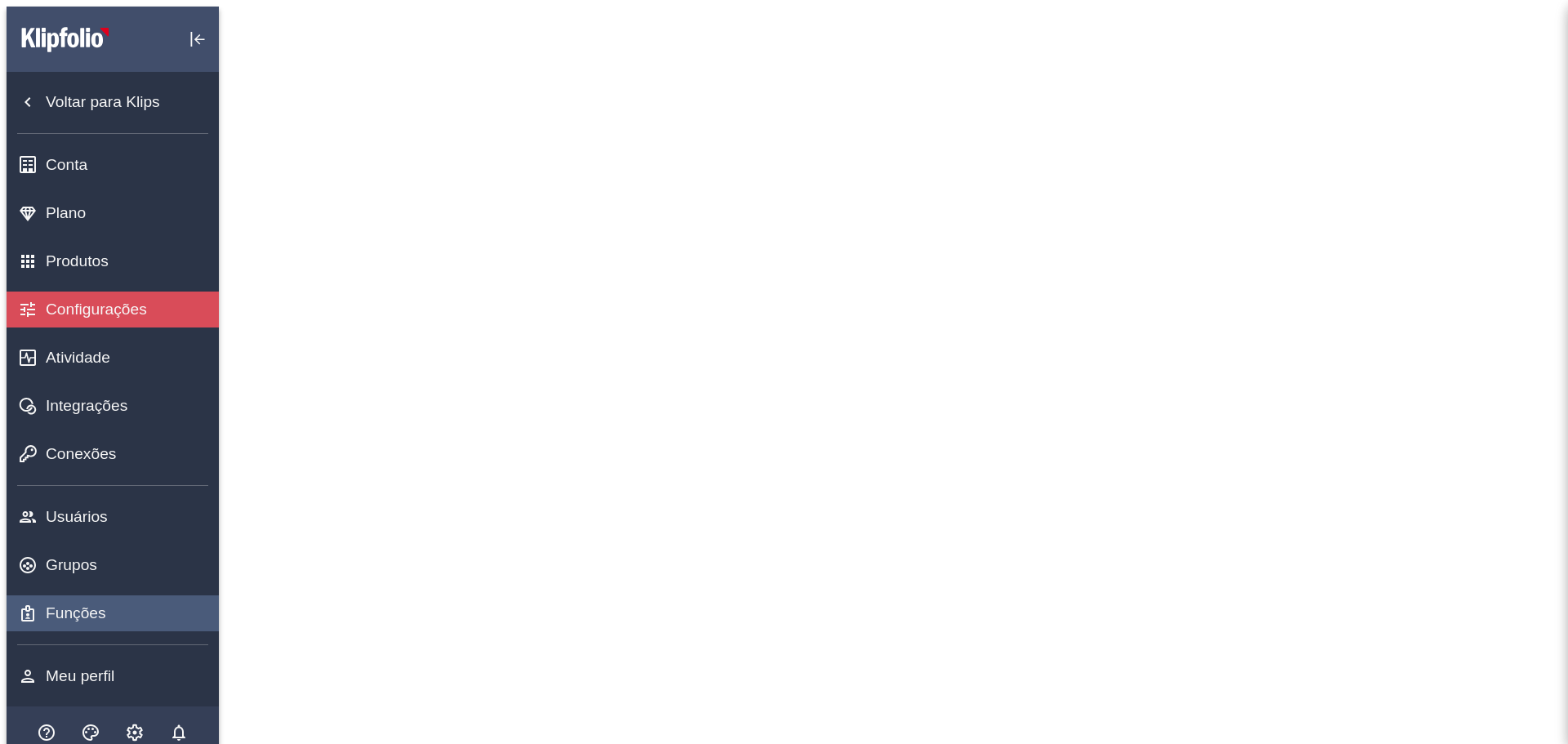
click at [62, 605] on font "Funções" at bounding box center [76, 613] width 61 height 17
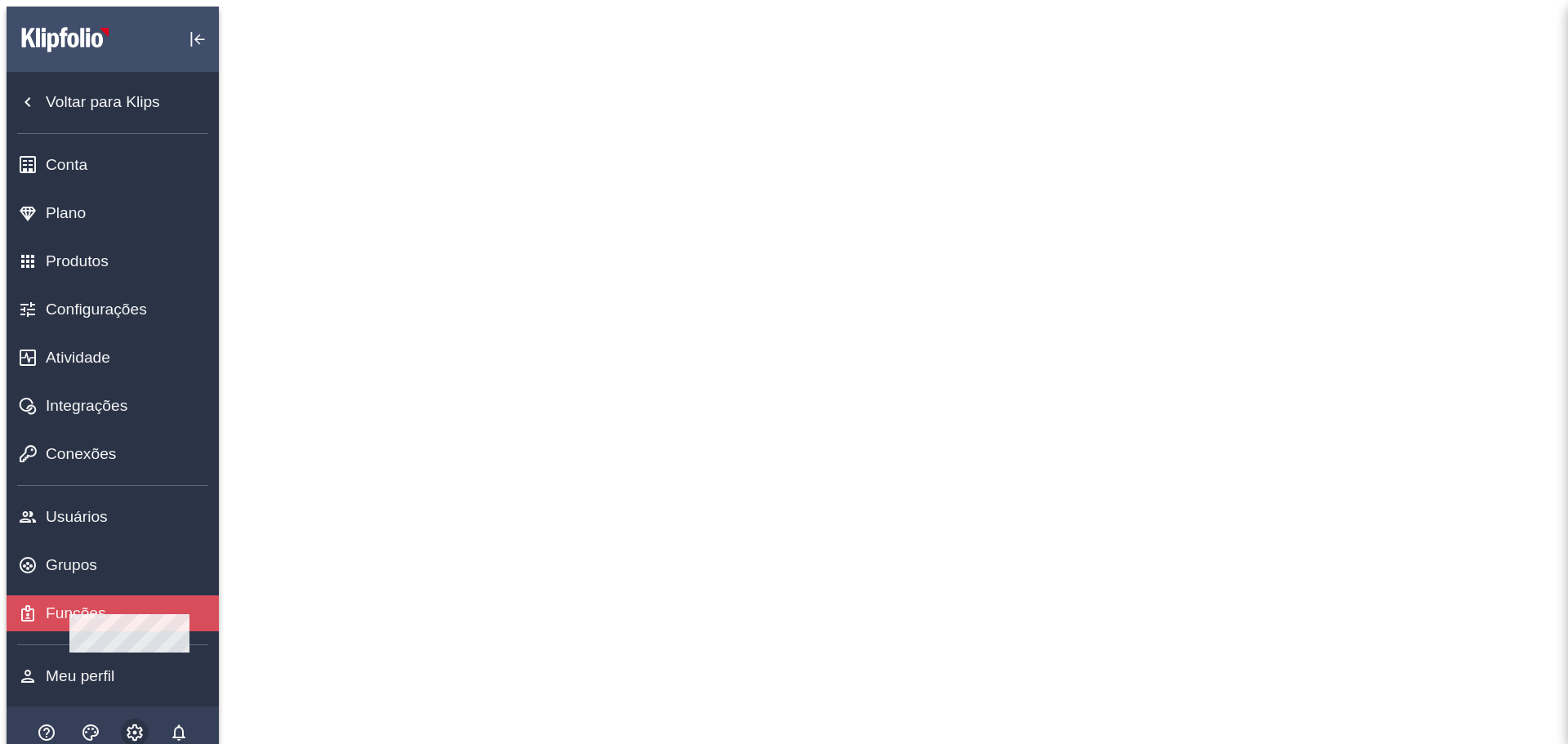
click at [125, 723] on icon "Conta e configurações" at bounding box center [135, 733] width 20 height 20
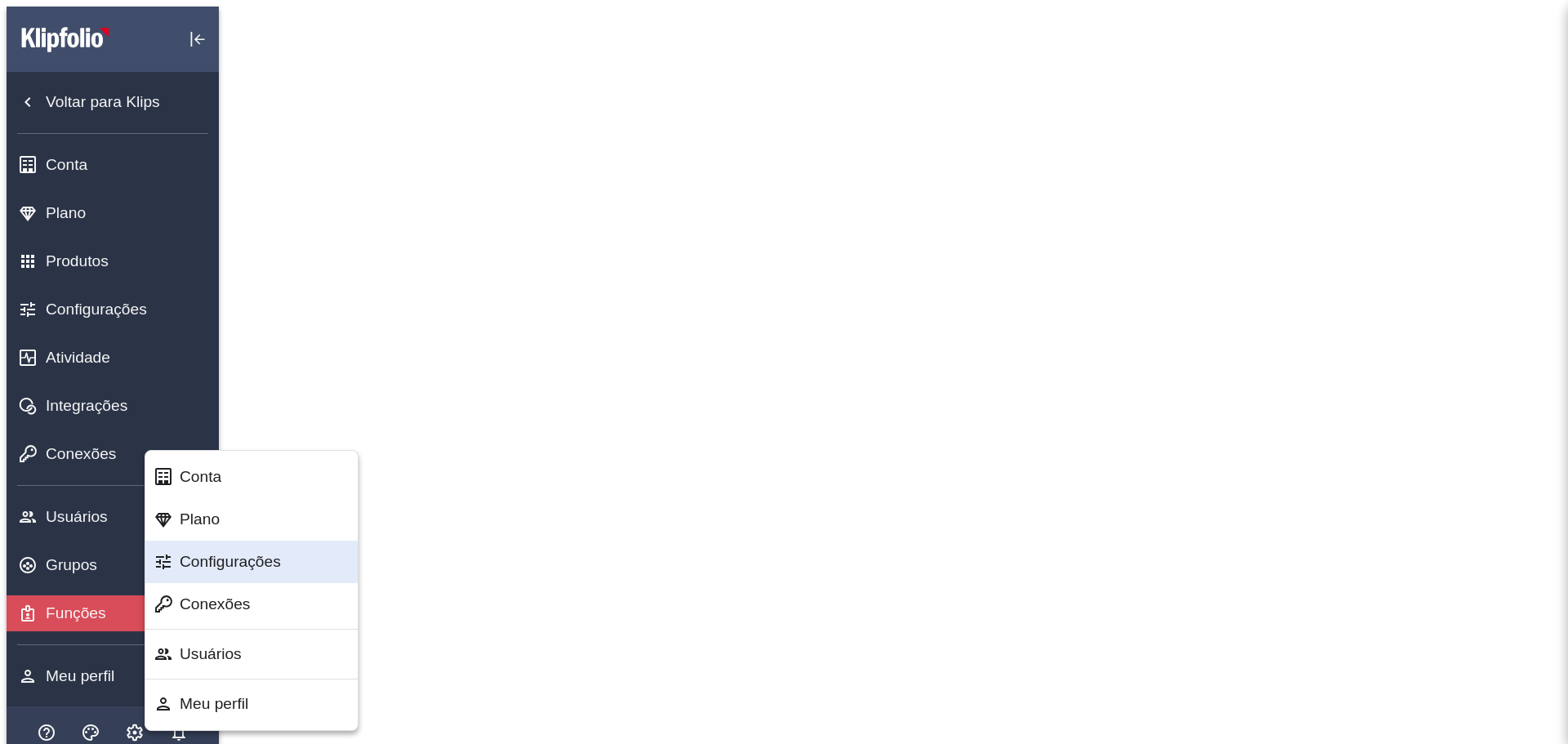
click at [217, 565] on font "Configurações" at bounding box center [231, 562] width 102 height 17
